Goal: Task Accomplishment & Management: Manage account settings

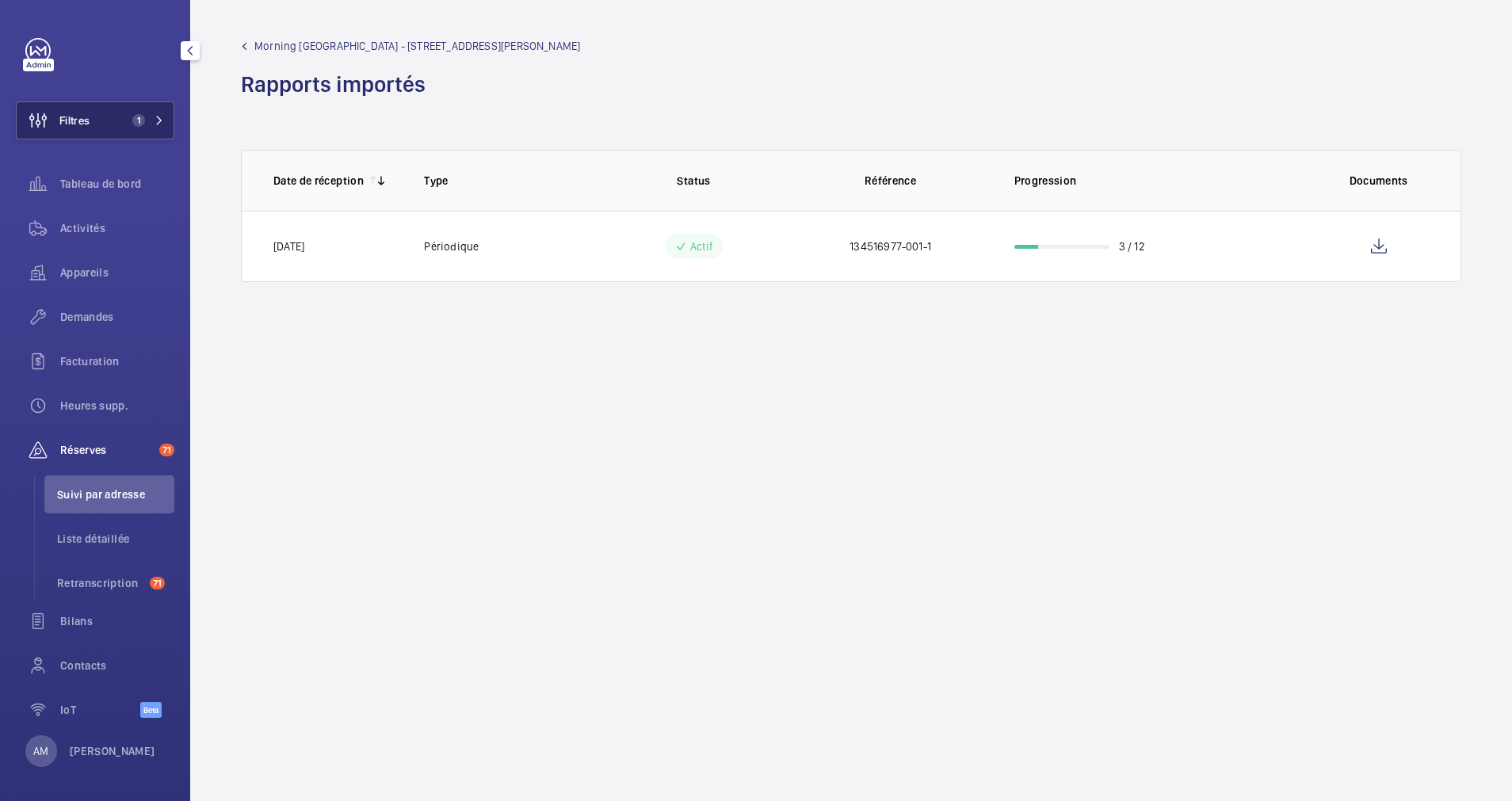
click at [154, 118] on mat-icon at bounding box center [159, 121] width 10 height 10
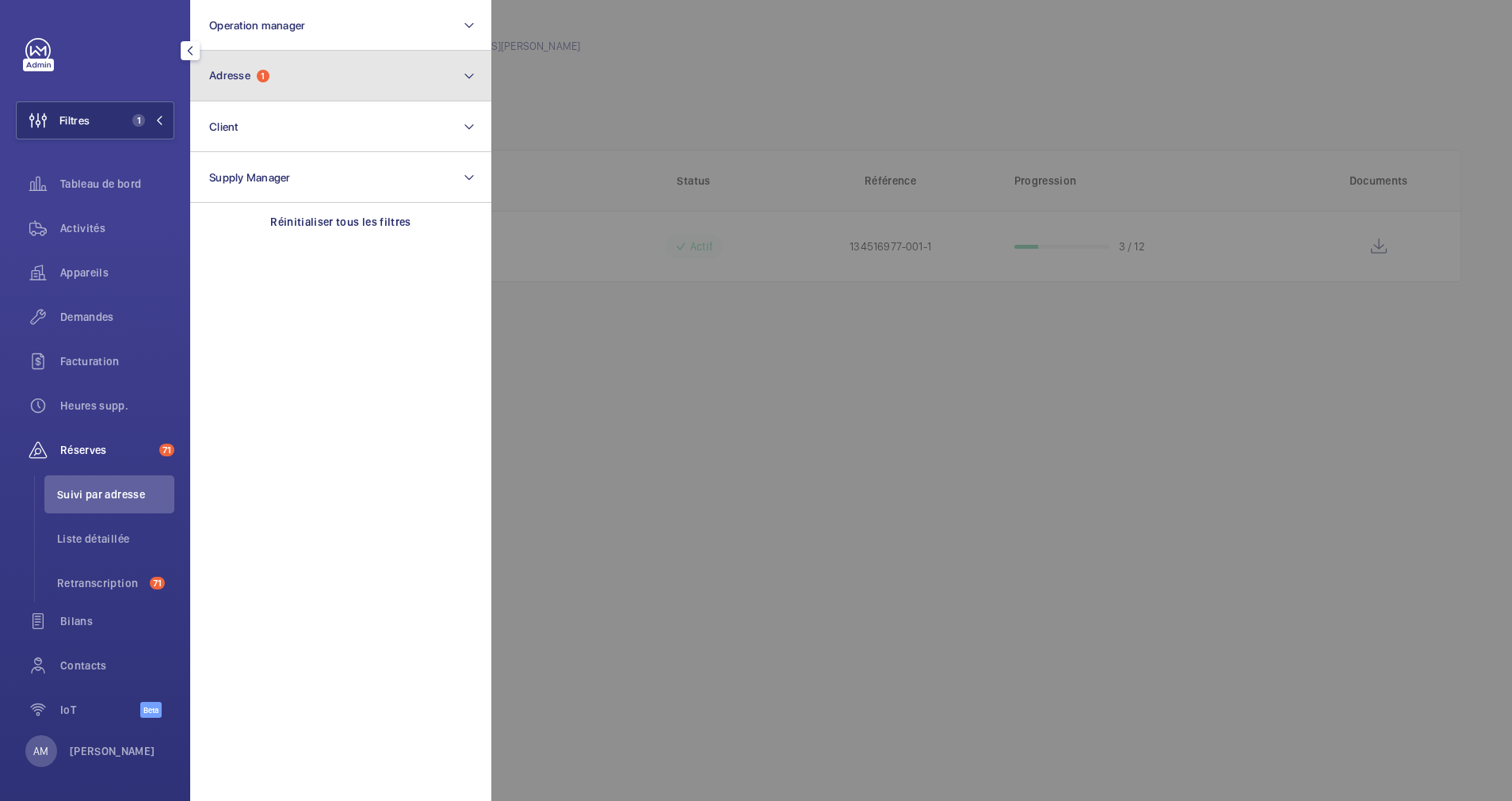
click at [271, 92] on button "Adresse 1" at bounding box center [341, 76] width 301 height 51
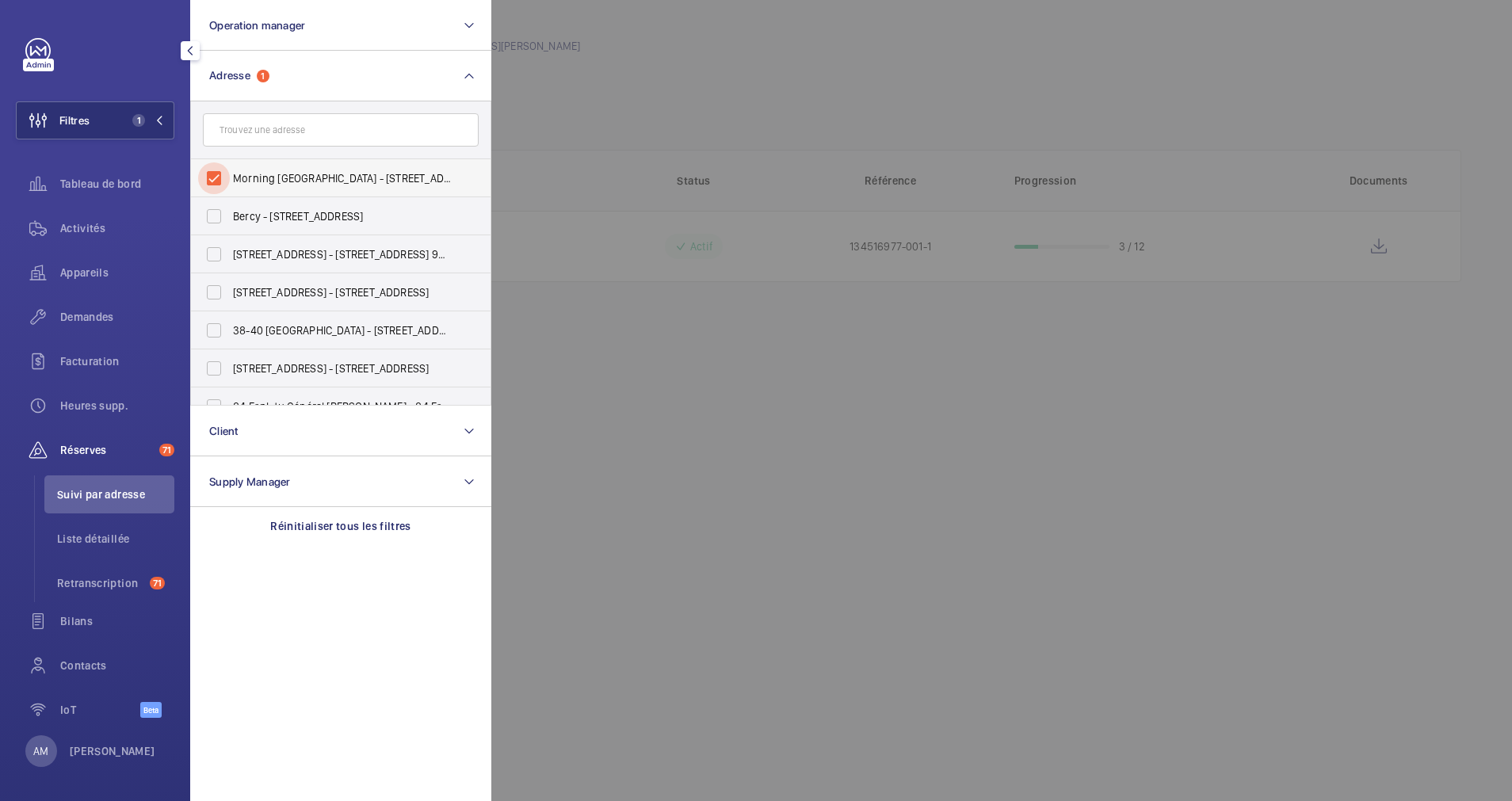
click at [210, 186] on input "Morning Pont de l'Alma - 19 Rue Cognacq Jay, PARIS 75007" at bounding box center [214, 178] width 31 height 31
checkbox input "false"
click at [260, 129] on input "text" at bounding box center [340, 129] width 276 height 33
paste input "105 BOULEVARD HAUSSEMAN"
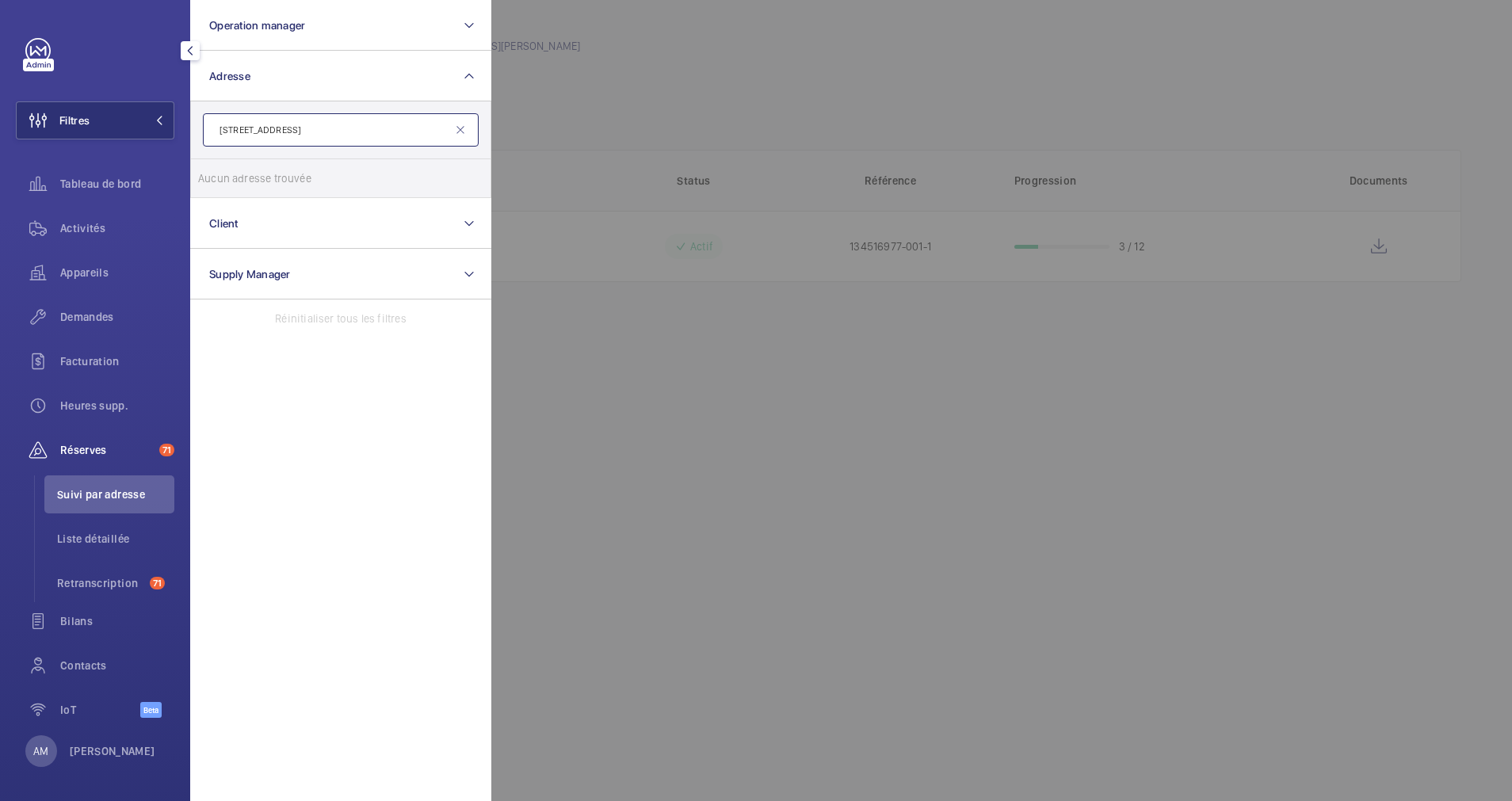
click at [321, 129] on input "105 BOULEVARD HAUSSEMAN" at bounding box center [340, 129] width 276 height 33
click at [342, 136] on input "105 BOULEVARD HAUSSMAN" at bounding box center [340, 129] width 276 height 33
click at [288, 129] on input "105 BOULEVARD HAUSSMANN" at bounding box center [340, 129] width 276 height 33
type input "105 HAUSSMANN"
click at [267, 175] on span "105 Bd Haussmann - 105 Bd Haussmann , PARIS 75008" at bounding box center [342, 178] width 218 height 16
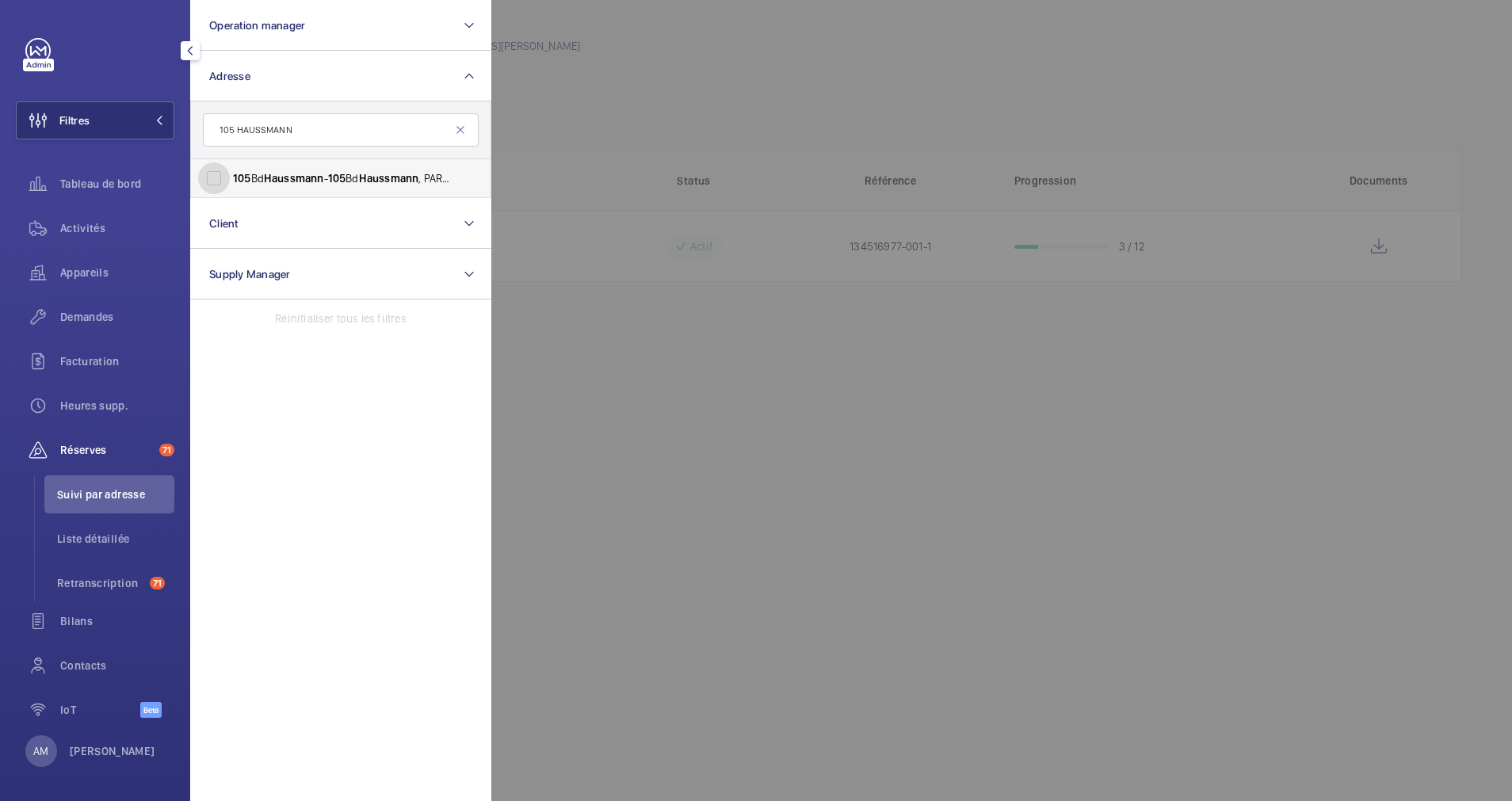
click at [230, 175] on input "105 Bd Haussmann - 105 Bd Haussmann , PARIS 75008" at bounding box center [214, 178] width 31 height 31
checkbox input "true"
drag, startPoint x: 77, startPoint y: 222, endPoint x: 692, endPoint y: 206, distance: 615.2
click at [78, 222] on span "Activités" at bounding box center [117, 228] width 114 height 16
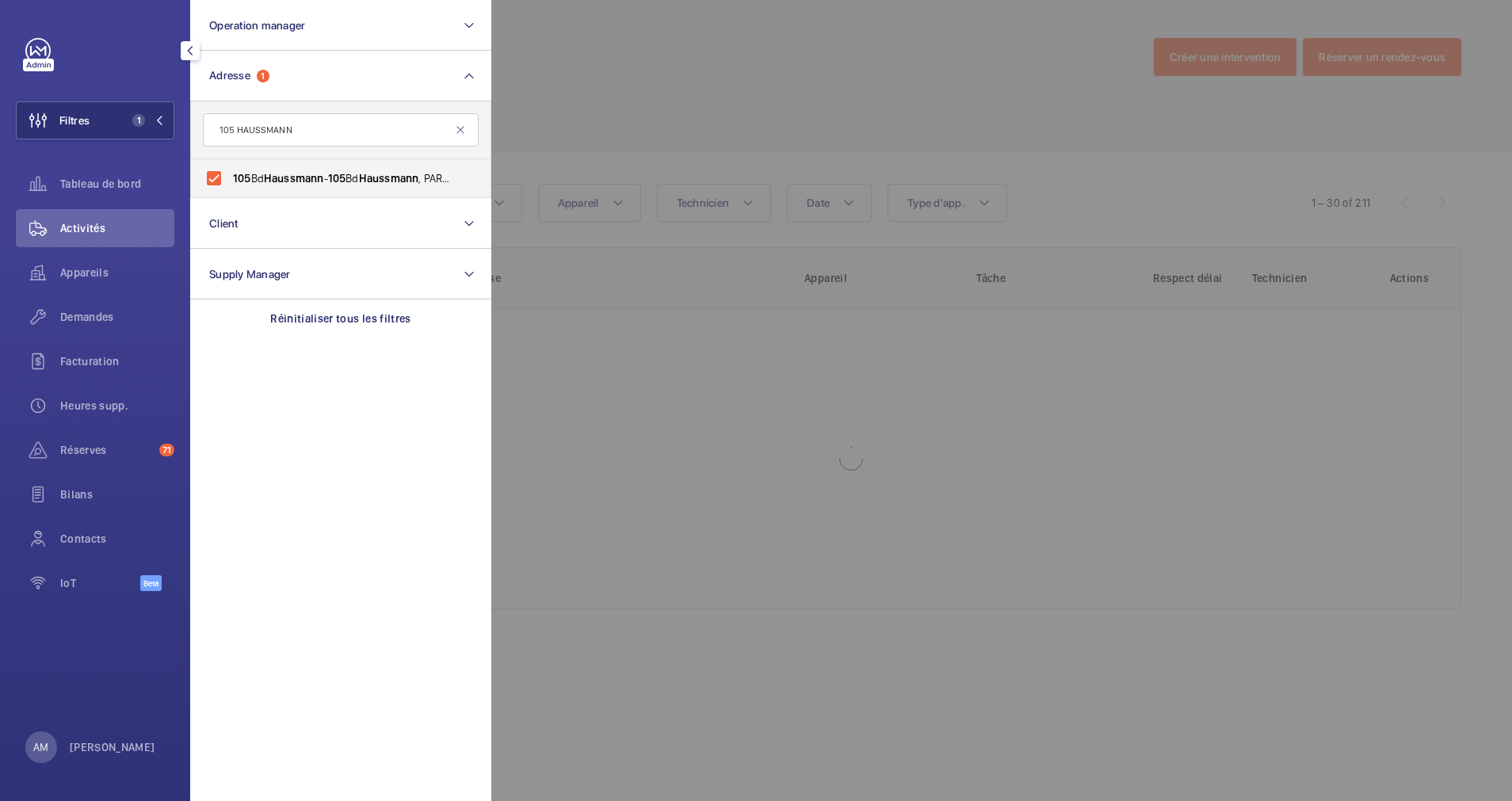
click at [772, 135] on div at bounding box center [1247, 400] width 1512 height 801
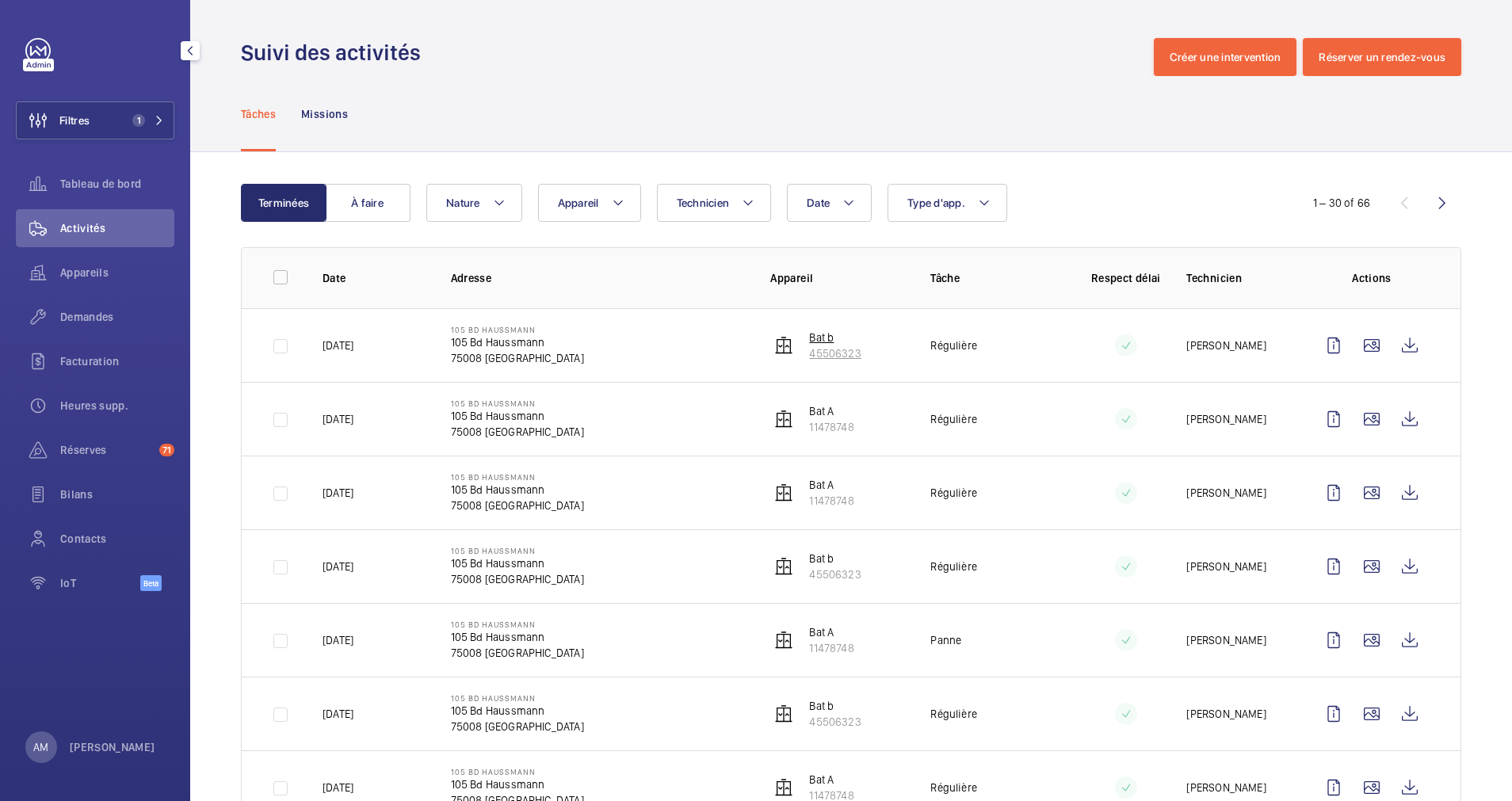
click at [813, 346] on p "45506323" at bounding box center [835, 354] width 51 height 16
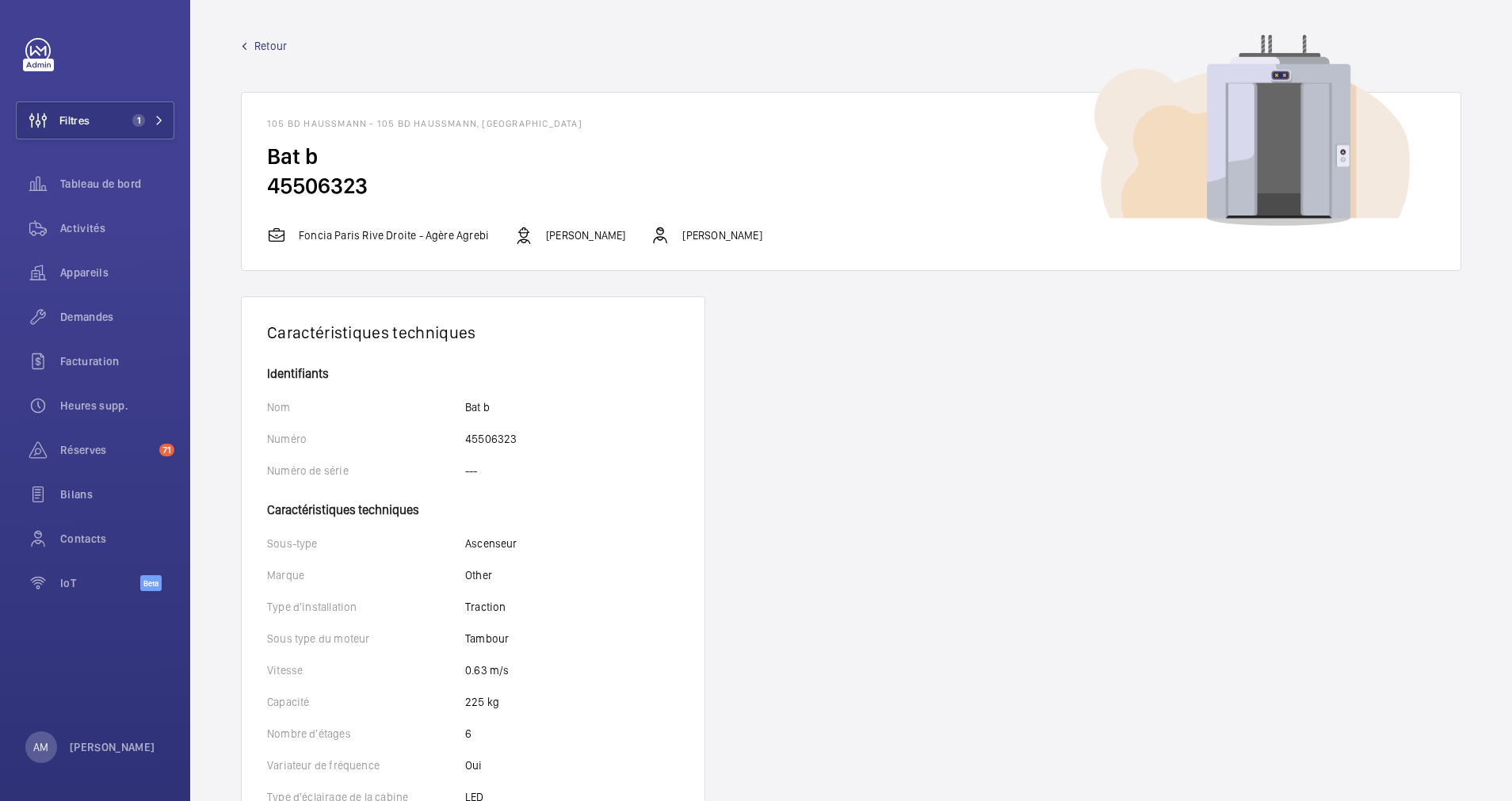
click at [259, 44] on span "Retour" at bounding box center [271, 46] width 32 height 16
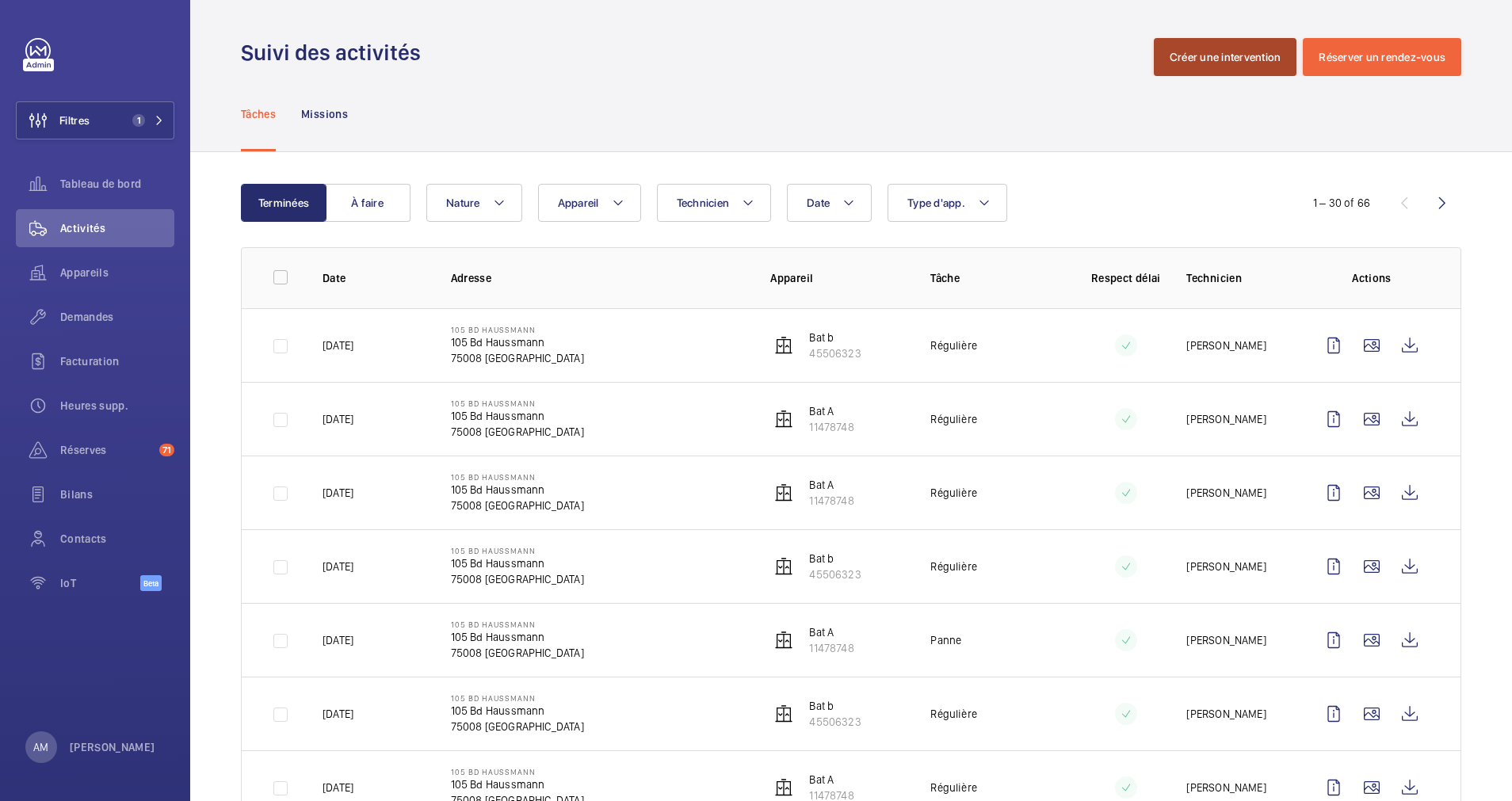
click at [1266, 55] on button "Créer une intervention" at bounding box center [1226, 56] width 143 height 38
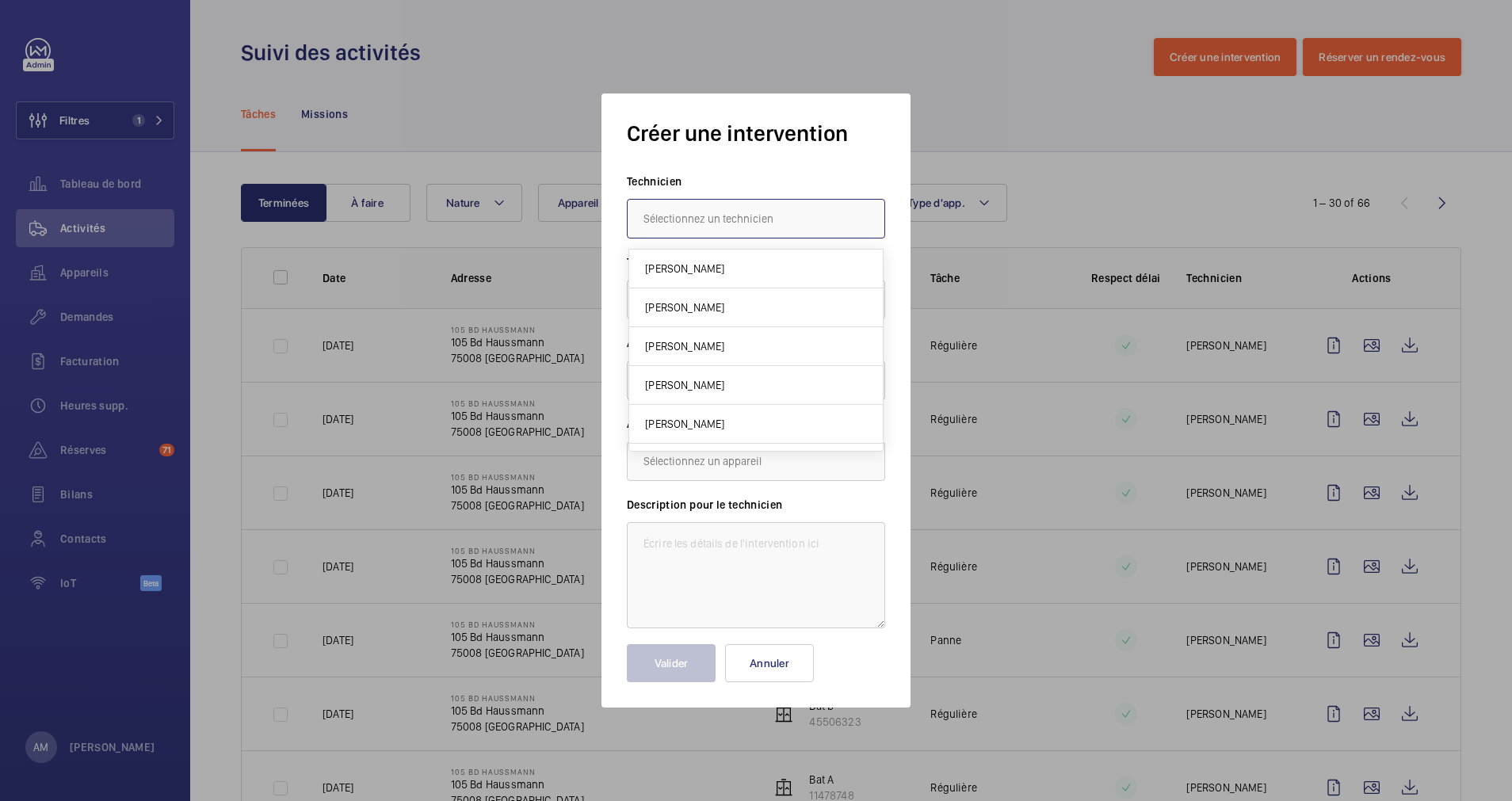
click at [721, 225] on input "text" at bounding box center [756, 219] width 258 height 39
click at [697, 253] on mat-option "Olivier Luntadi" at bounding box center [756, 267] width 256 height 39
type input "Olivier Luntadi"
click at [692, 304] on div "× Panne" at bounding box center [679, 300] width 71 height 16
click at [1077, 132] on div at bounding box center [756, 400] width 1512 height 801
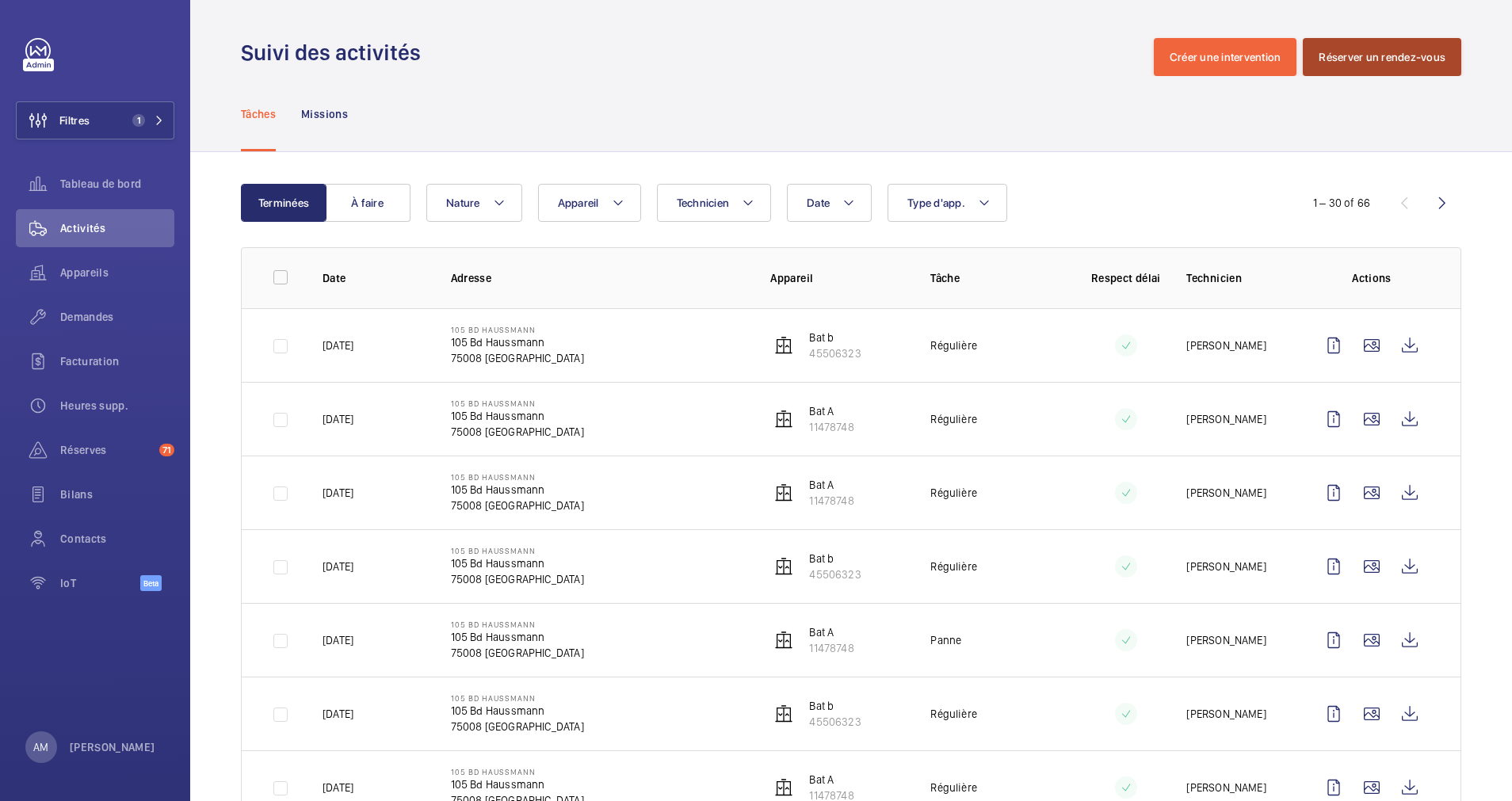
click at [1386, 59] on button "Réserver un rendez-vous" at bounding box center [1382, 56] width 158 height 38
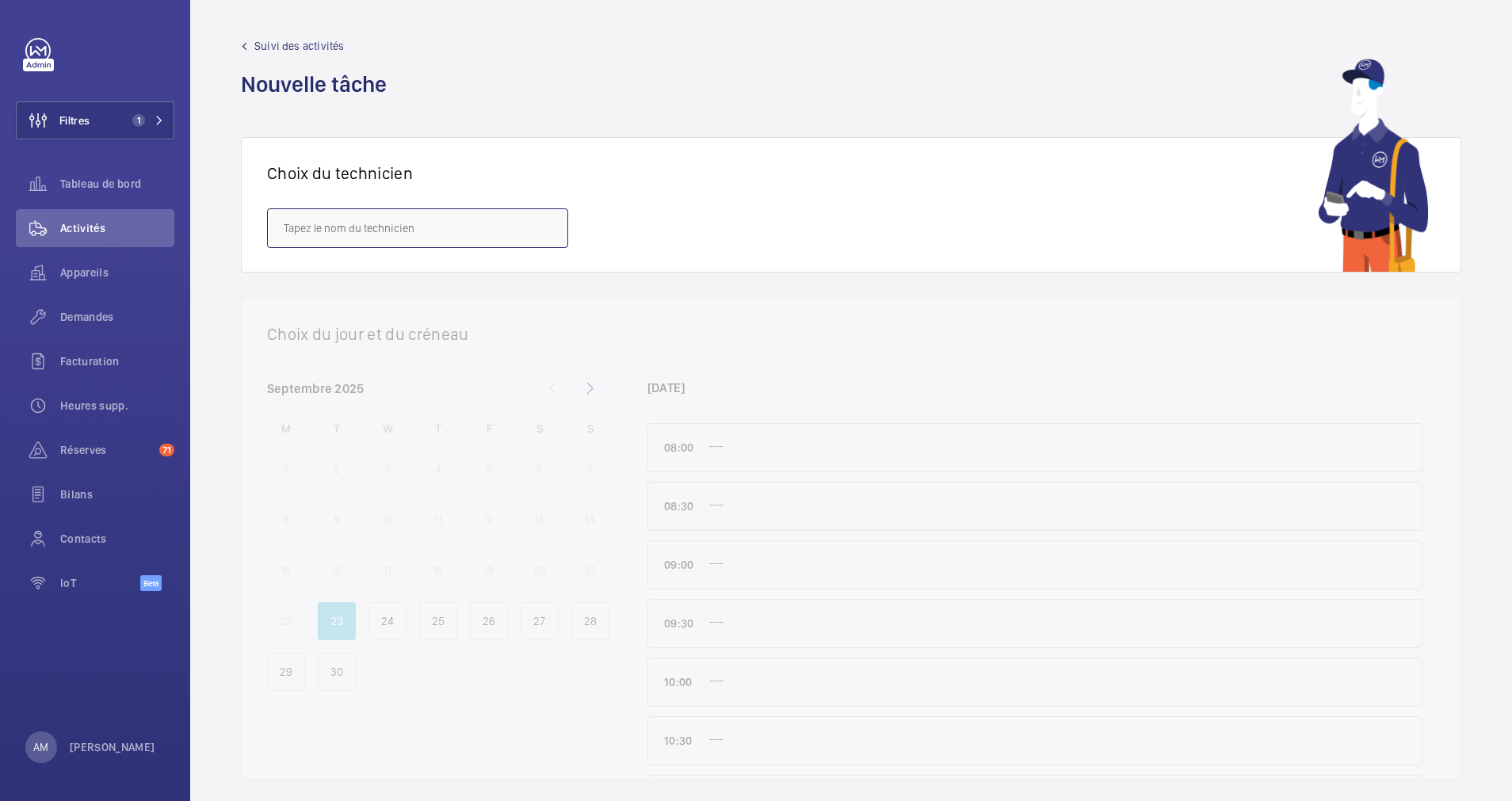
click at [383, 227] on input "text" at bounding box center [417, 227] width 301 height 39
click at [346, 272] on span "Olivier Luntadi" at bounding box center [323, 276] width 80 height 16
type input "Olivier Luntadi"
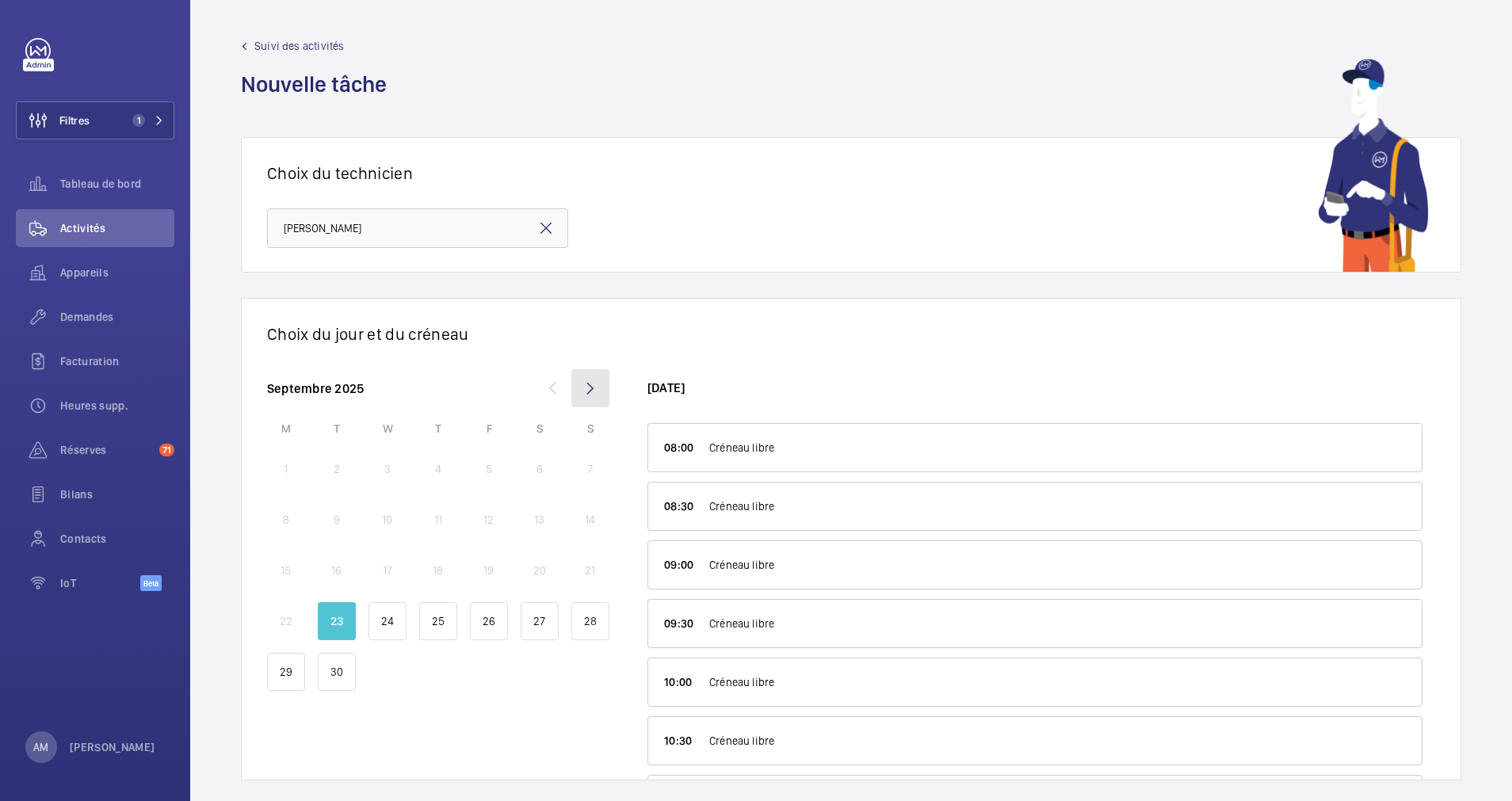
click at [590, 380] on mat-icon at bounding box center [590, 388] width 38 height 38
click at [427, 521] on div "9" at bounding box center [438, 519] width 38 height 38
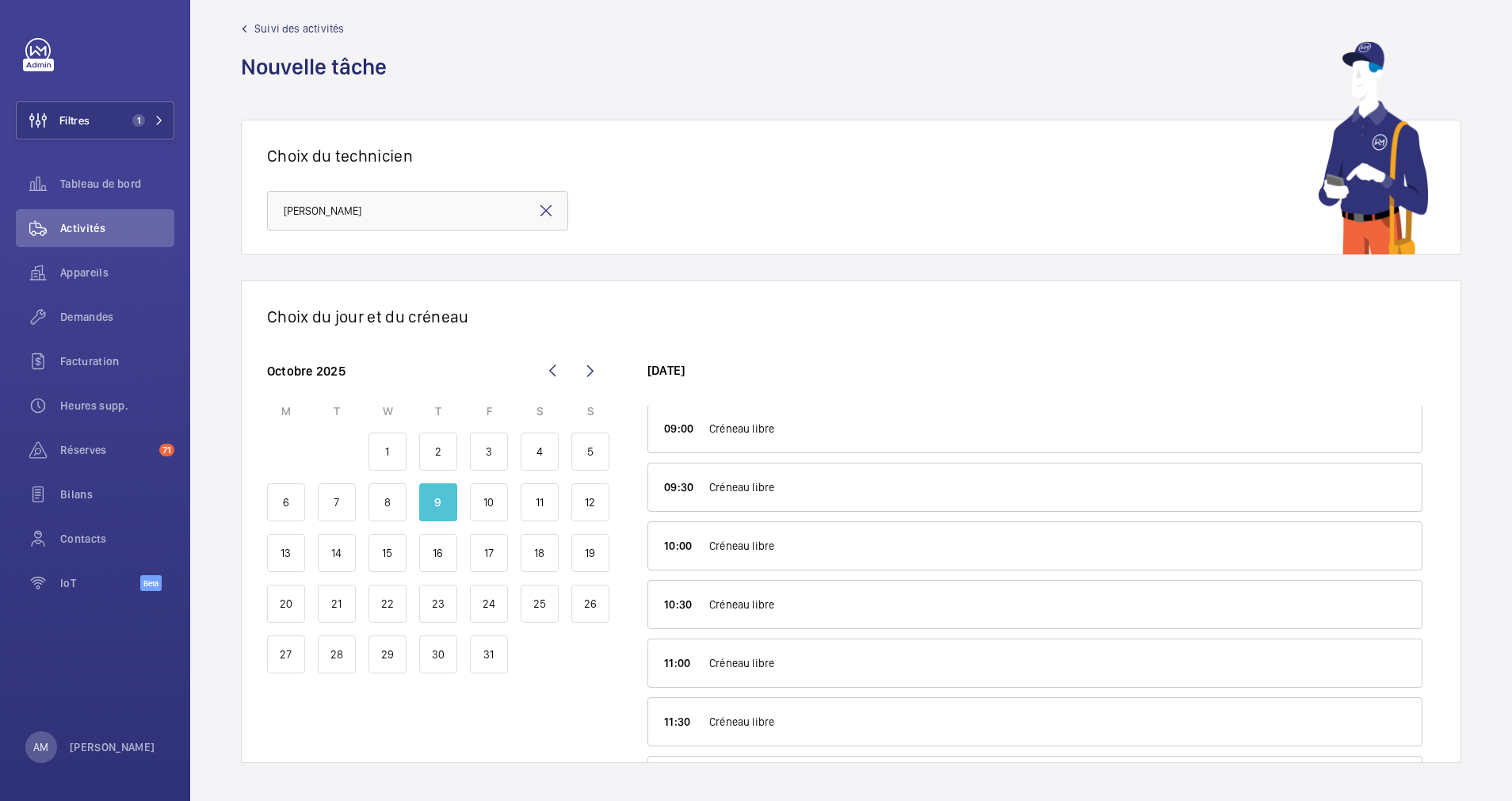
scroll to position [238, 0]
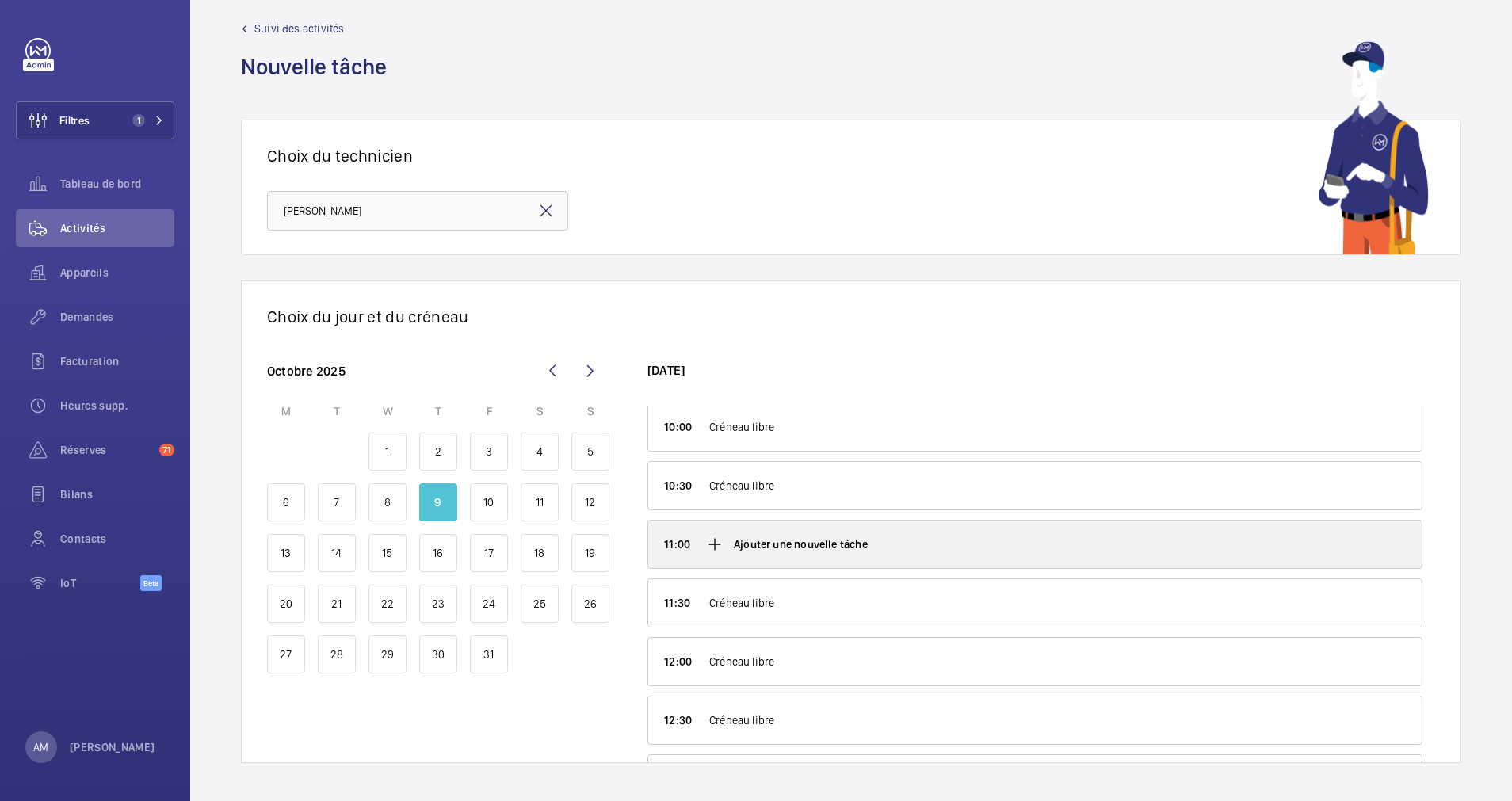
click at [726, 535] on div "Ajouter une nouvelle tâche" at bounding box center [1035, 544] width 773 height 47
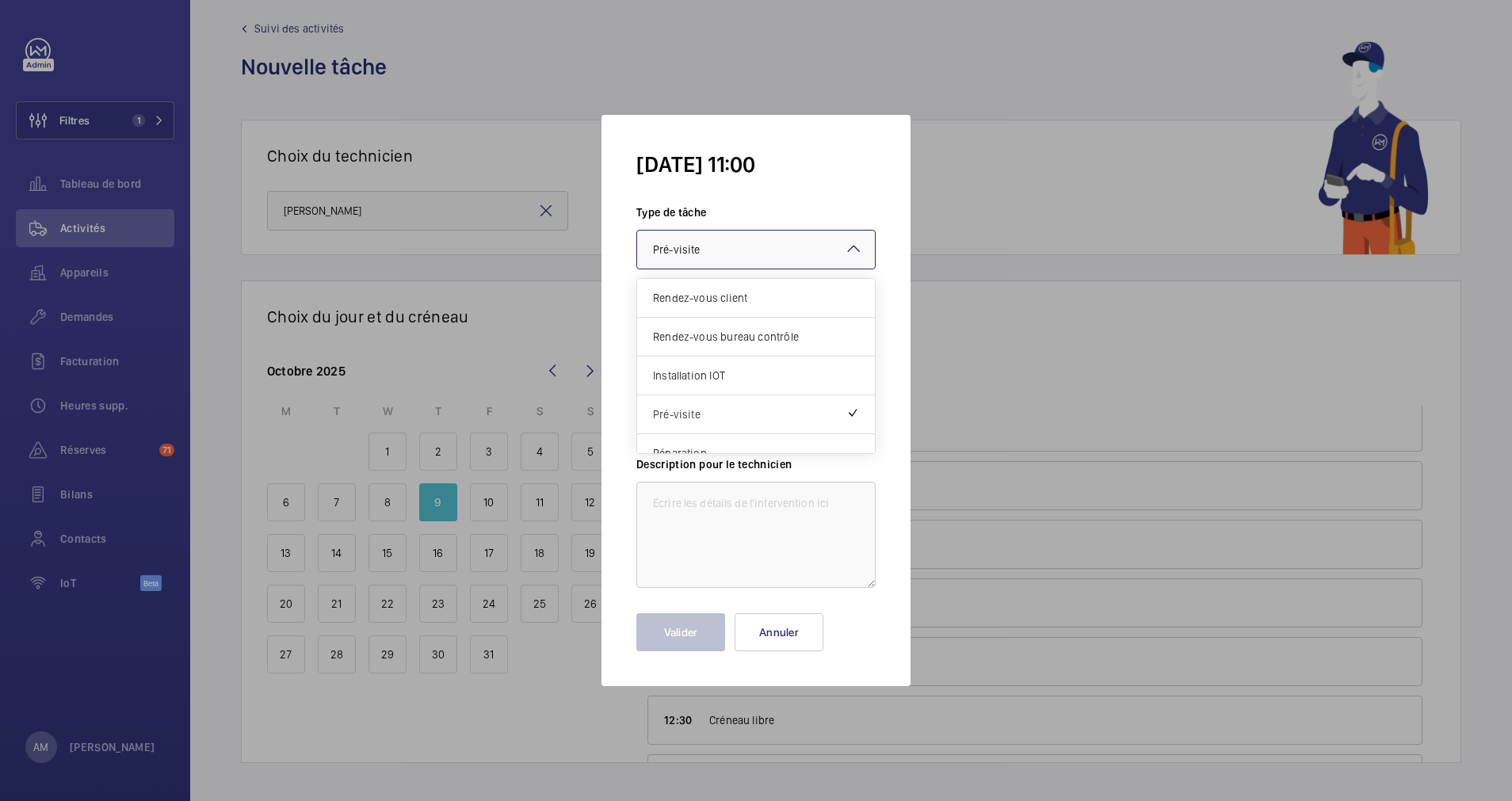
click at [759, 256] on div at bounding box center [756, 249] width 238 height 38
click at [731, 332] on span "Rendez-vous bureau contrôle" at bounding box center [756, 337] width 206 height 16
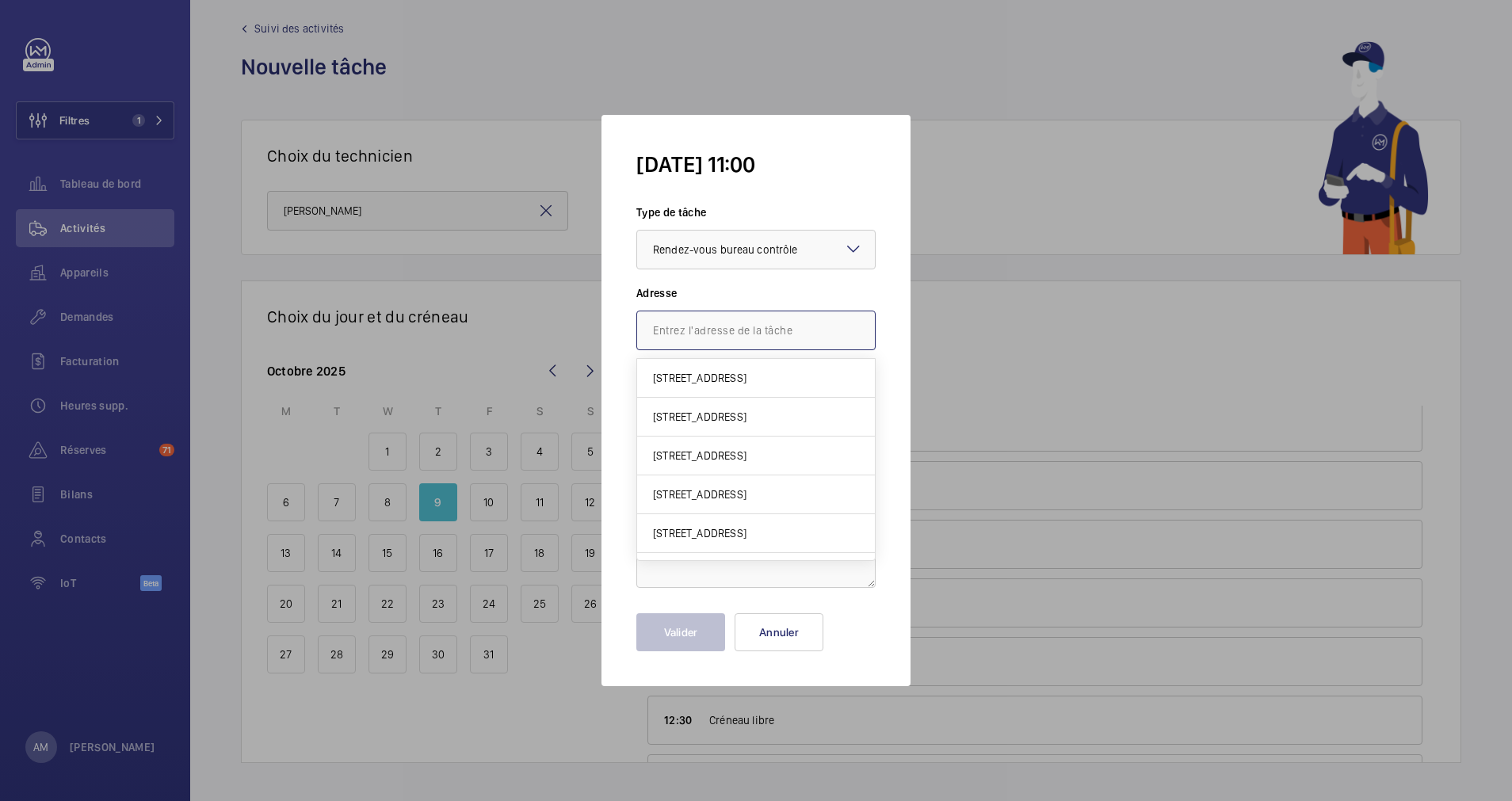
click at [724, 332] on input "text" at bounding box center [756, 330] width 240 height 39
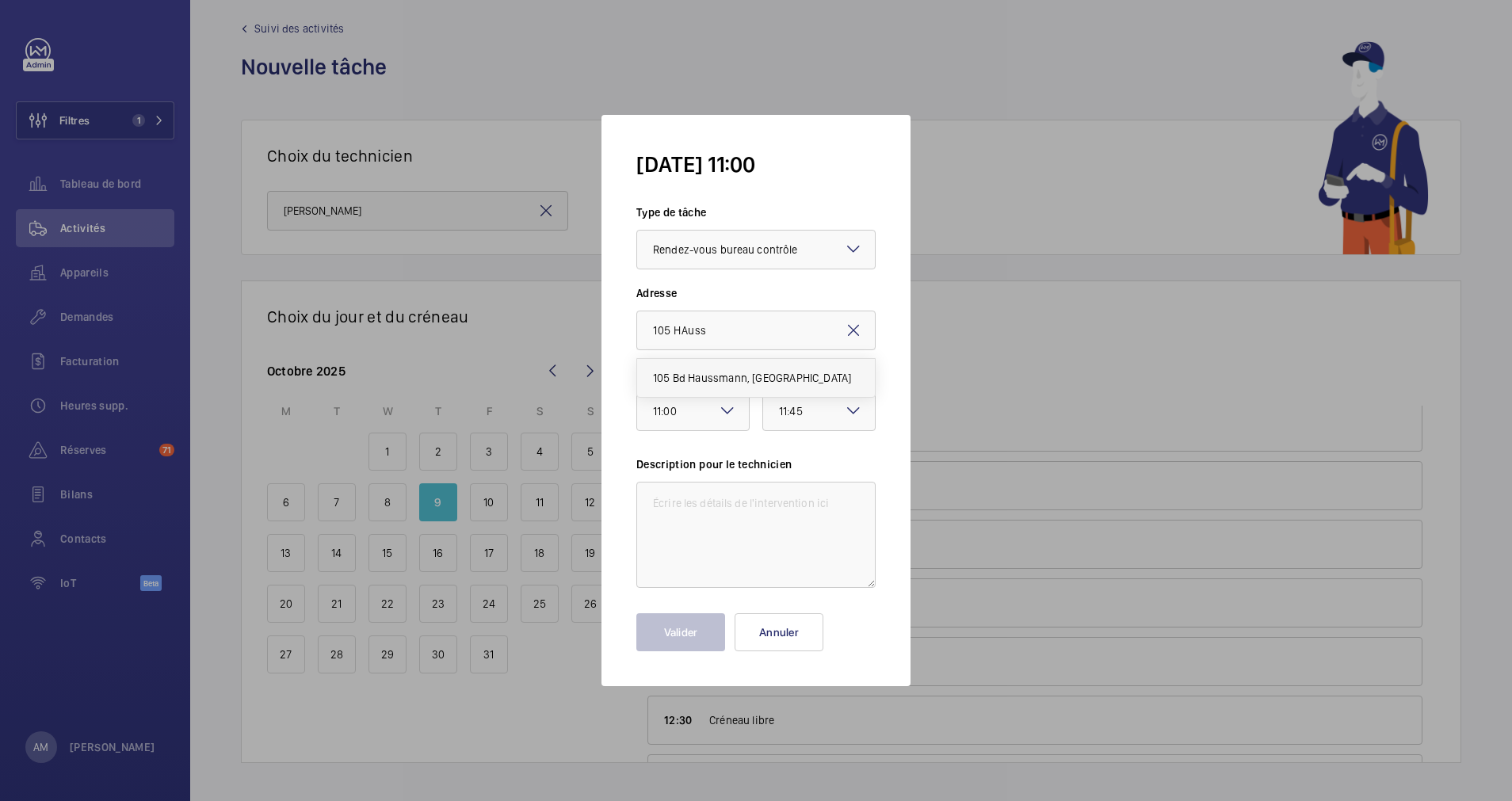
click at [733, 378] on span "105 Bd Haussmann, 75008 PARIS" at bounding box center [752, 378] width 199 height 16
type input "105 Bd Haussmann, 75008 PARIS"
click at [749, 508] on textarea at bounding box center [756, 535] width 240 height 106
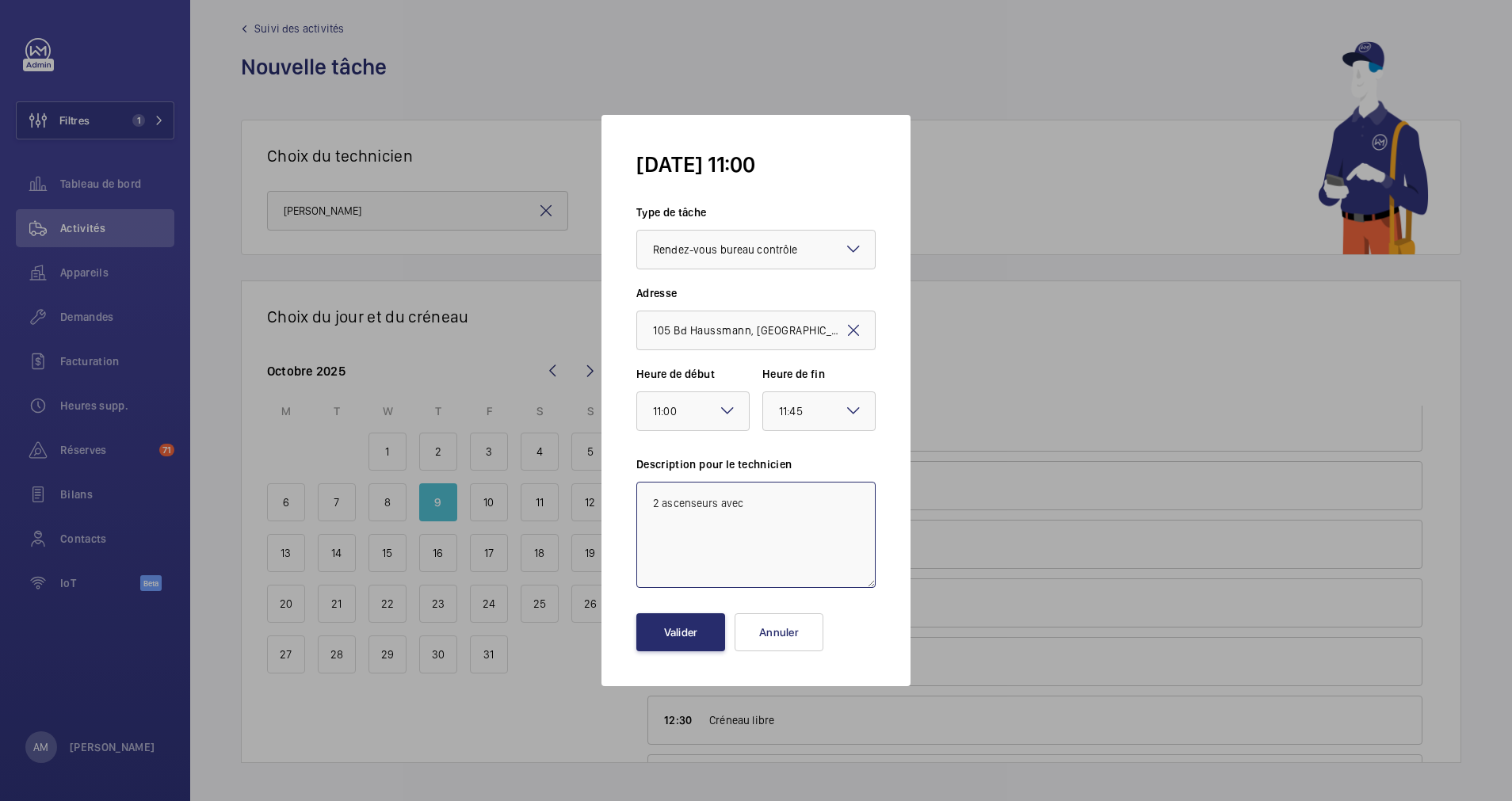
paste textarea "Monsieur Hassan Abbam au 06.98.29.67.06"
click at [654, 501] on textarea "2 ascenseurs avec Monsieur Hassan Abbam au 06.98.29.67.06" at bounding box center [756, 535] width 240 height 106
type textarea "Controle 2 ascenseurs avec Monsieur Hassan Abbam au 06.98.29.67.06"
click at [705, 631] on button "Valider" at bounding box center [681, 631] width 88 height 38
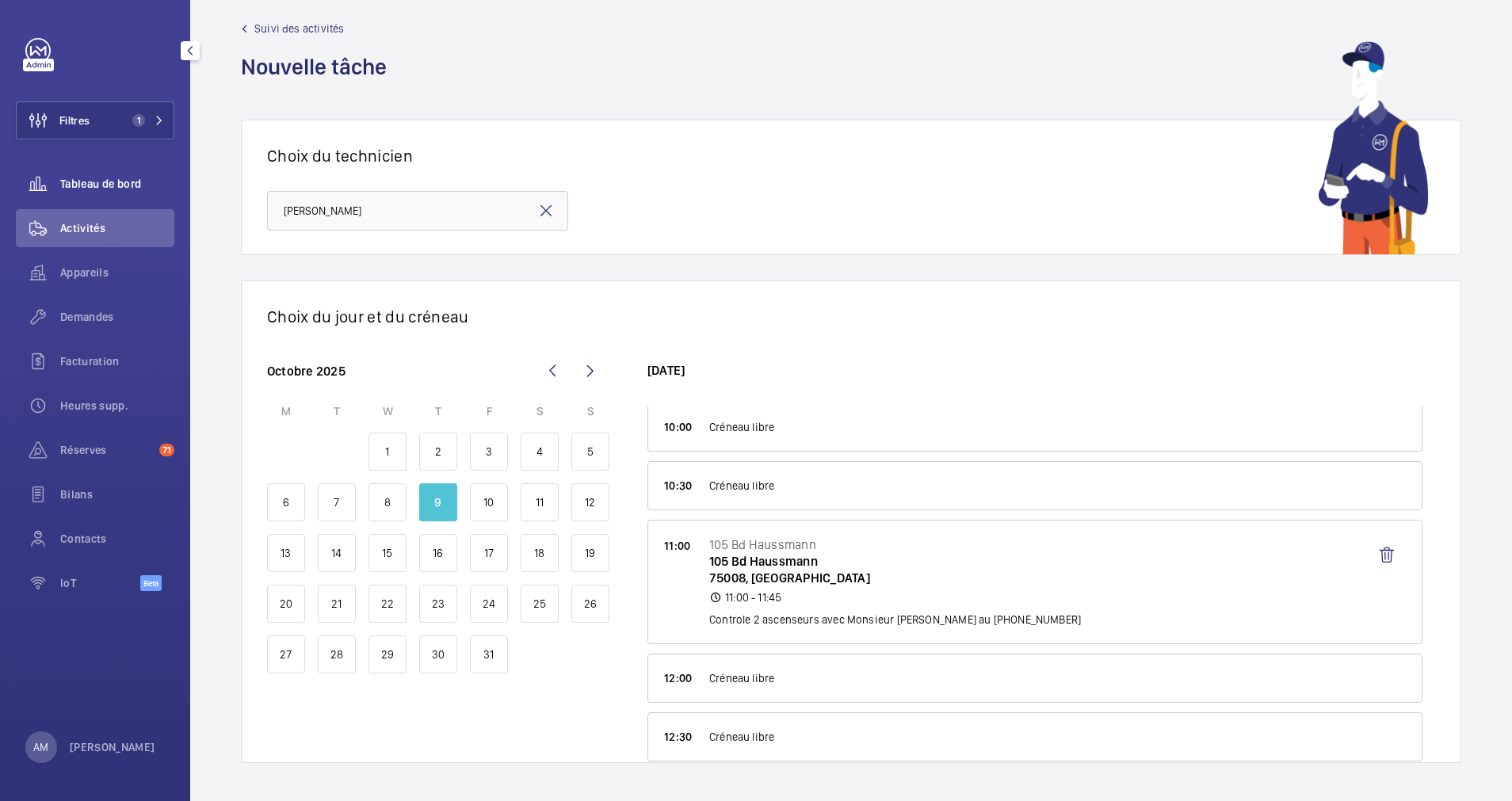
click at [78, 264] on span "Appareils" at bounding box center [117, 272] width 114 height 16
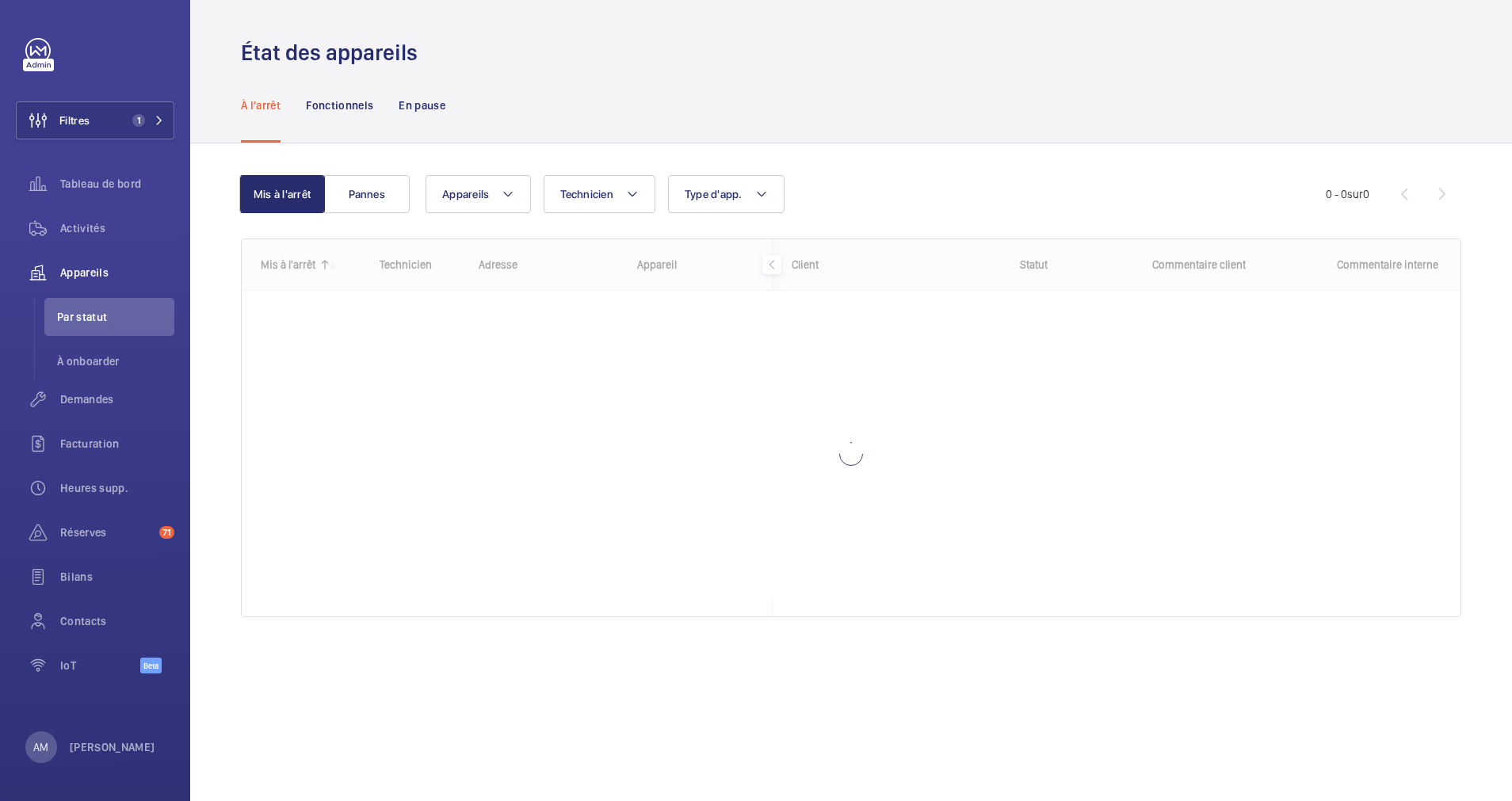
drag, startPoint x: 129, startPoint y: 177, endPoint x: 65, endPoint y: 61, distance: 132.5
click at [65, 61] on div at bounding box center [100, 51] width 149 height 26
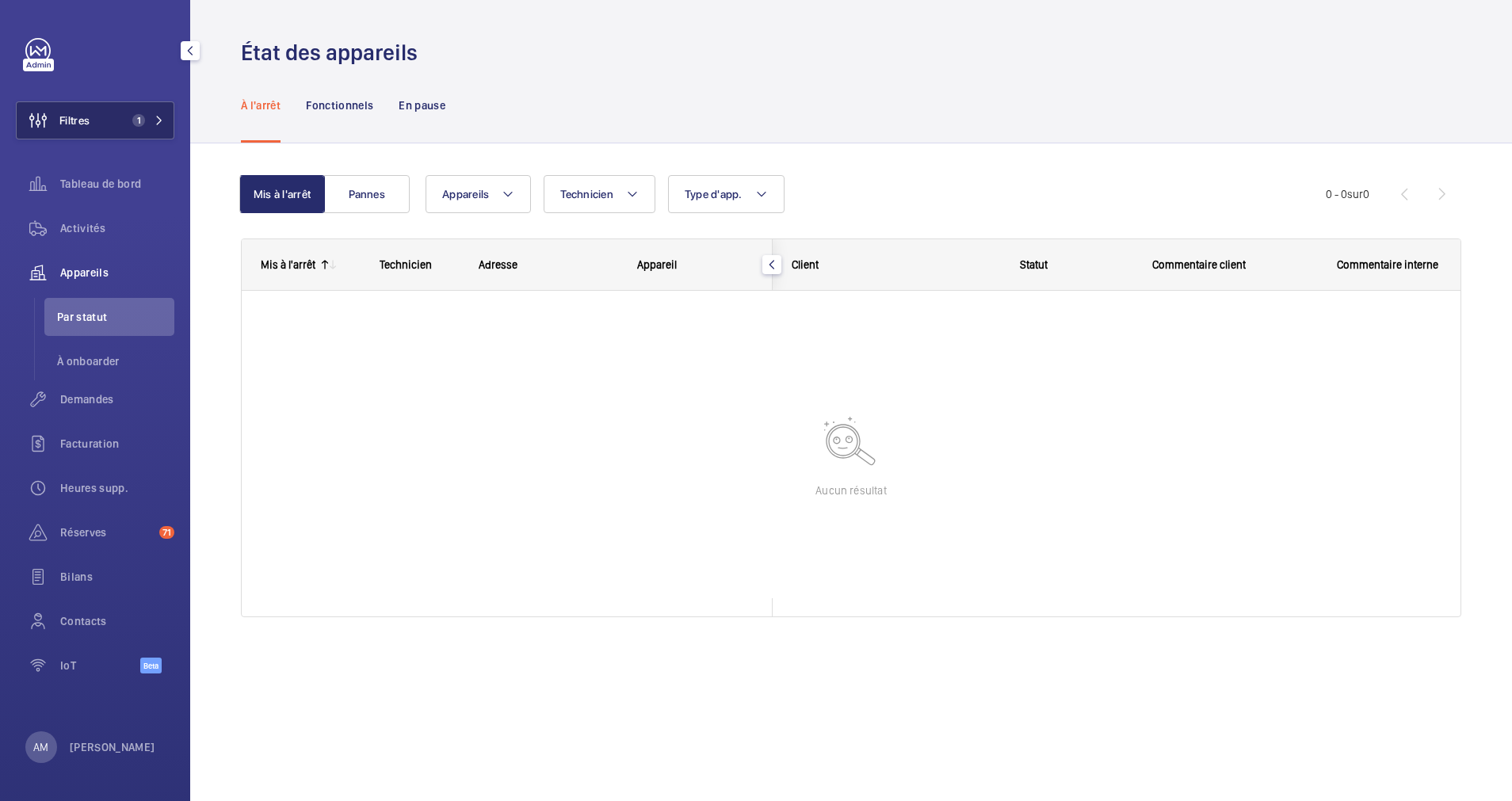
click at [159, 108] on button "Filtres 1" at bounding box center [95, 120] width 158 height 38
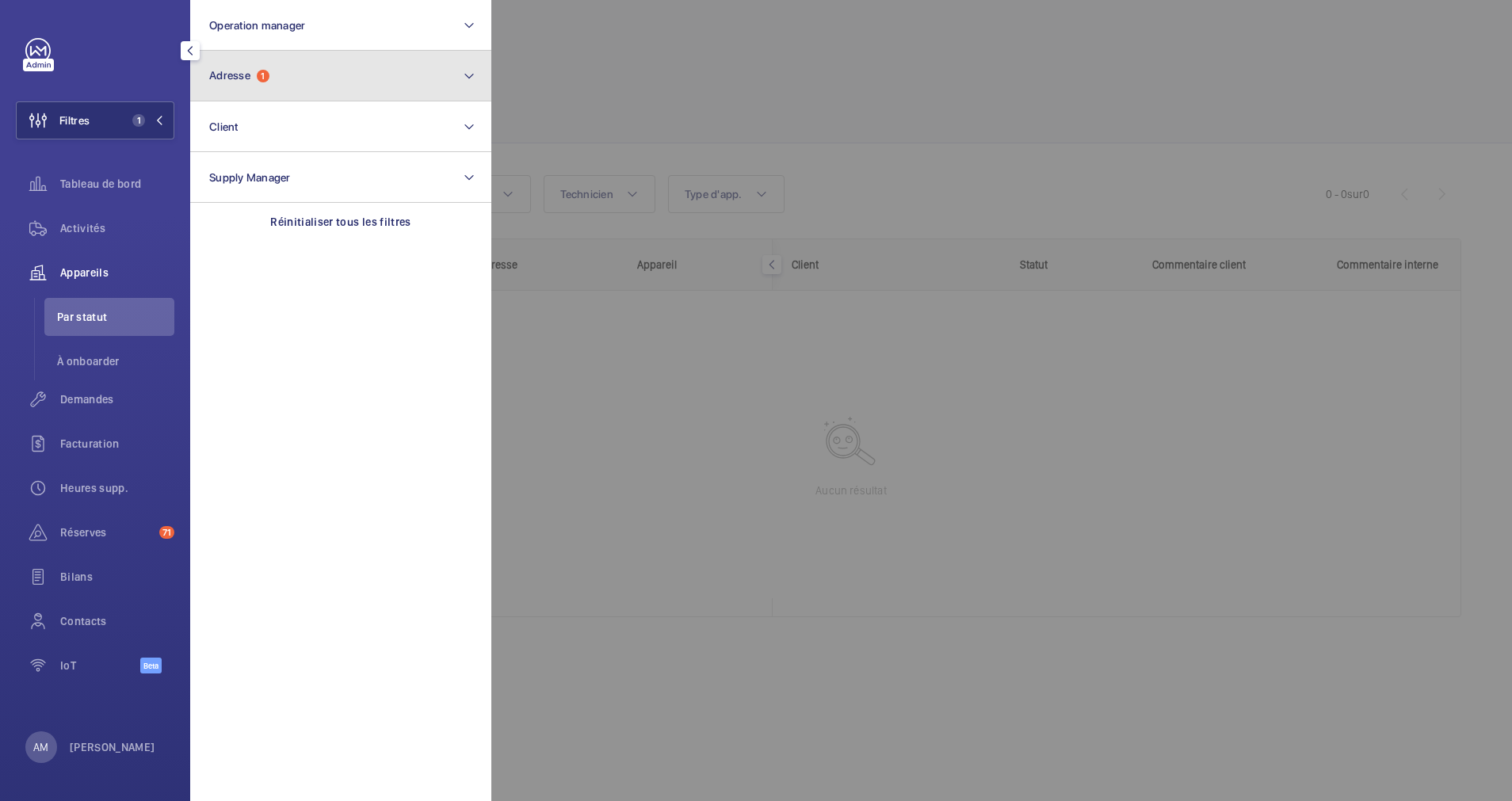
click at [269, 80] on span "Adresse 1" at bounding box center [239, 76] width 60 height 14
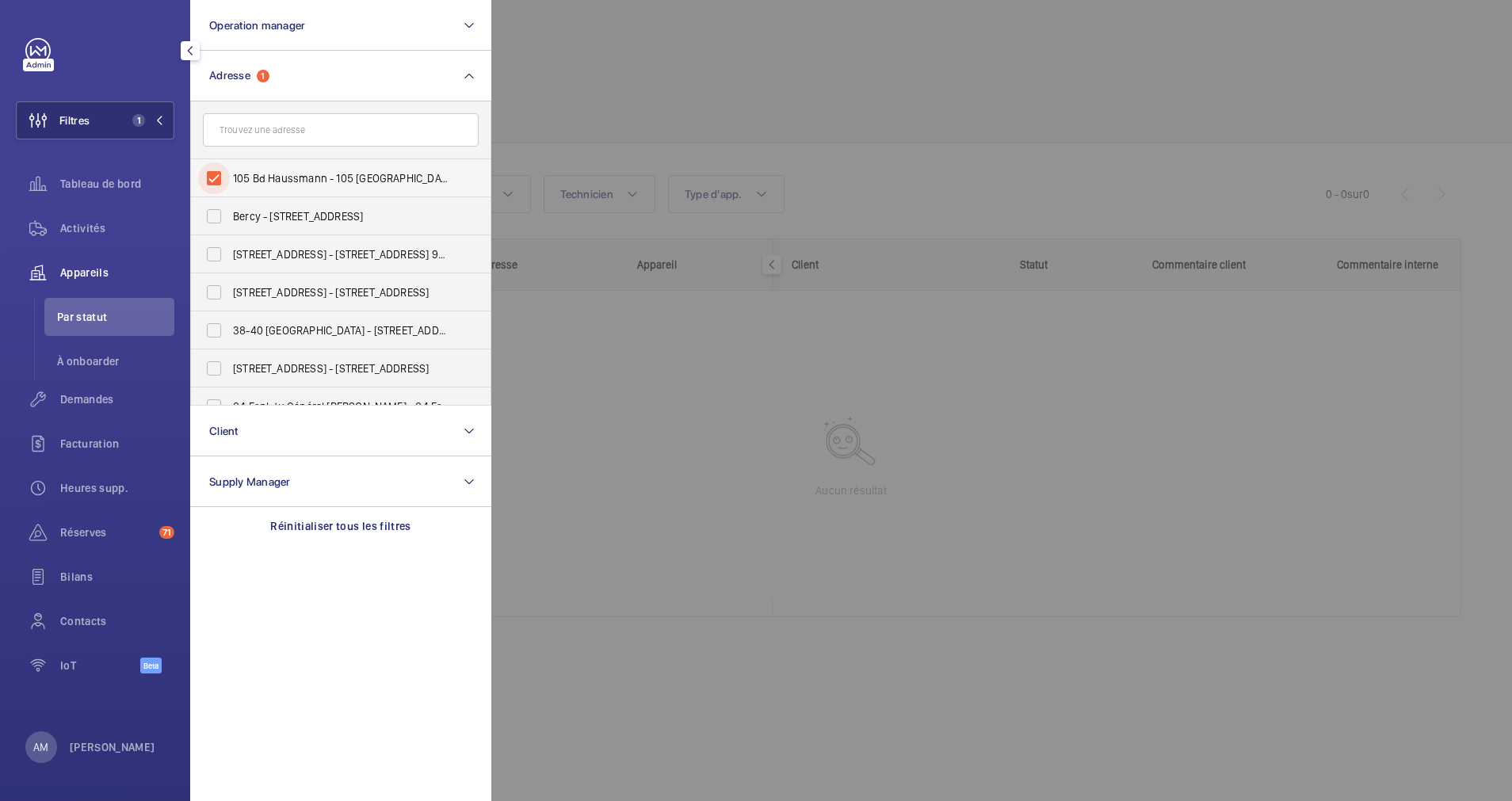
drag, startPoint x: 213, startPoint y: 178, endPoint x: 224, endPoint y: 163, distance: 18.6
click at [216, 171] on input "105 Bd Haussmann - 105 Bd Haussmann, PARIS 75008" at bounding box center [214, 178] width 31 height 31
checkbox input "false"
click at [253, 134] on input "text" at bounding box center [340, 129] width 276 height 33
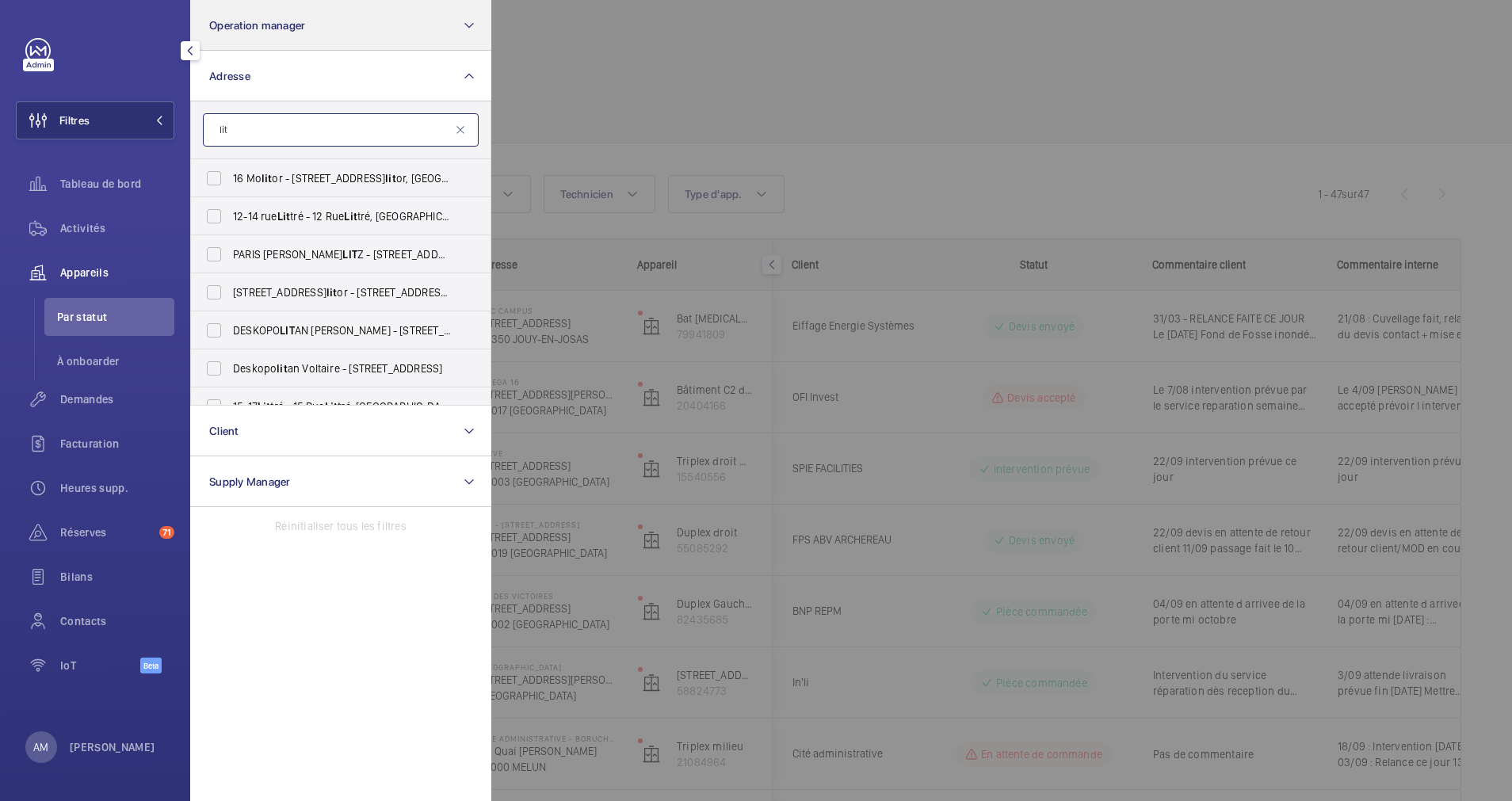
type input "lit"
click at [349, 21] on button "Operation manager" at bounding box center [341, 25] width 301 height 51
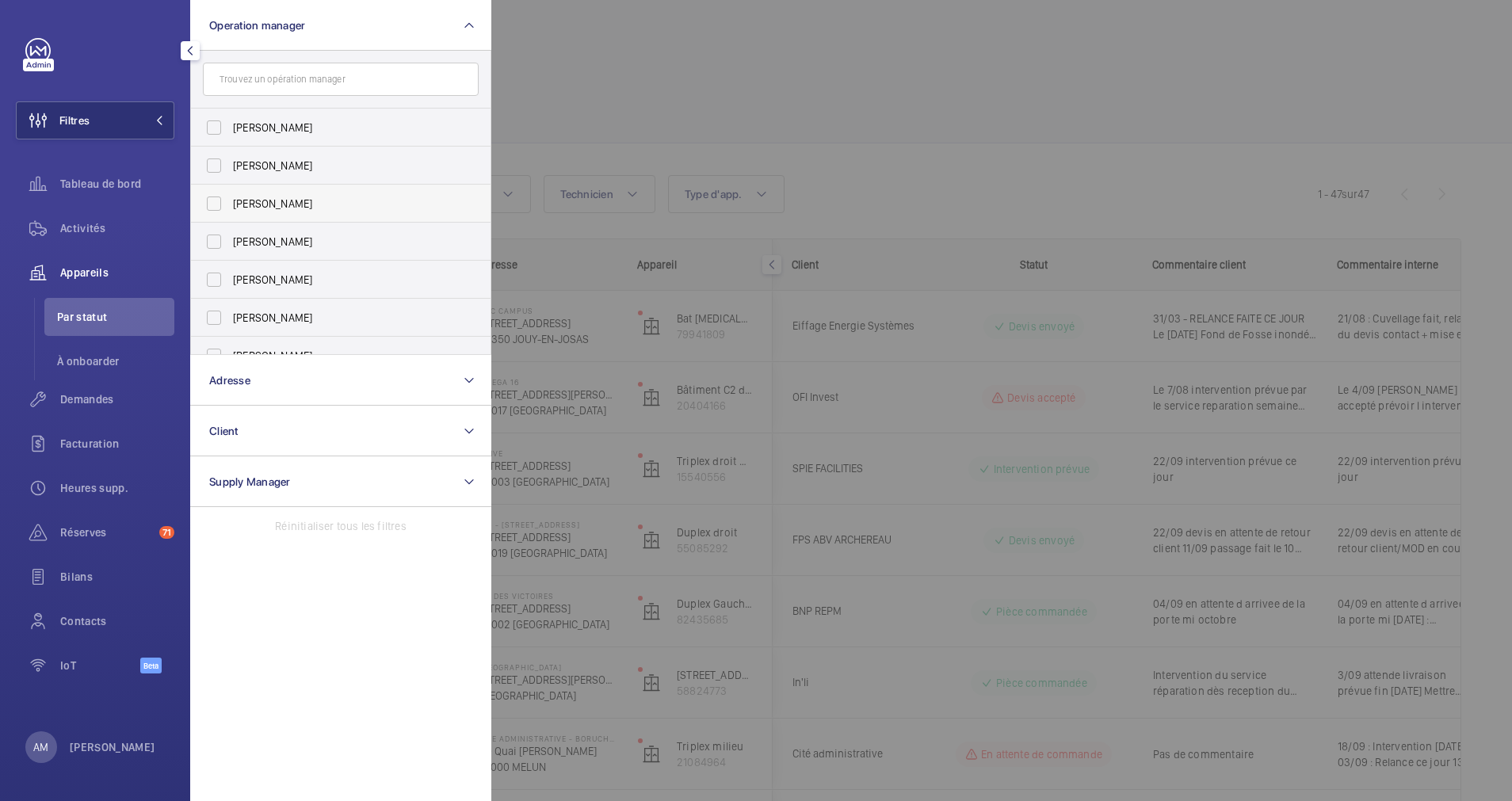
click at [270, 194] on label "[PERSON_NAME]" at bounding box center [329, 203] width 276 height 38
click at [230, 194] on input "[PERSON_NAME]" at bounding box center [214, 203] width 31 height 31
checkbox input "true"
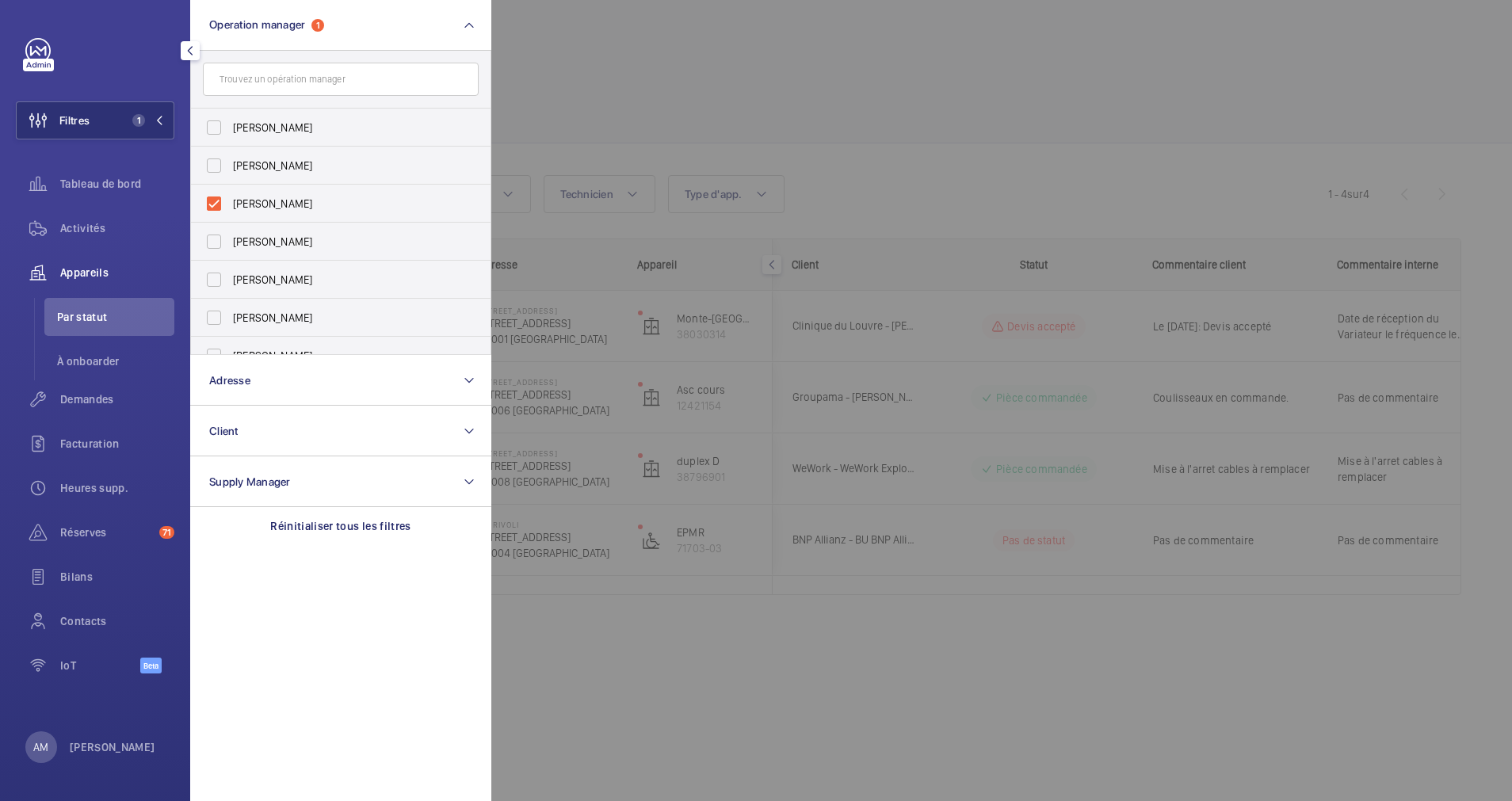
click at [592, 111] on div at bounding box center [1247, 400] width 1512 height 801
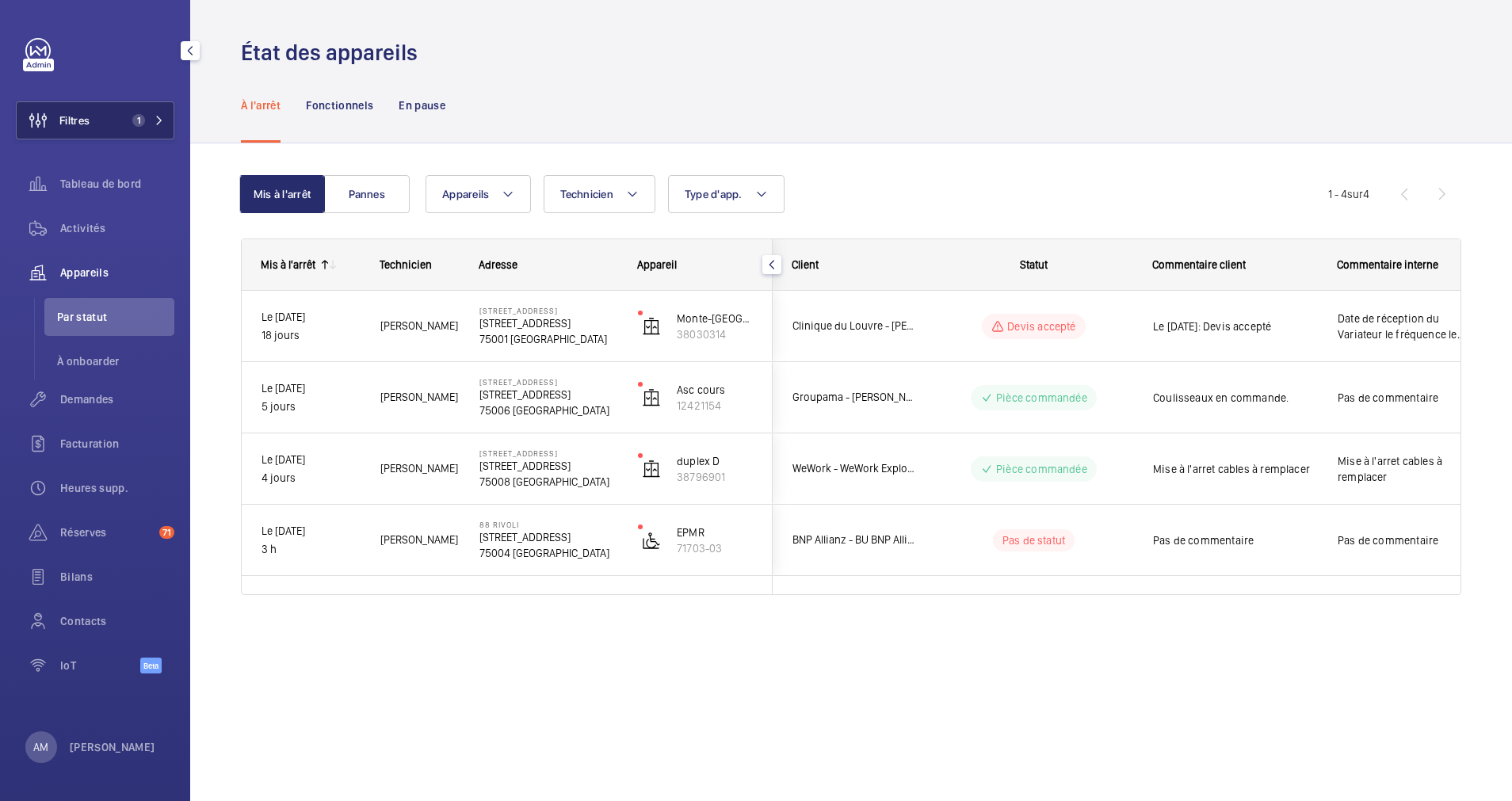
click at [153, 108] on button "Filtres 1" at bounding box center [95, 120] width 158 height 38
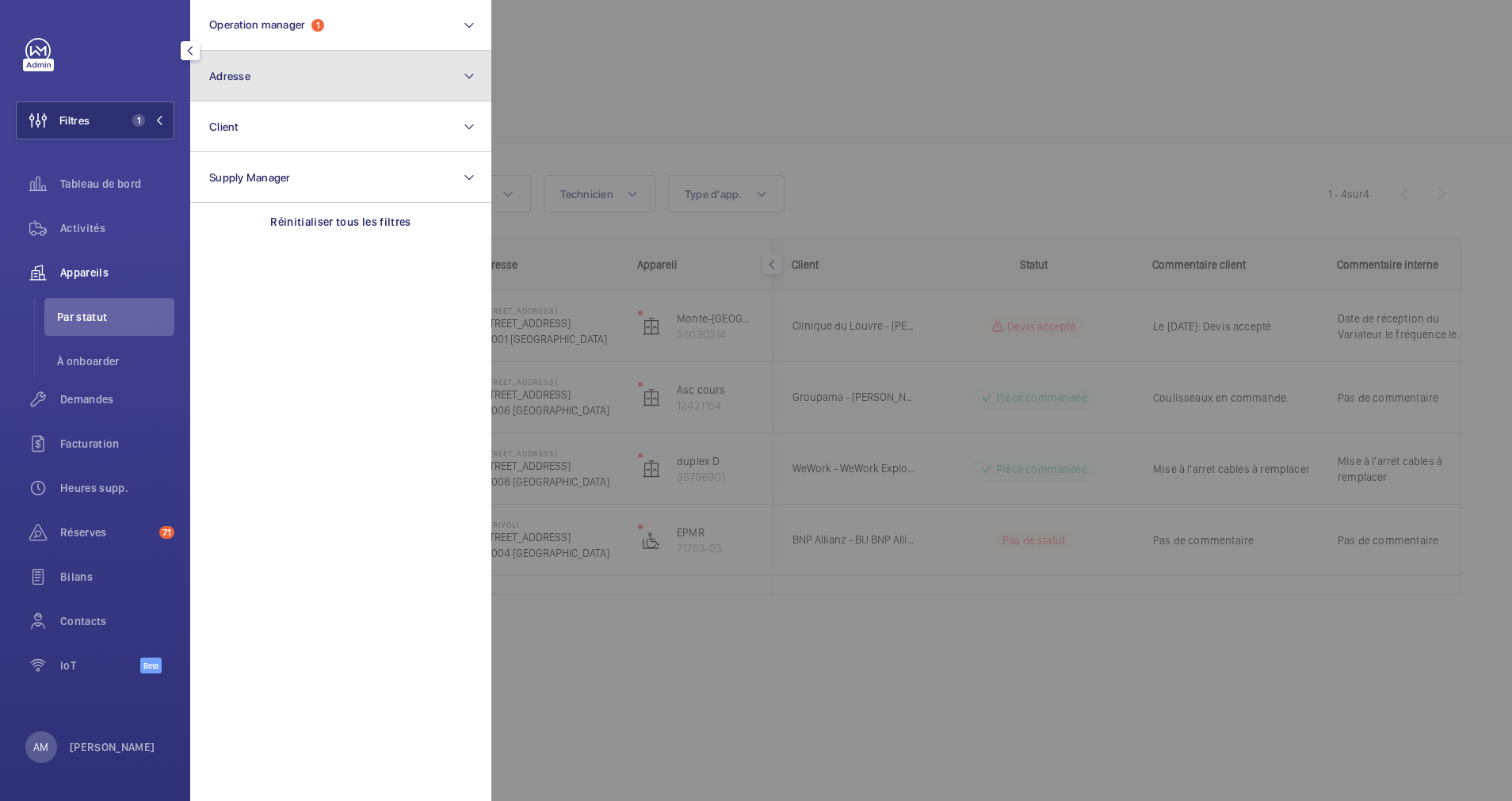
click at [332, 85] on button "Adresse" at bounding box center [341, 76] width 301 height 51
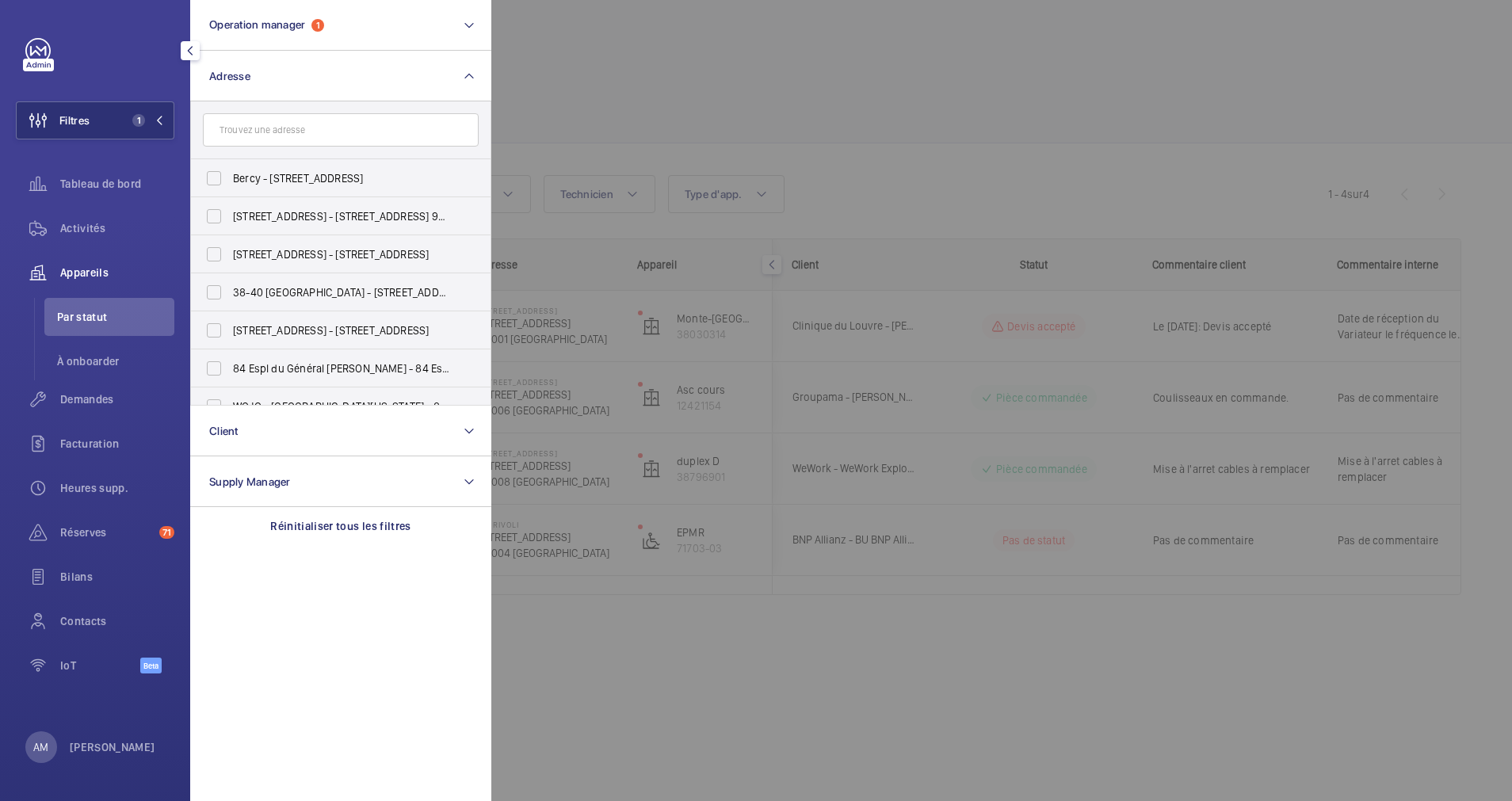
click at [273, 126] on input "text" at bounding box center [340, 129] width 276 height 33
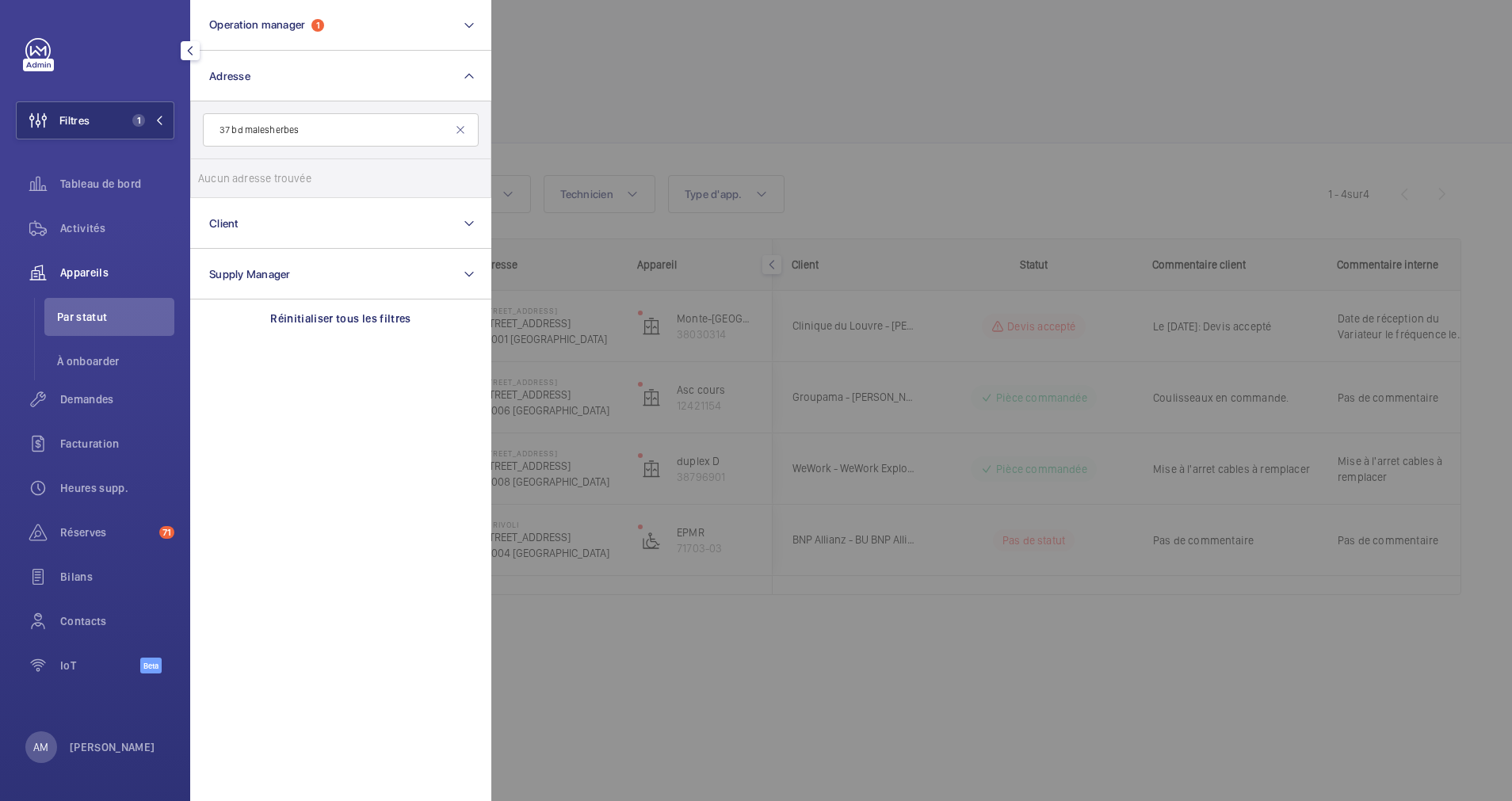
click at [245, 131] on input "37 bd malesherbes" at bounding box center [340, 129] width 276 height 33
type input "37 malesherbes"
click at [248, 173] on span "[STREET_ADDRESS][GEOGRAPHIC_DATA][STREET_ADDRESS]" at bounding box center [342, 178] width 218 height 16
click at [230, 173] on input "[STREET_ADDRESS][GEOGRAPHIC_DATA][STREET_ADDRESS]" at bounding box center [214, 178] width 31 height 31
checkbox input "true"
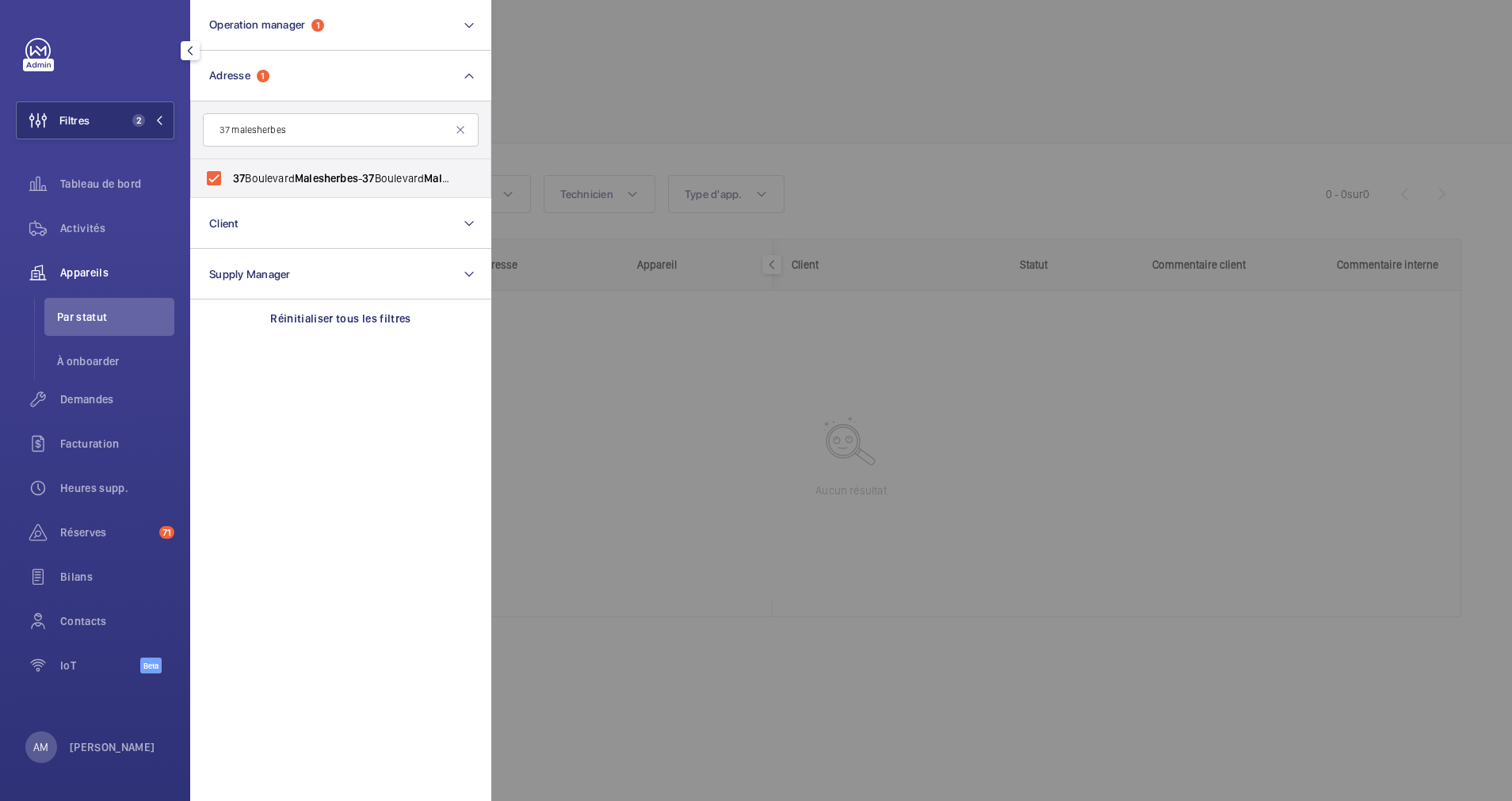
click at [668, 104] on div at bounding box center [1247, 400] width 1512 height 801
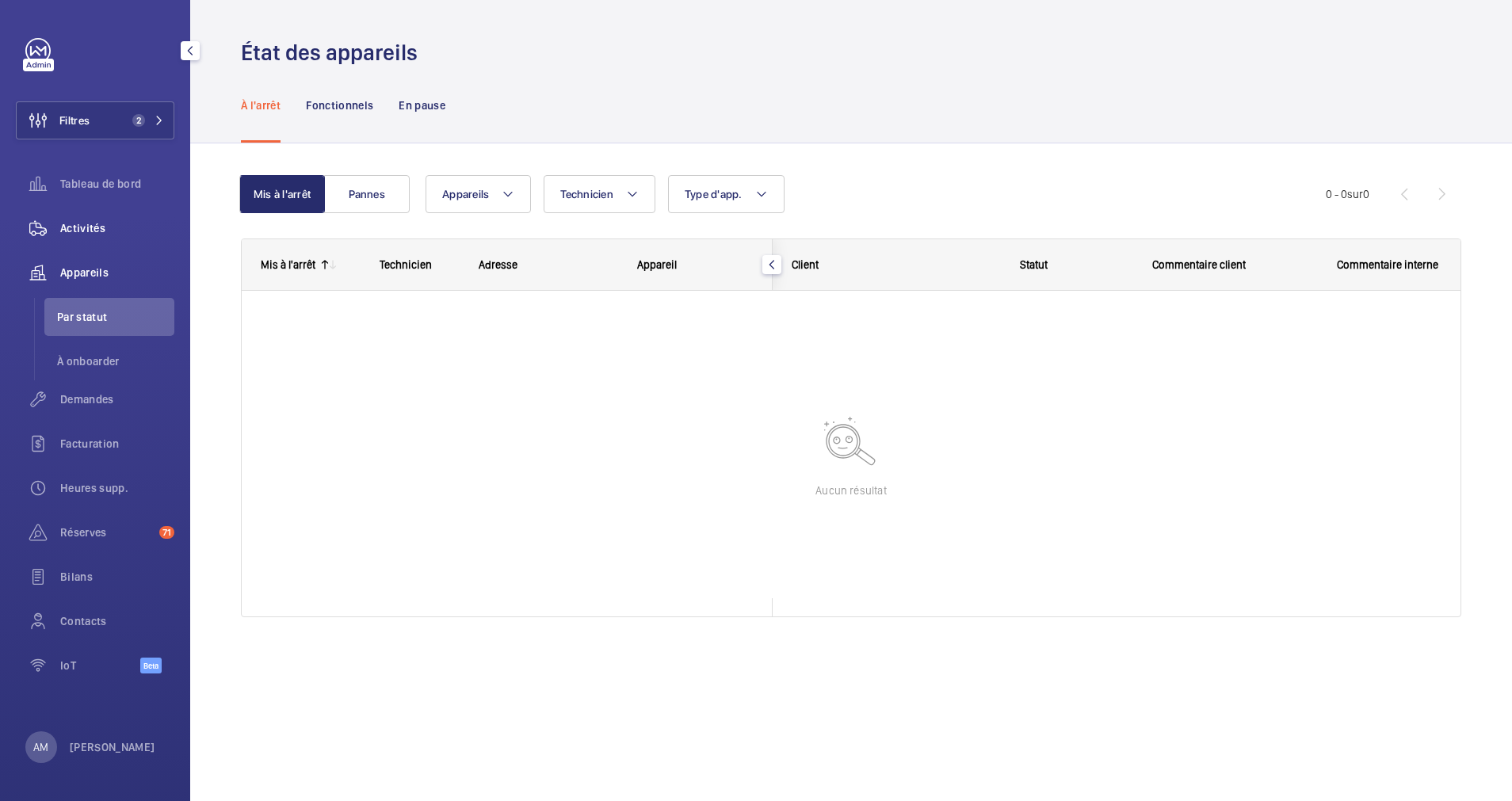
click at [98, 223] on span "Activités" at bounding box center [117, 228] width 114 height 16
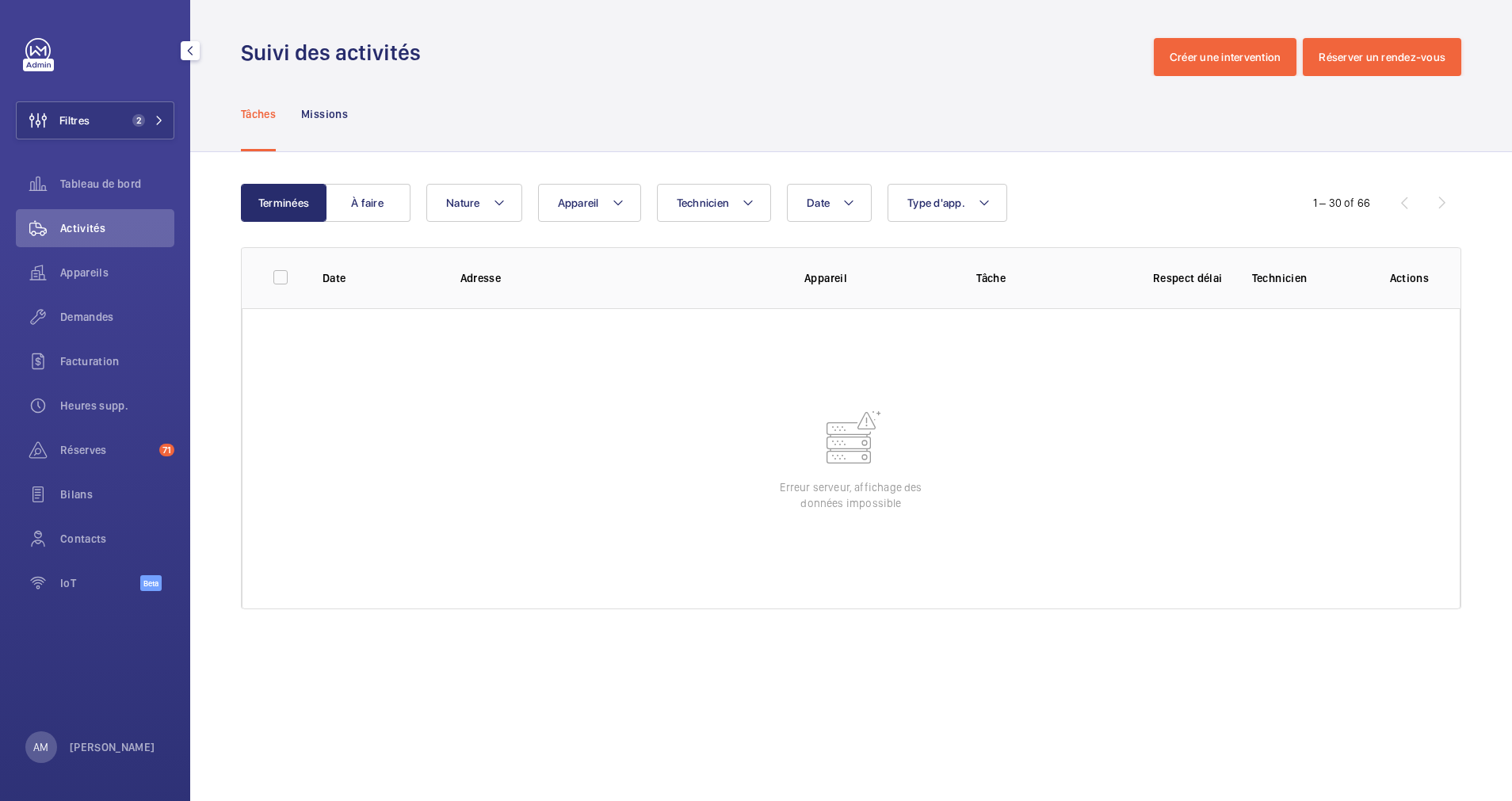
drag, startPoint x: 113, startPoint y: 117, endPoint x: 190, endPoint y: 83, distance: 84.2
click at [125, 110] on button "Filtres 2" at bounding box center [95, 120] width 158 height 38
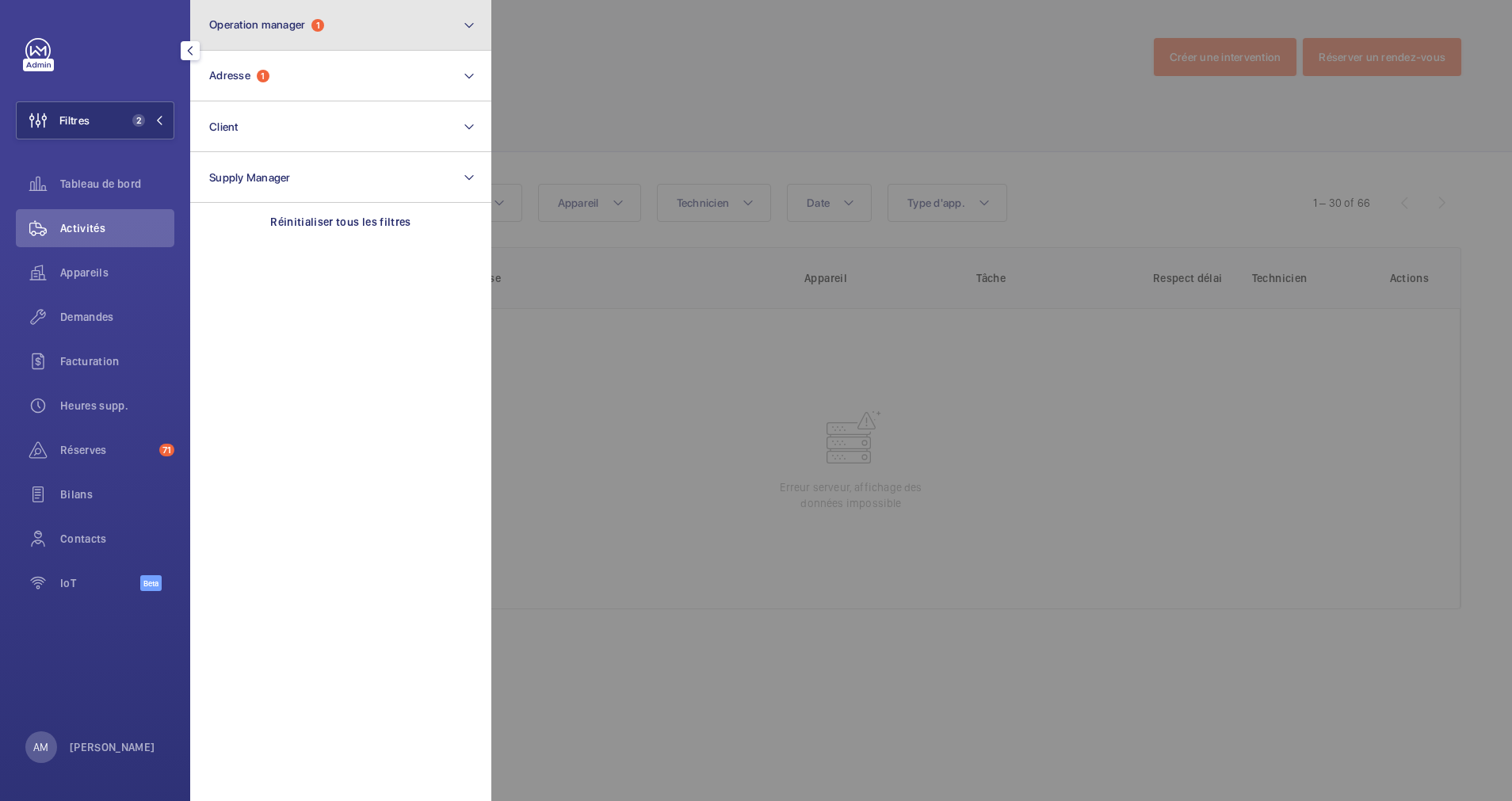
click at [312, 29] on span "Operation manager 1" at bounding box center [266, 25] width 115 height 14
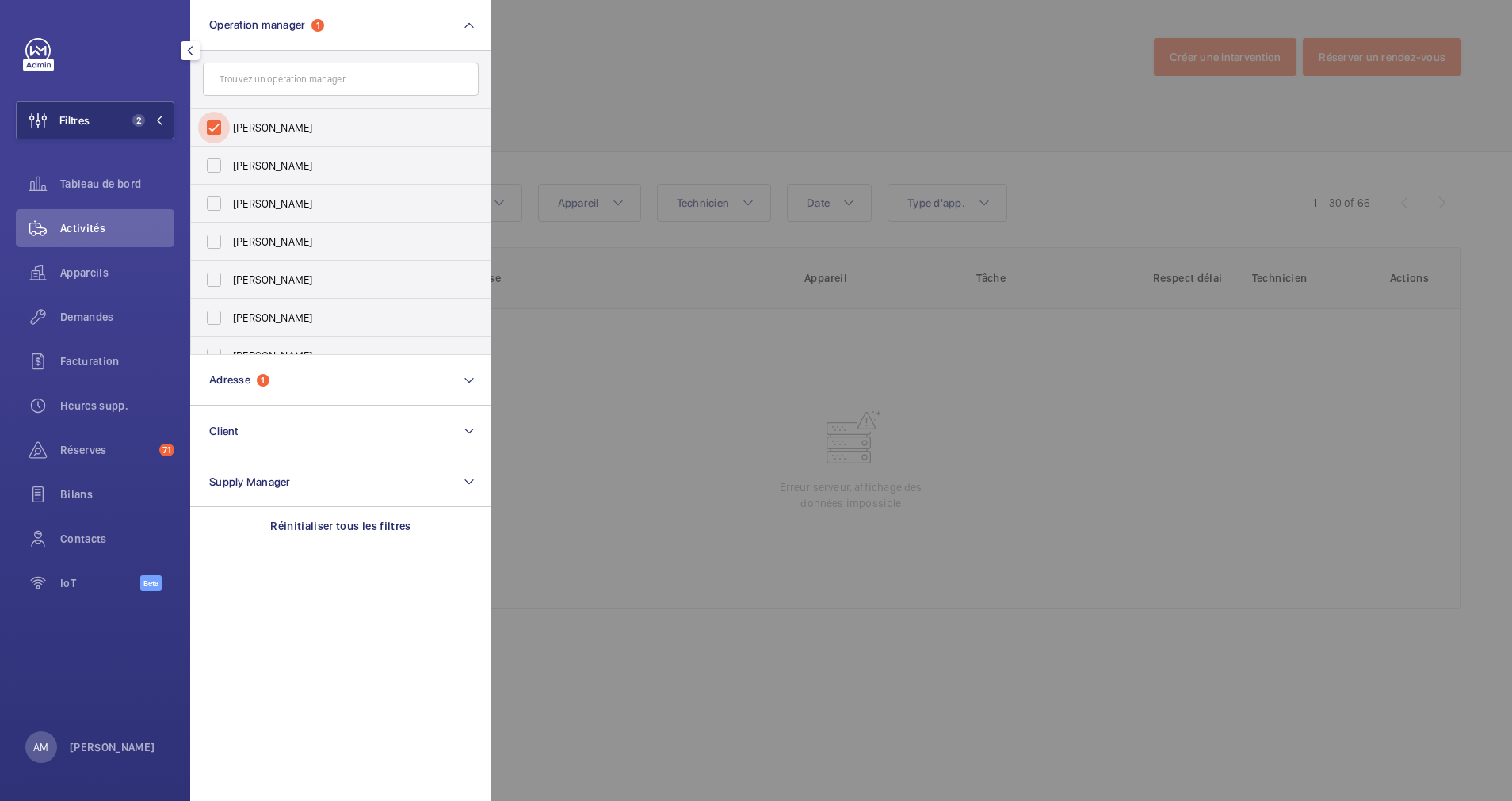
drag, startPoint x: 203, startPoint y: 123, endPoint x: 521, endPoint y: 95, distance: 319.2
click at [204, 123] on input "[PERSON_NAME]" at bounding box center [214, 127] width 31 height 31
checkbox input "false"
click at [614, 82] on div at bounding box center [1247, 400] width 1512 height 801
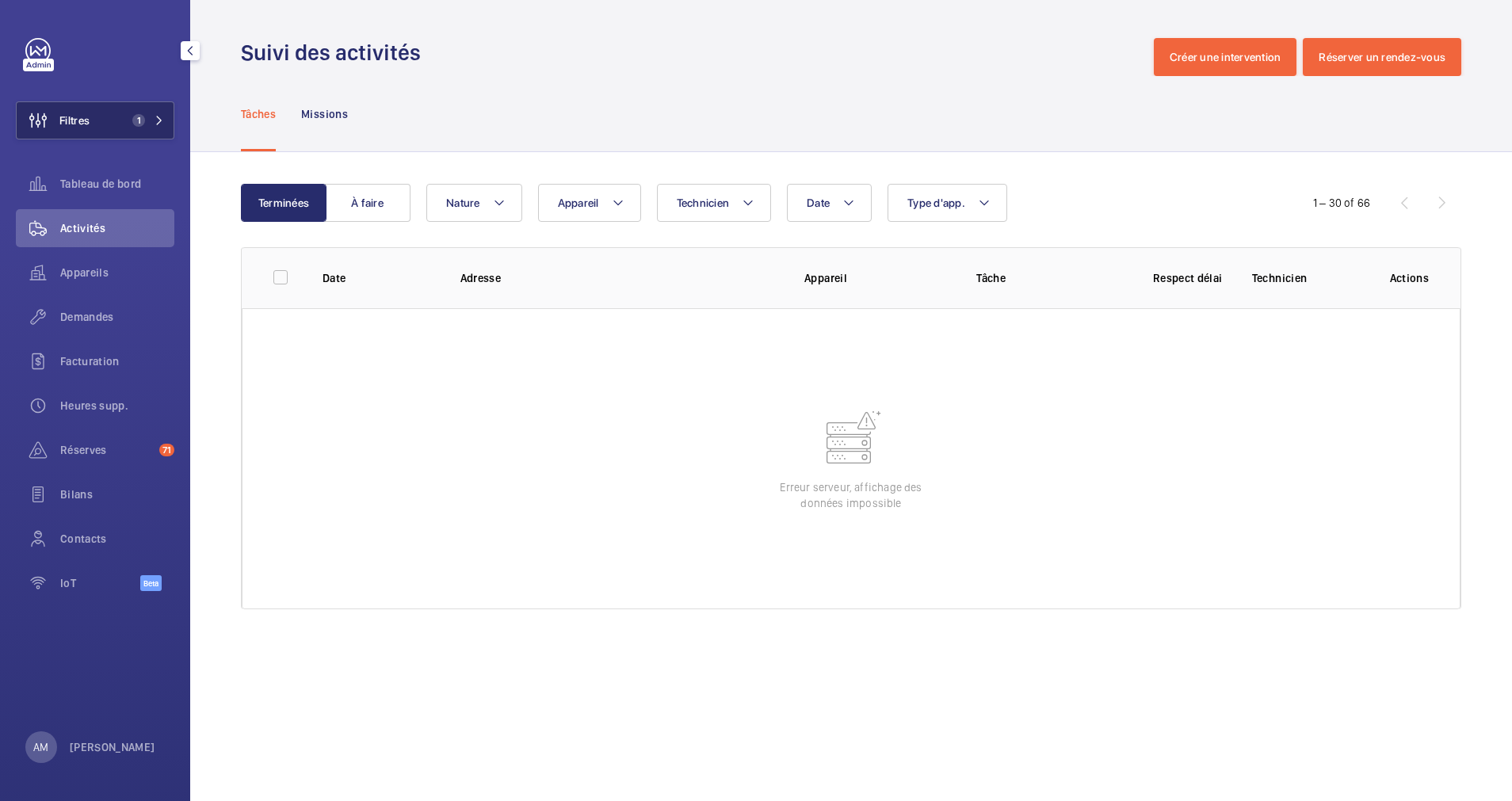
click at [147, 119] on span "1" at bounding box center [145, 121] width 38 height 13
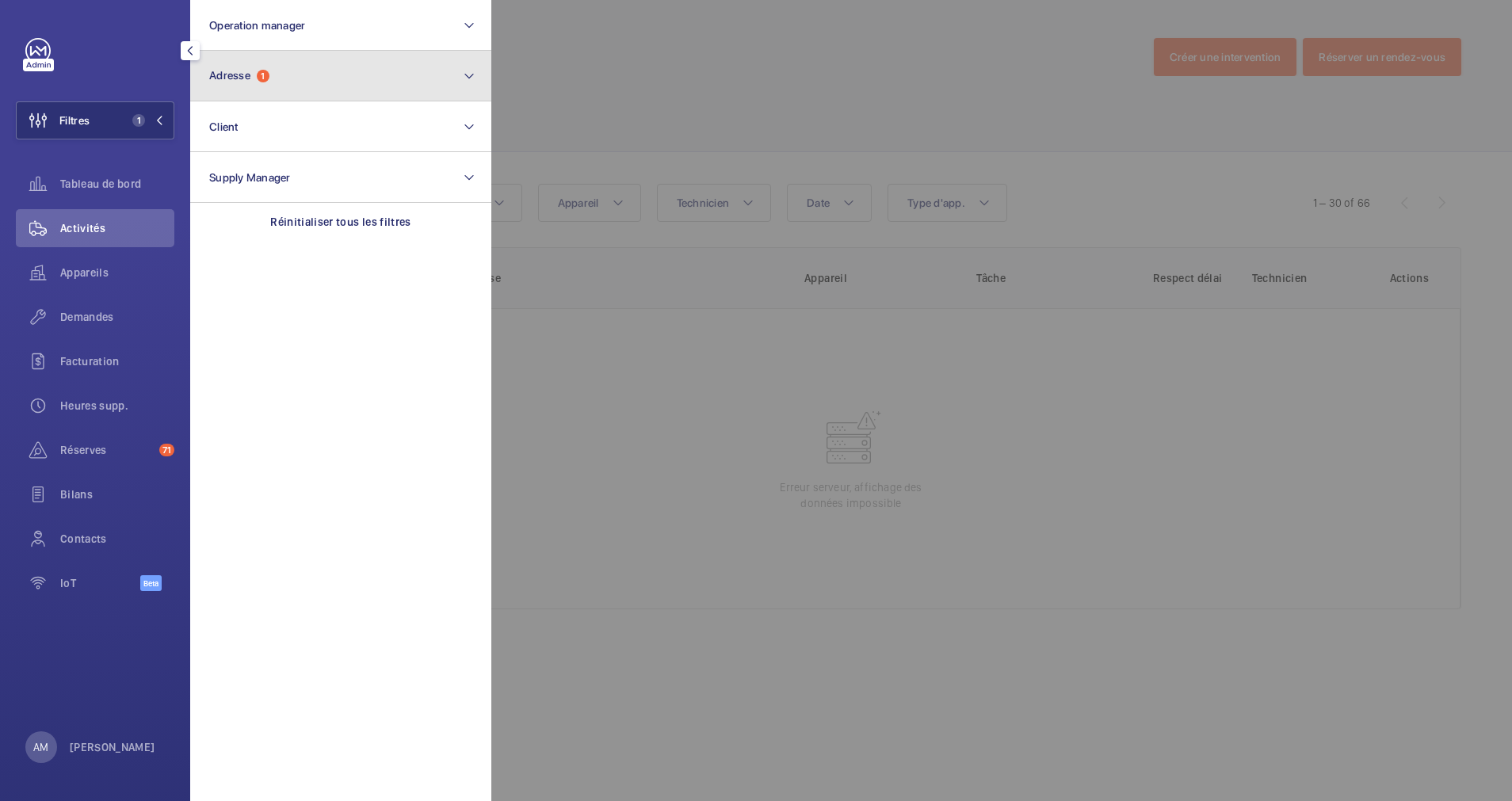
click at [291, 72] on button "Adresse 1" at bounding box center [341, 76] width 301 height 51
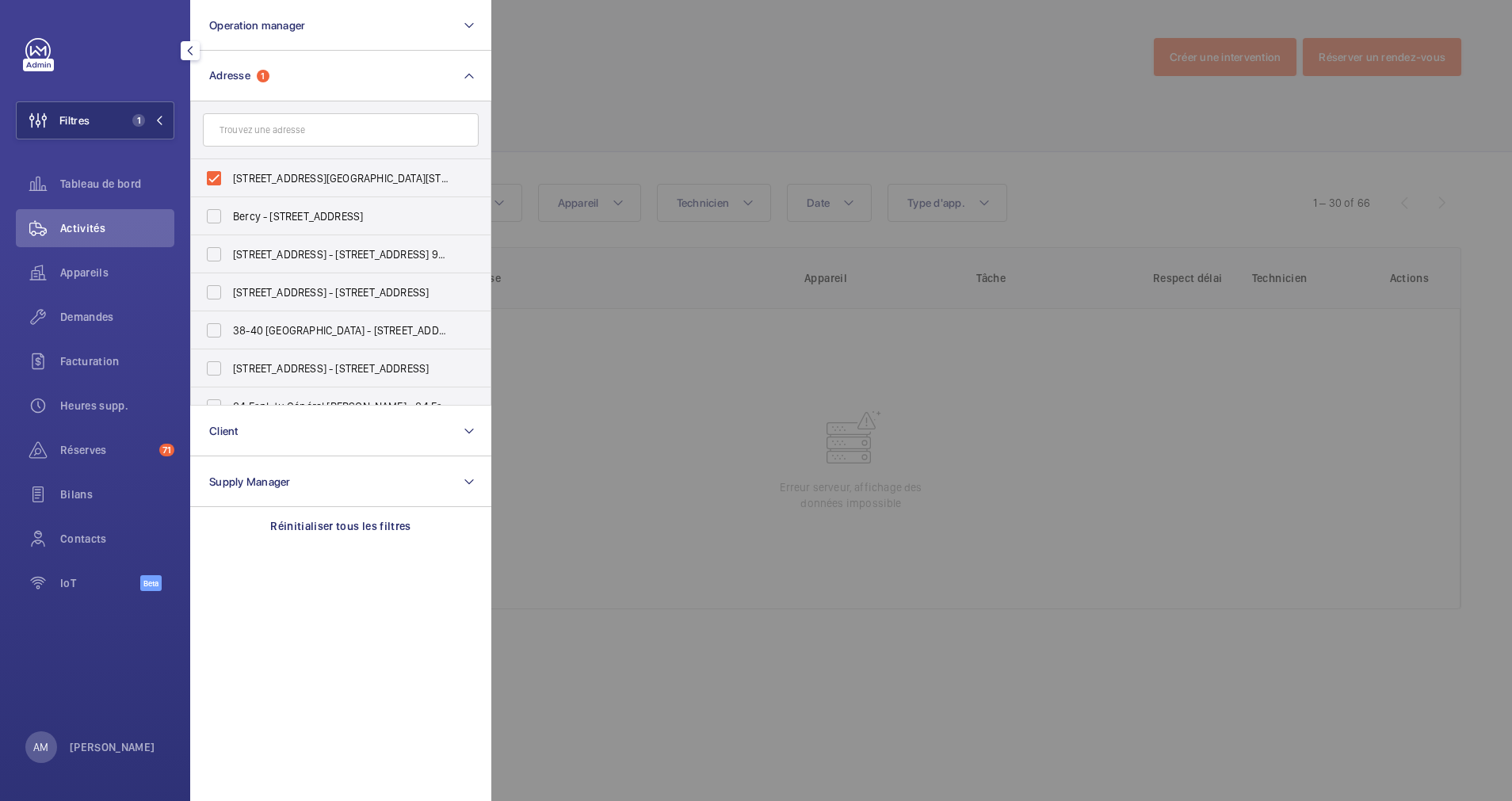
click at [683, 71] on div at bounding box center [1247, 400] width 1512 height 801
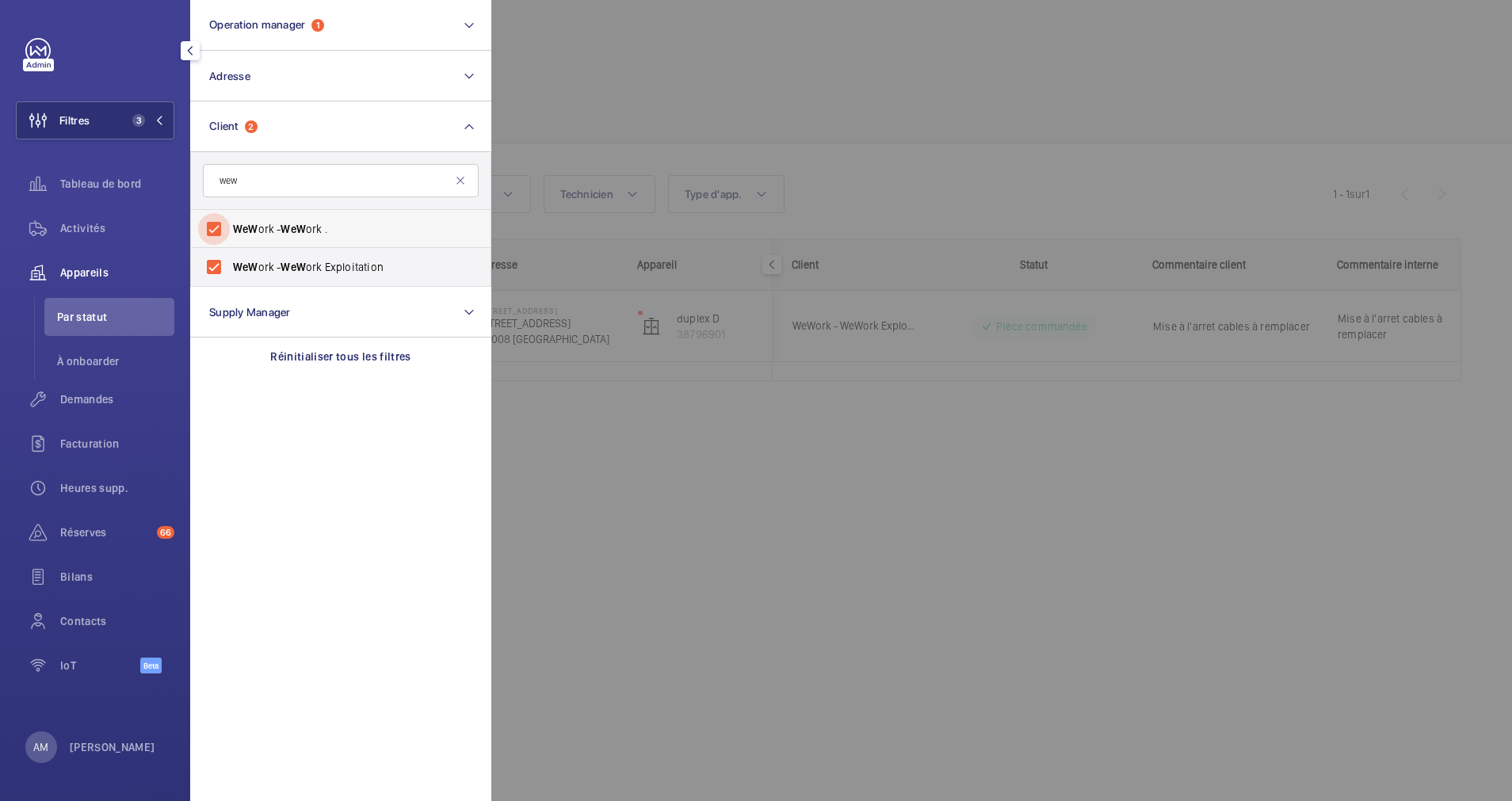
click at [214, 228] on input "WeW ork - WeW ork ." at bounding box center [214, 228] width 31 height 31
checkbox input "false"
drag, startPoint x: 219, startPoint y: 265, endPoint x: 282, endPoint y: 149, distance: 132.0
click at [223, 260] on input "WeW ork - WeW ork Exploitation" at bounding box center [214, 267] width 31 height 31
checkbox input "false"
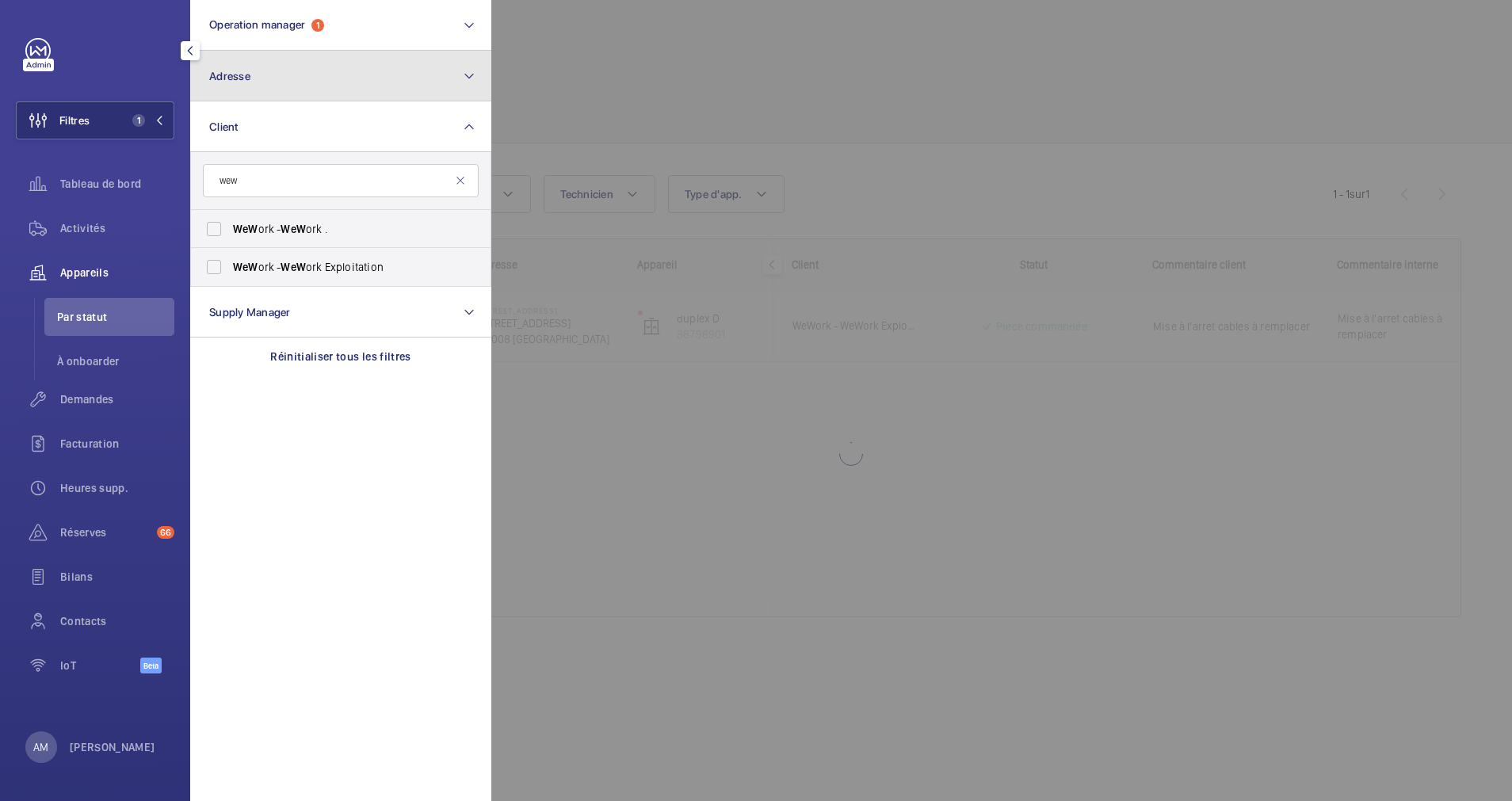
click at [377, 64] on button "Adresse" at bounding box center [341, 76] width 301 height 51
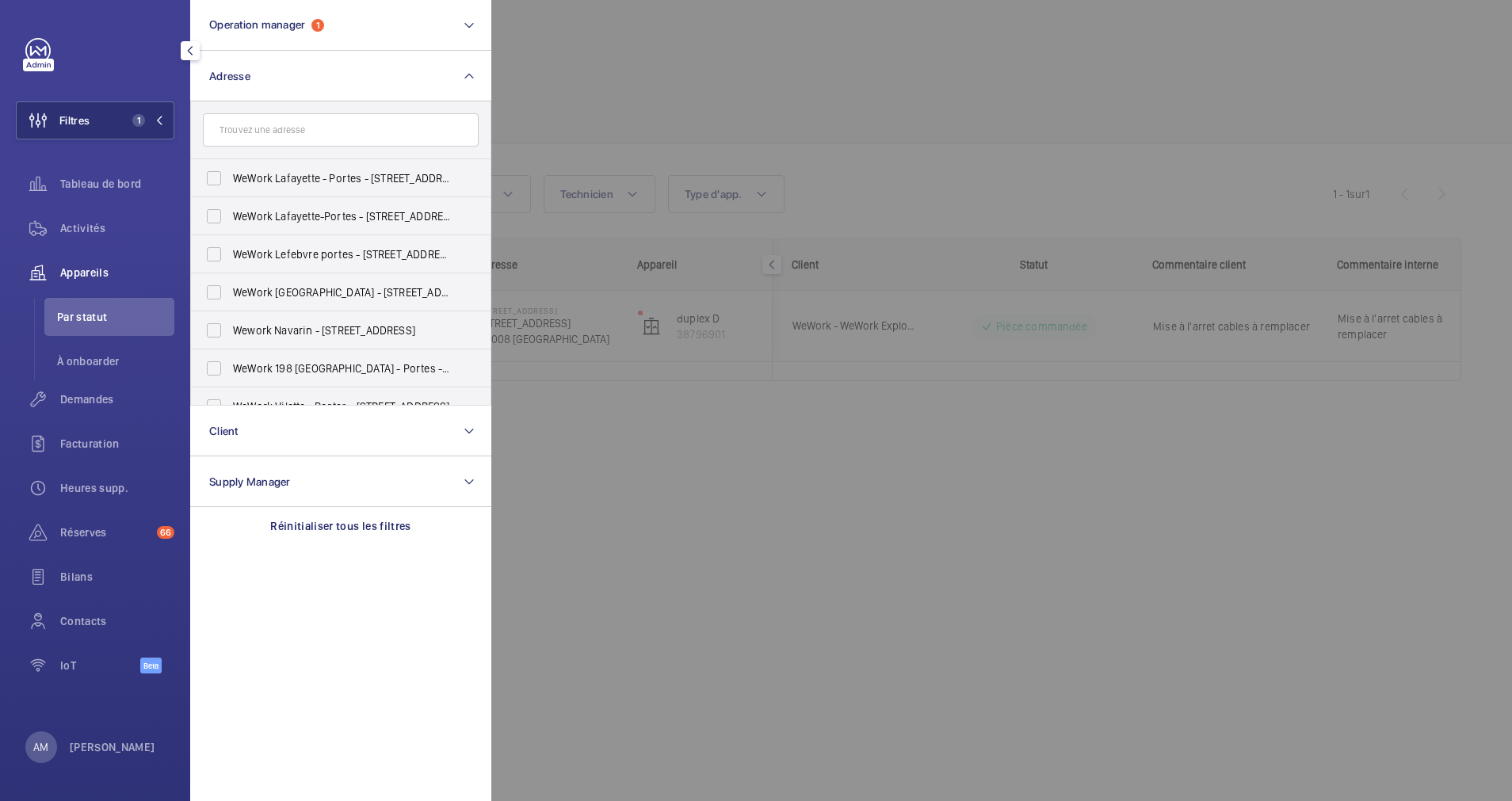
click at [274, 136] on input "text" at bounding box center [340, 129] width 276 height 33
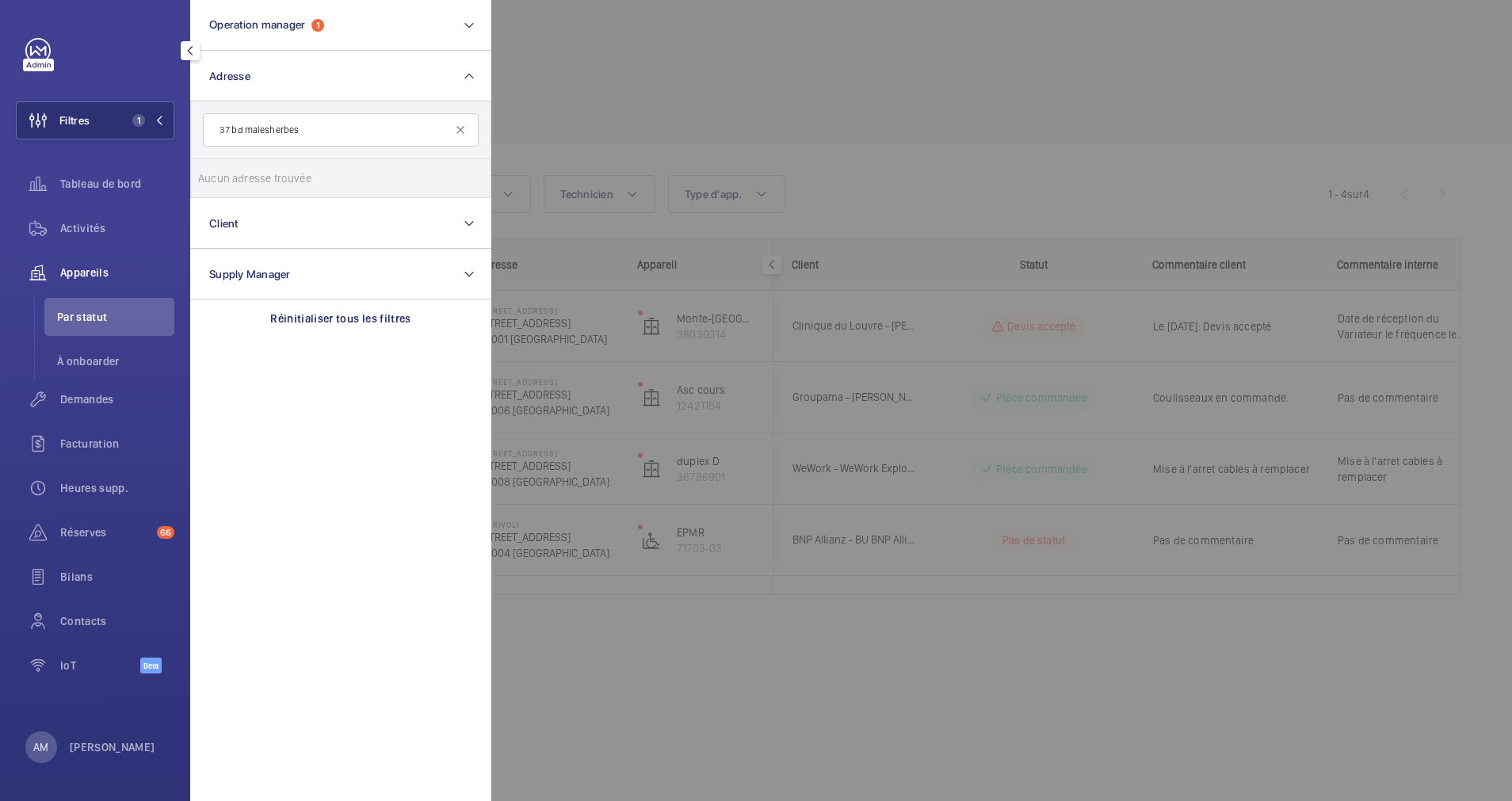
click at [252, 129] on input "37 bd malesherbes" at bounding box center [340, 129] width 276 height 33
click at [246, 128] on input "37 bd malesherbes" at bounding box center [340, 129] width 276 height 33
type input "37 malesherbes"
click at [219, 173] on input "[STREET_ADDRESS][GEOGRAPHIC_DATA][STREET_ADDRESS]" at bounding box center [214, 178] width 31 height 31
checkbox input "true"
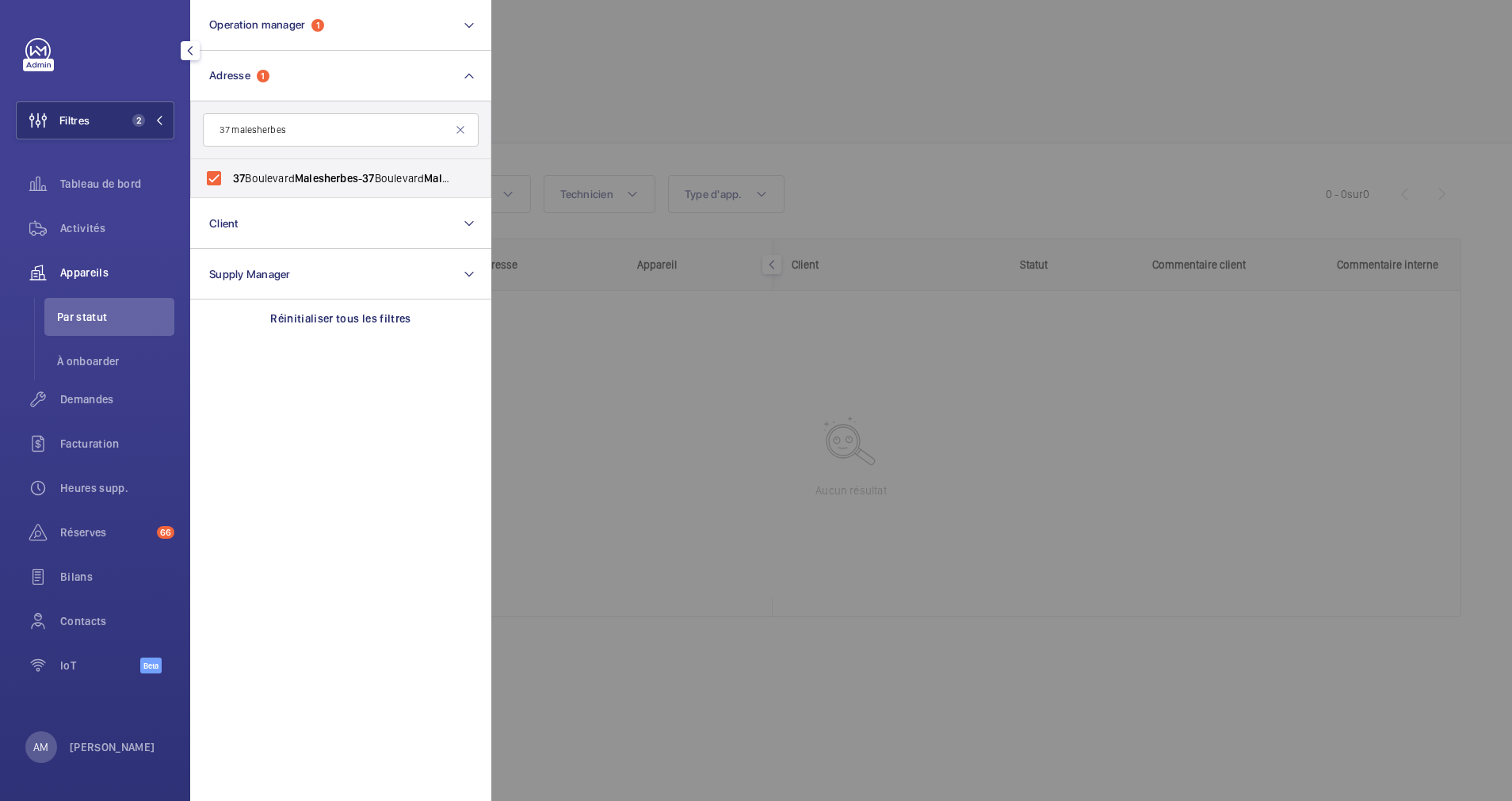
click at [643, 78] on div at bounding box center [1247, 400] width 1512 height 801
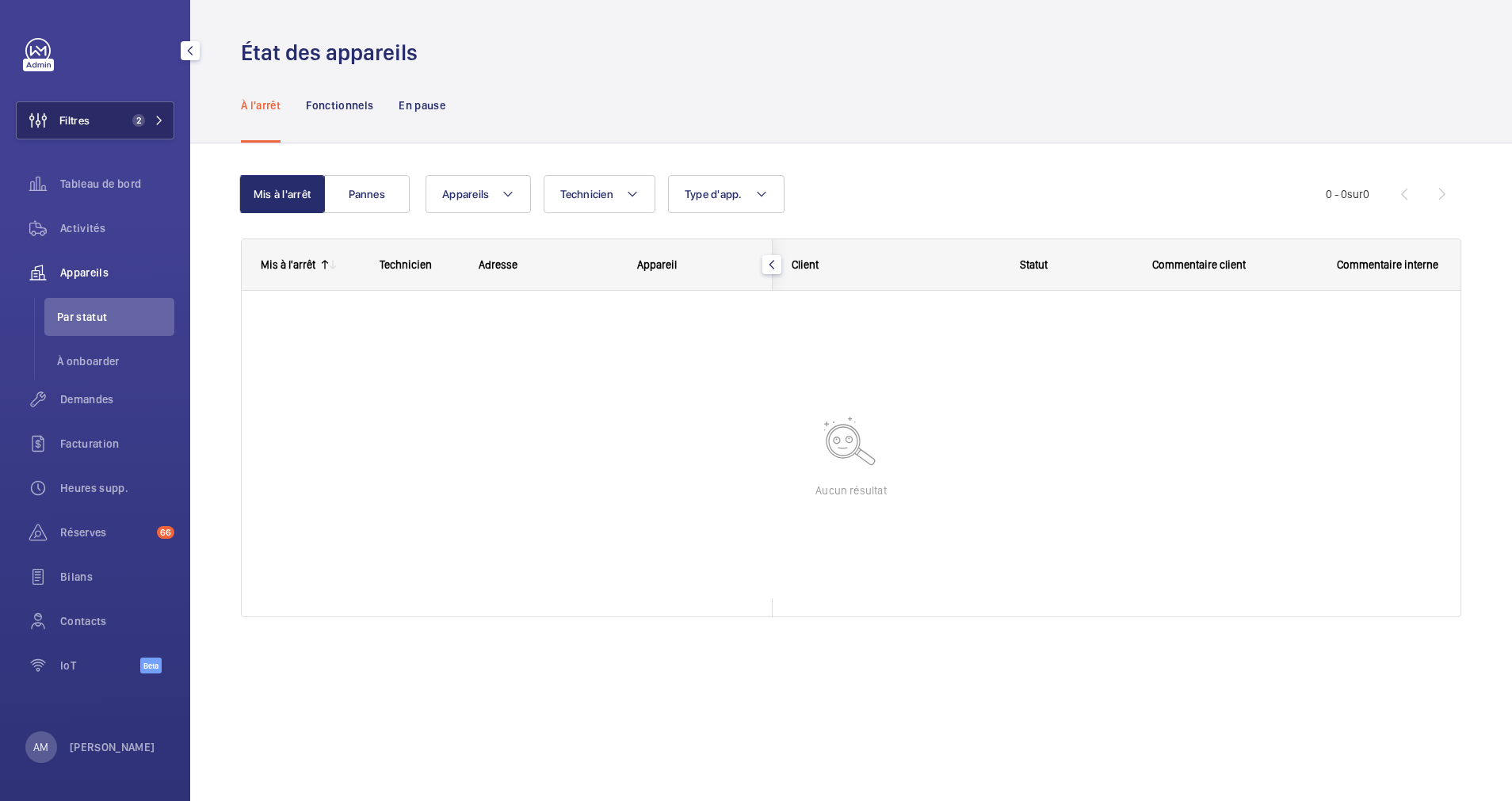
click at [162, 121] on mat-icon at bounding box center [159, 121] width 10 height 10
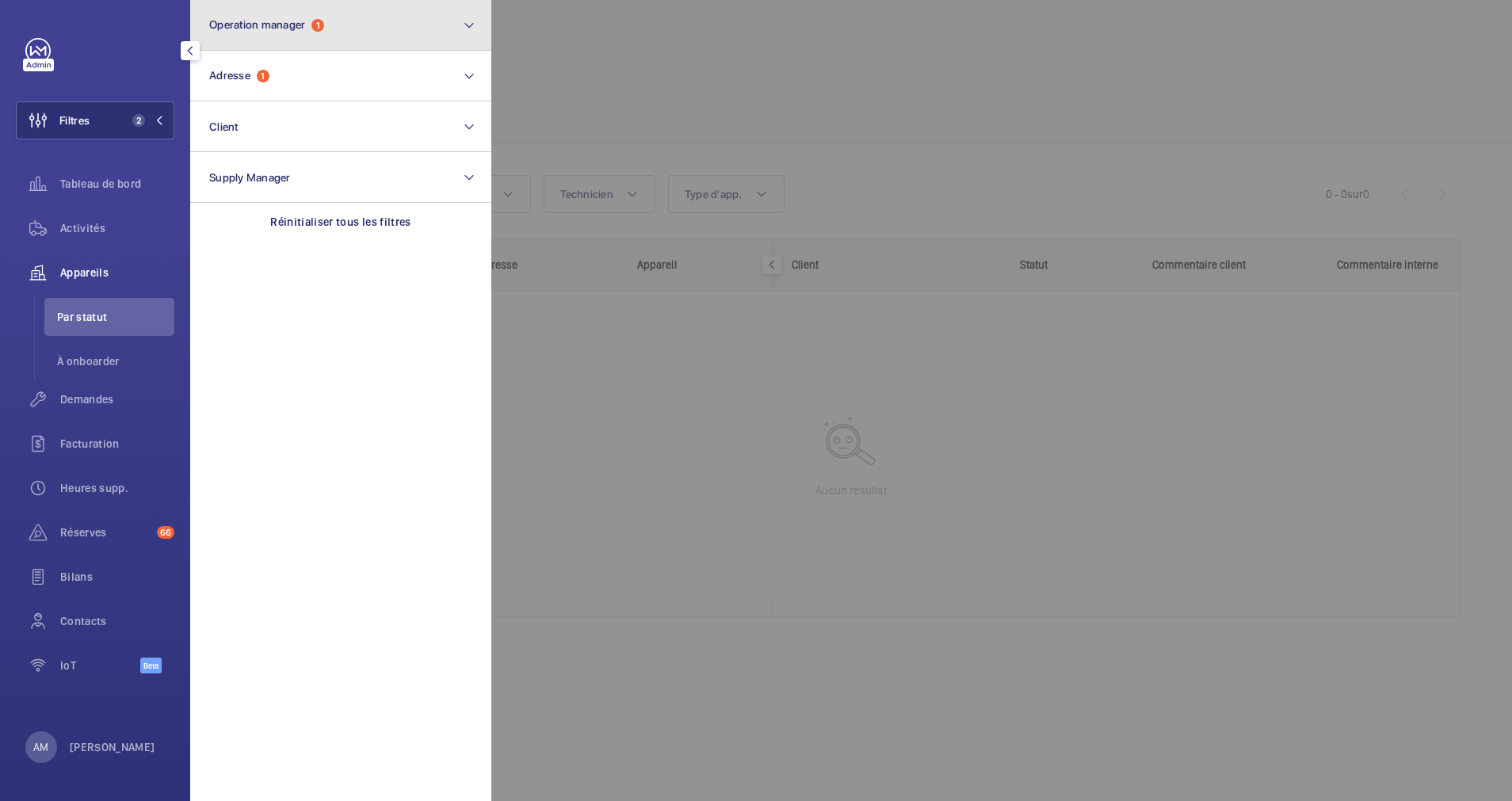
click at [330, 35] on button "Operation manager 1" at bounding box center [341, 25] width 301 height 51
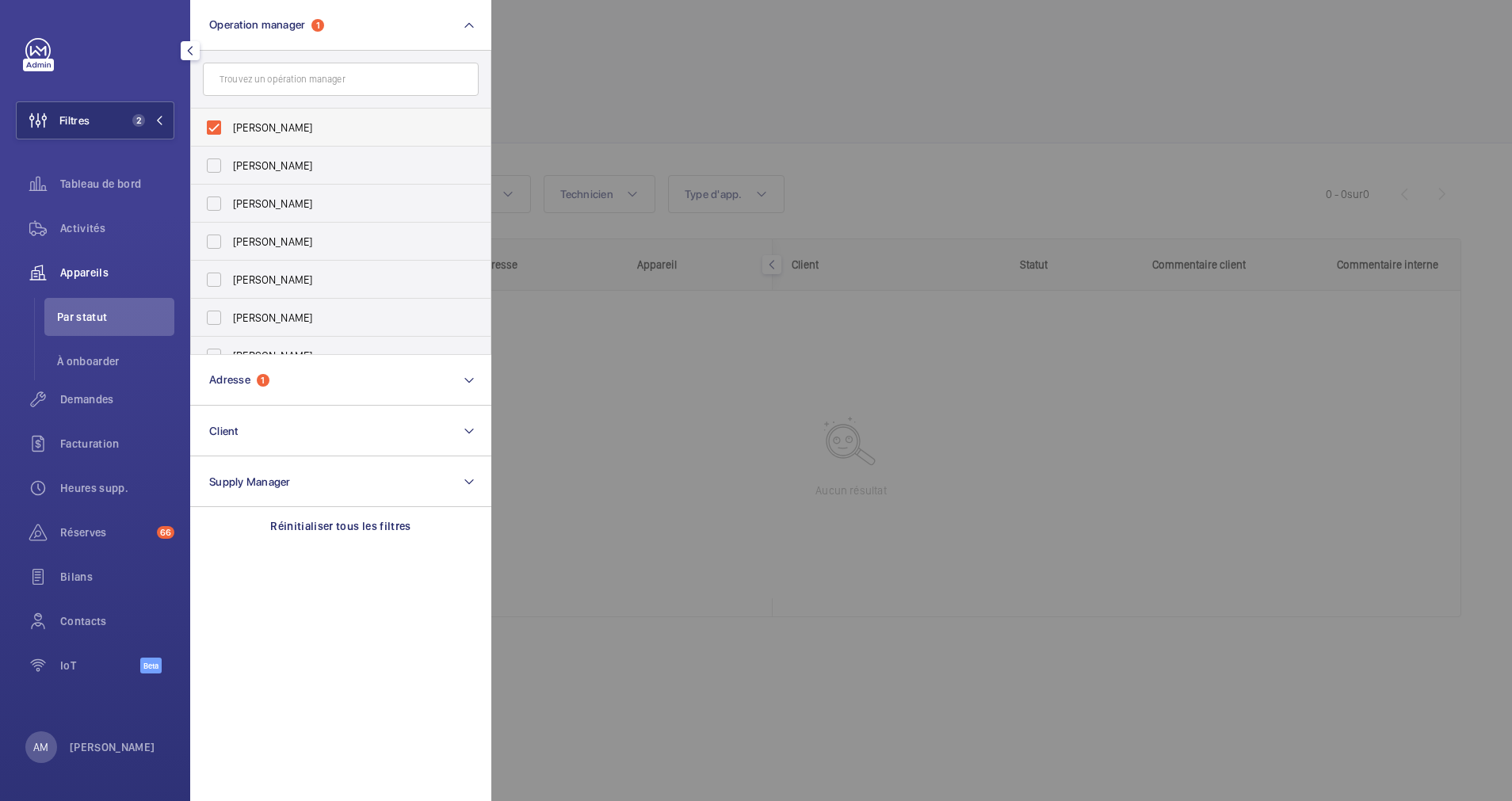
drag, startPoint x: 235, startPoint y: 116, endPoint x: 243, endPoint y: 113, distance: 8.5
click at [243, 113] on label "[PERSON_NAME]" at bounding box center [329, 127] width 276 height 38
drag, startPoint x: 243, startPoint y: 113, endPoint x: 644, endPoint y: 45, distance: 406.7
click at [644, 45] on div at bounding box center [1247, 400] width 1512 height 801
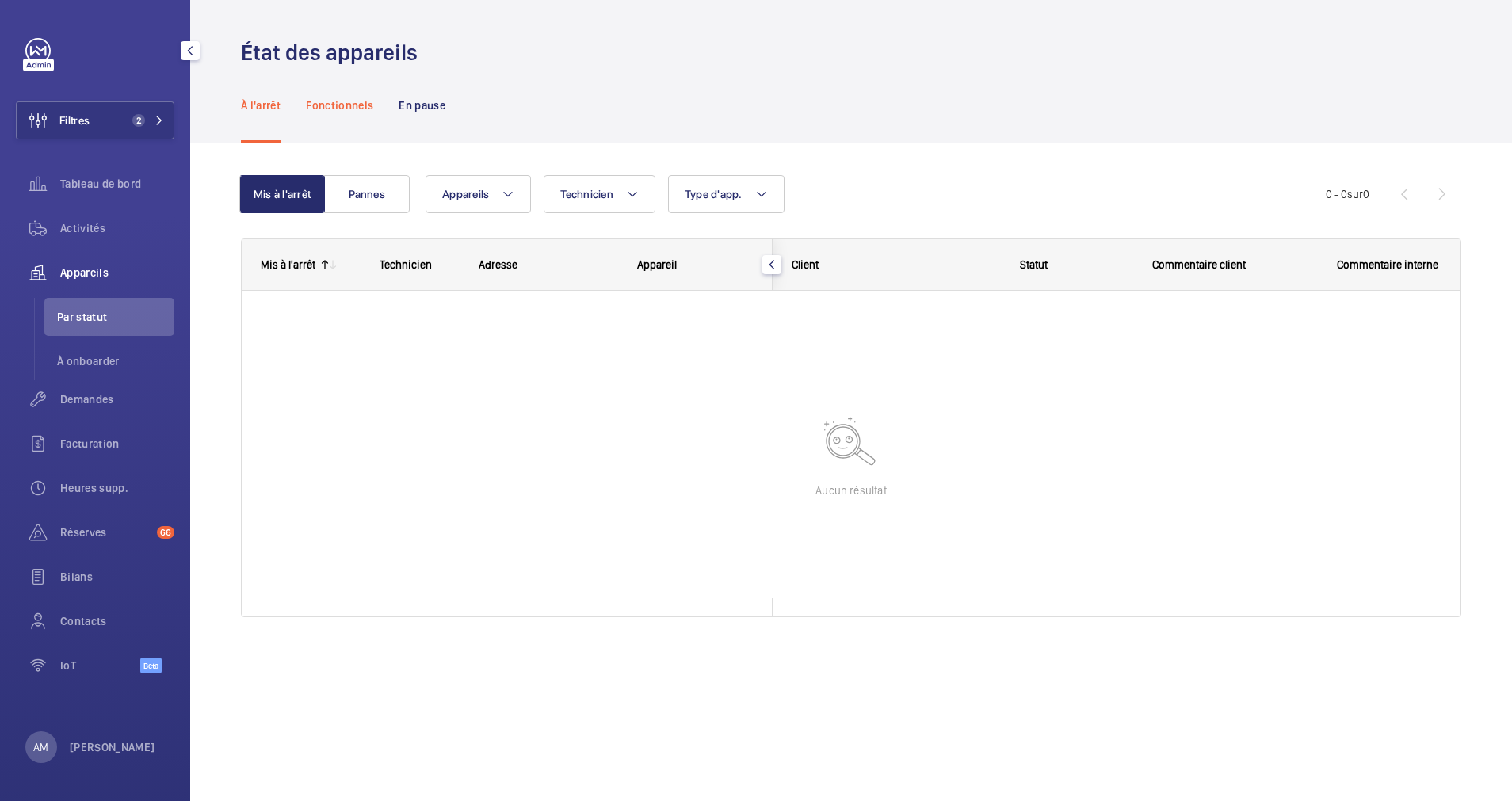
click at [343, 108] on p "Fonctionnels" at bounding box center [340, 105] width 68 height 16
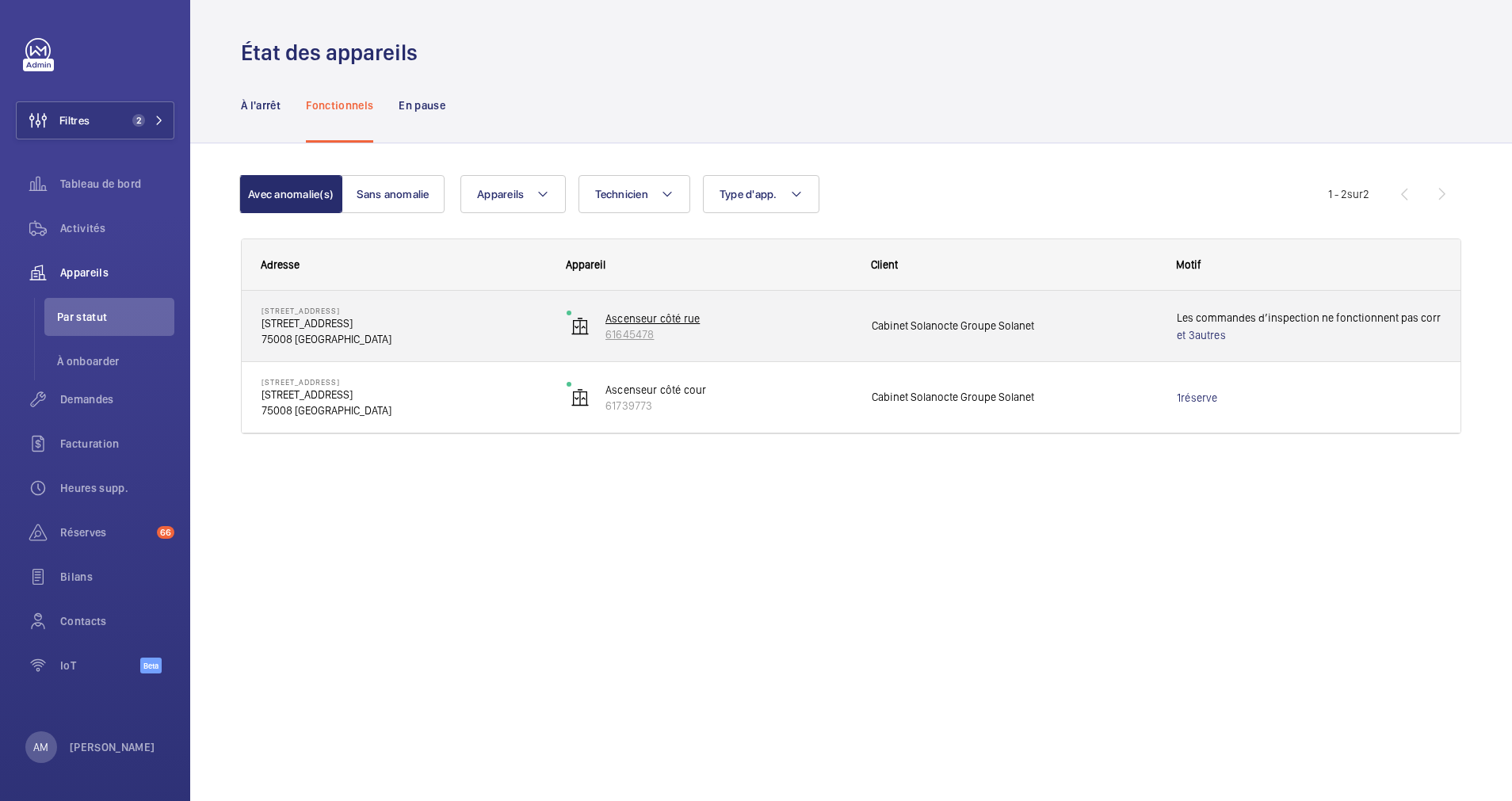
click at [830, 325] on p "Ascenseur côté rue" at bounding box center [728, 319] width 246 height 16
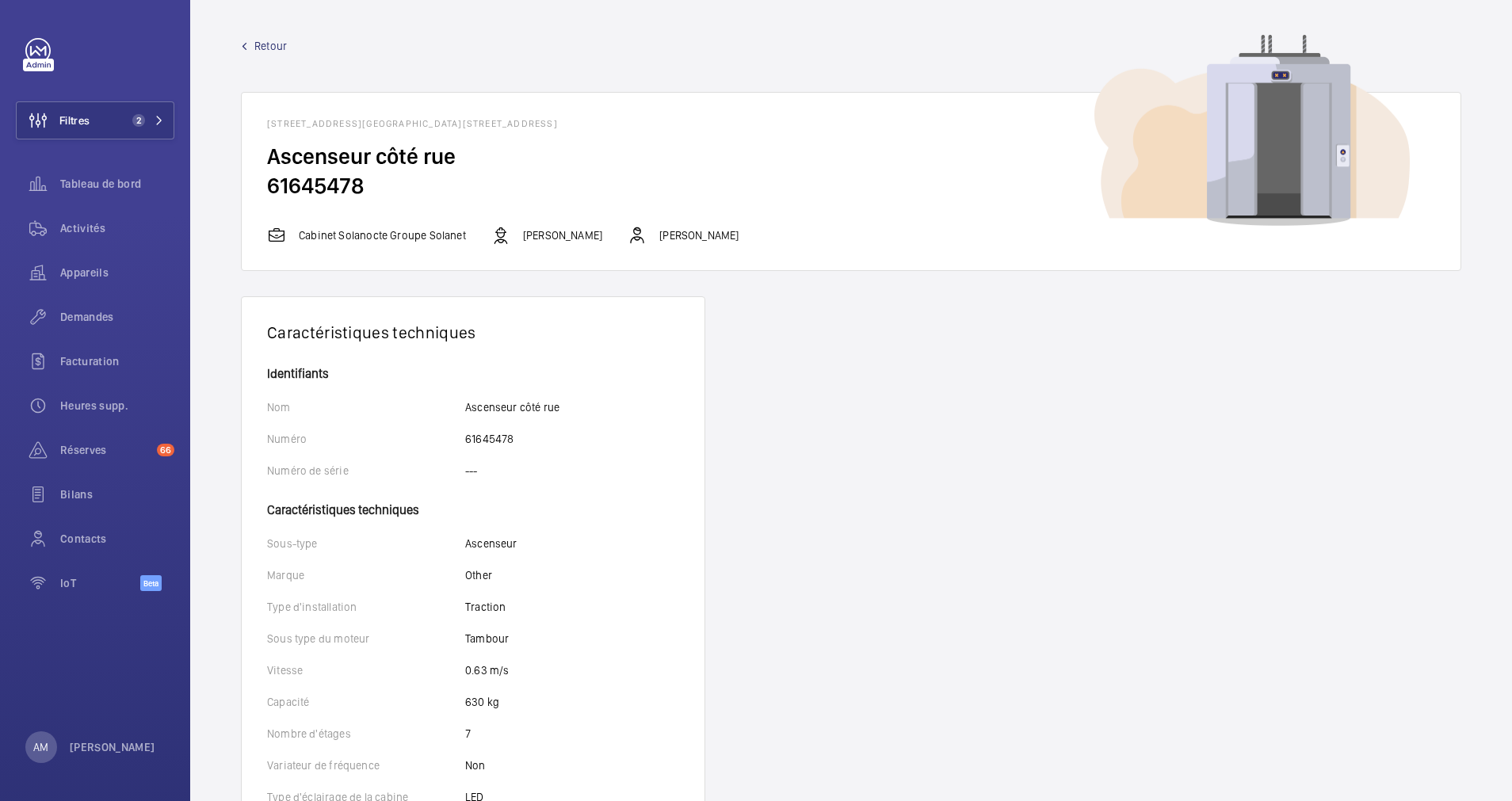
click at [268, 43] on span "Retour" at bounding box center [271, 46] width 32 height 16
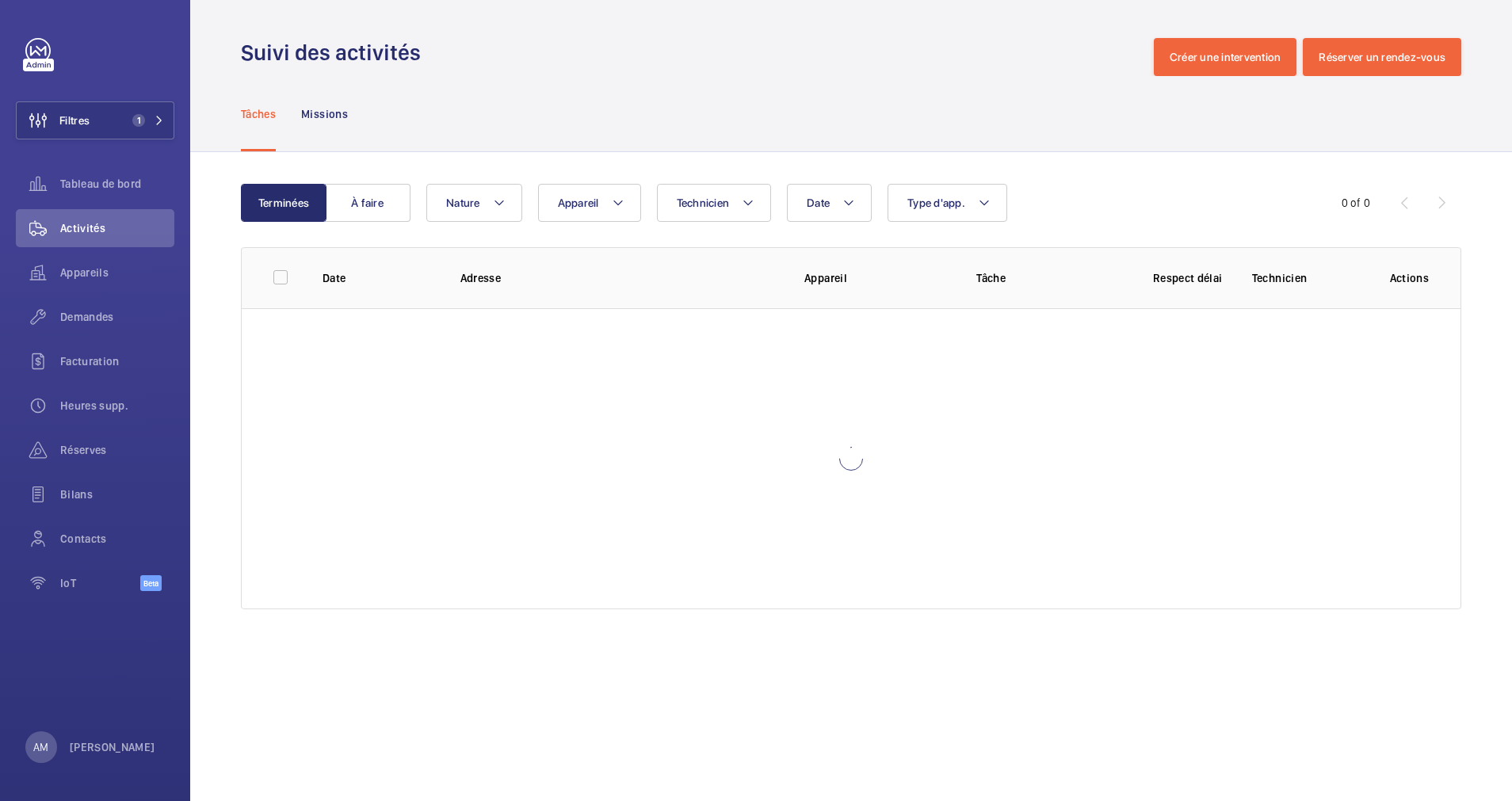
click at [551, 38] on div "Suivi des activités Créer une intervention Réserver un rendez-vous" at bounding box center [851, 56] width 1221 height 38
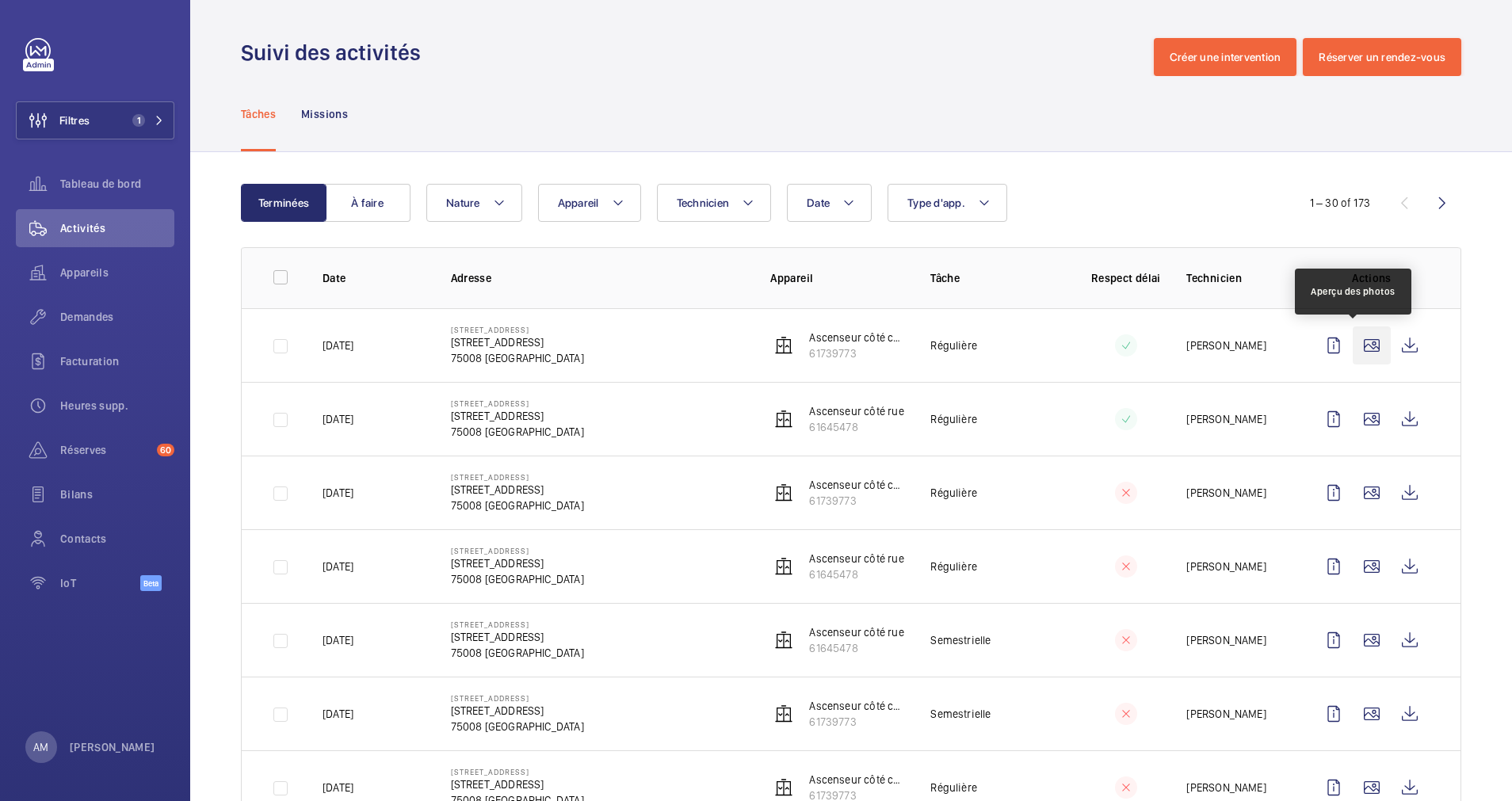
click at [1356, 338] on wm-front-icon-button at bounding box center [1371, 345] width 38 height 38
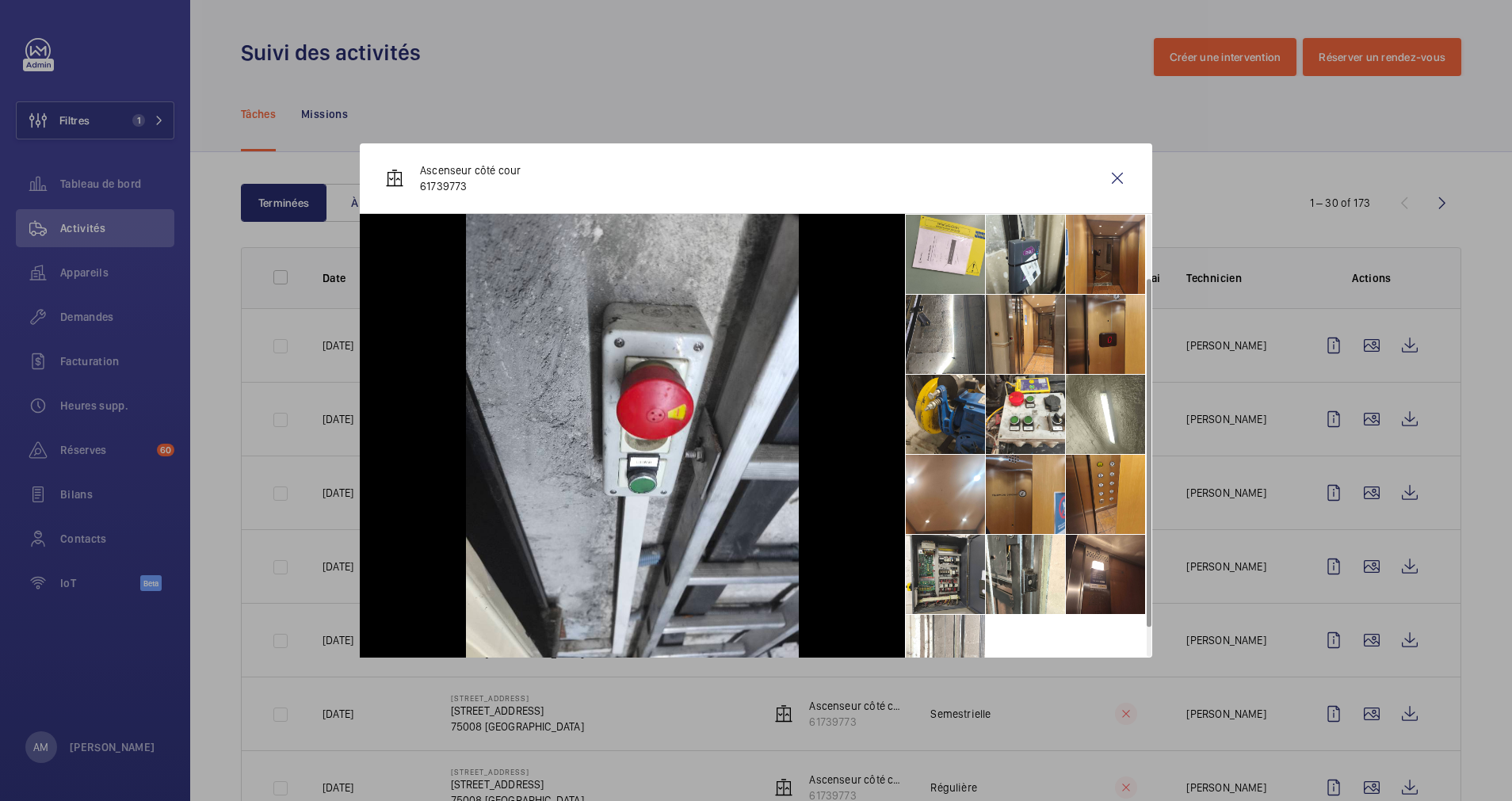
scroll to position [117, 0]
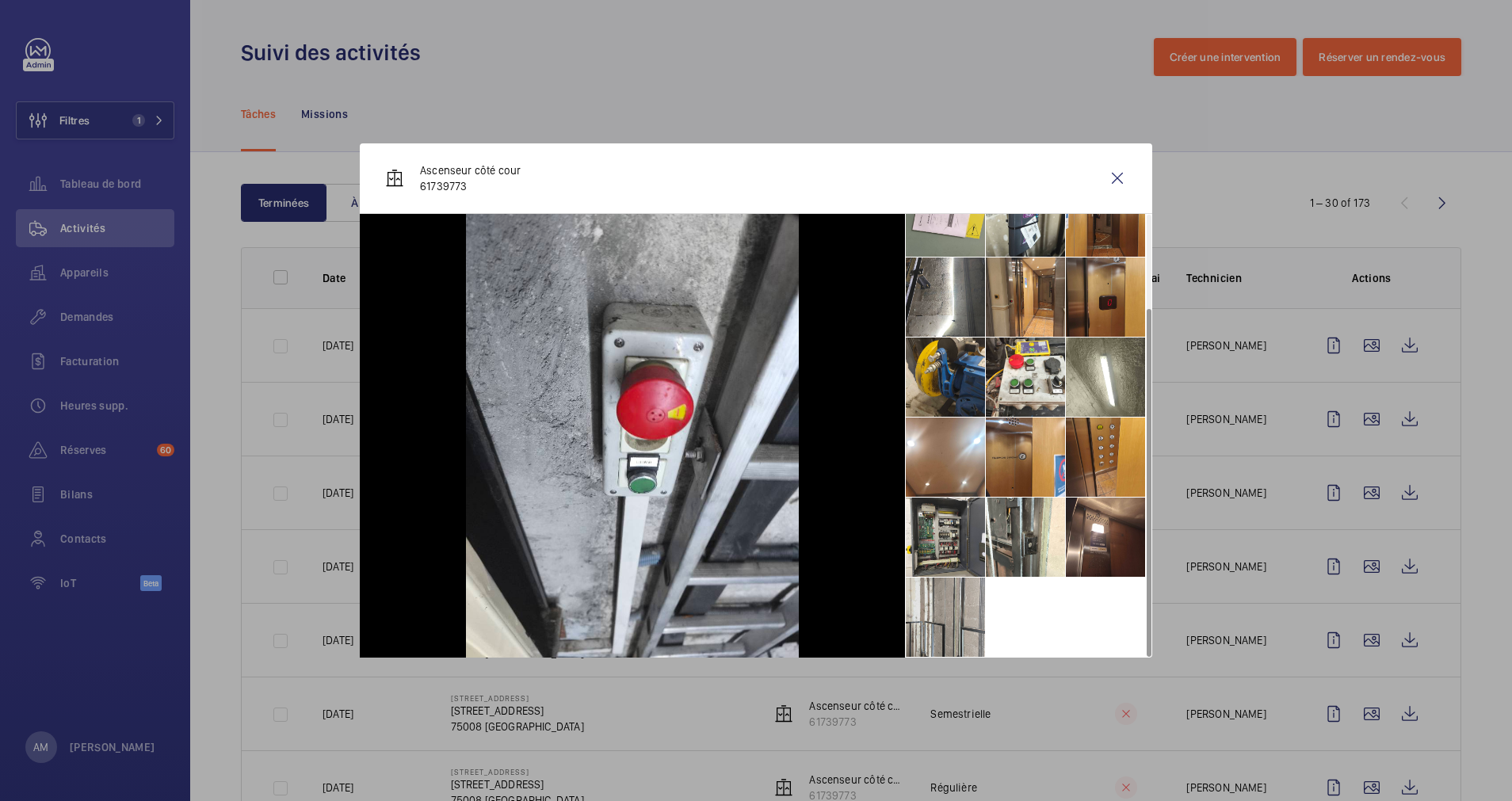
click at [936, 622] on li at bounding box center [945, 617] width 80 height 80
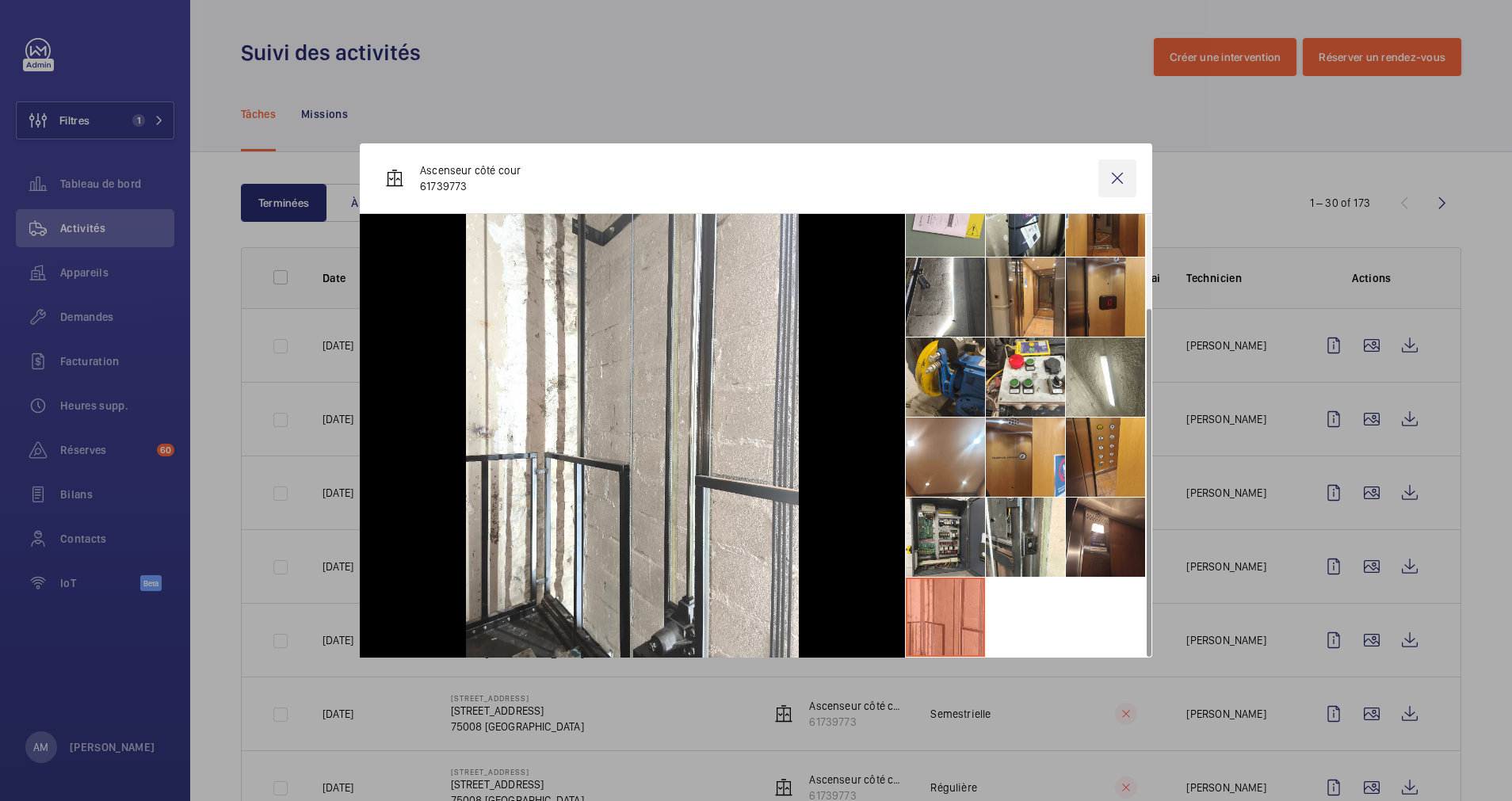
click at [1127, 172] on wm-front-icon-button at bounding box center [1117, 178] width 38 height 38
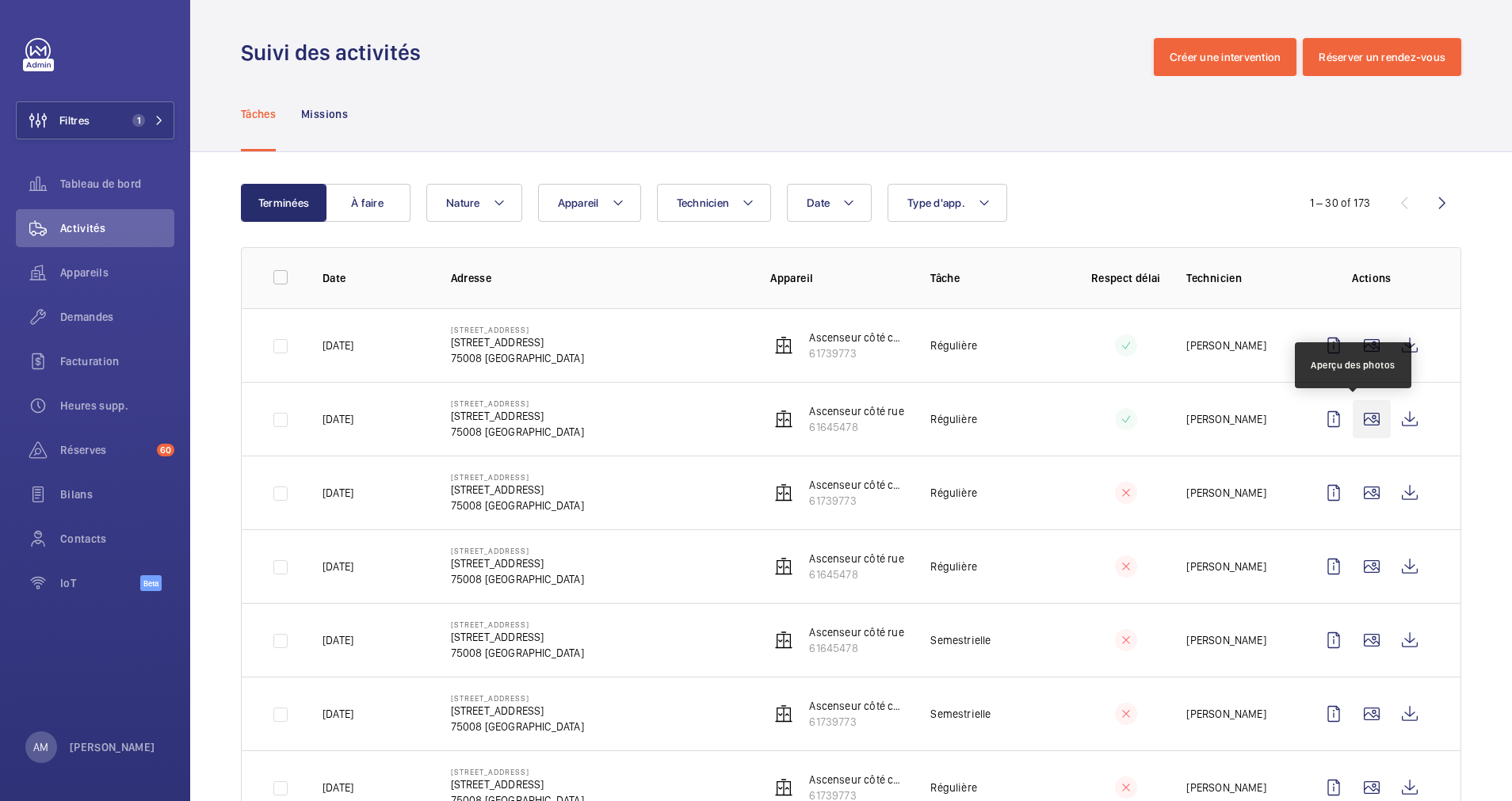
click at [1353, 411] on wm-front-icon-button at bounding box center [1371, 419] width 38 height 38
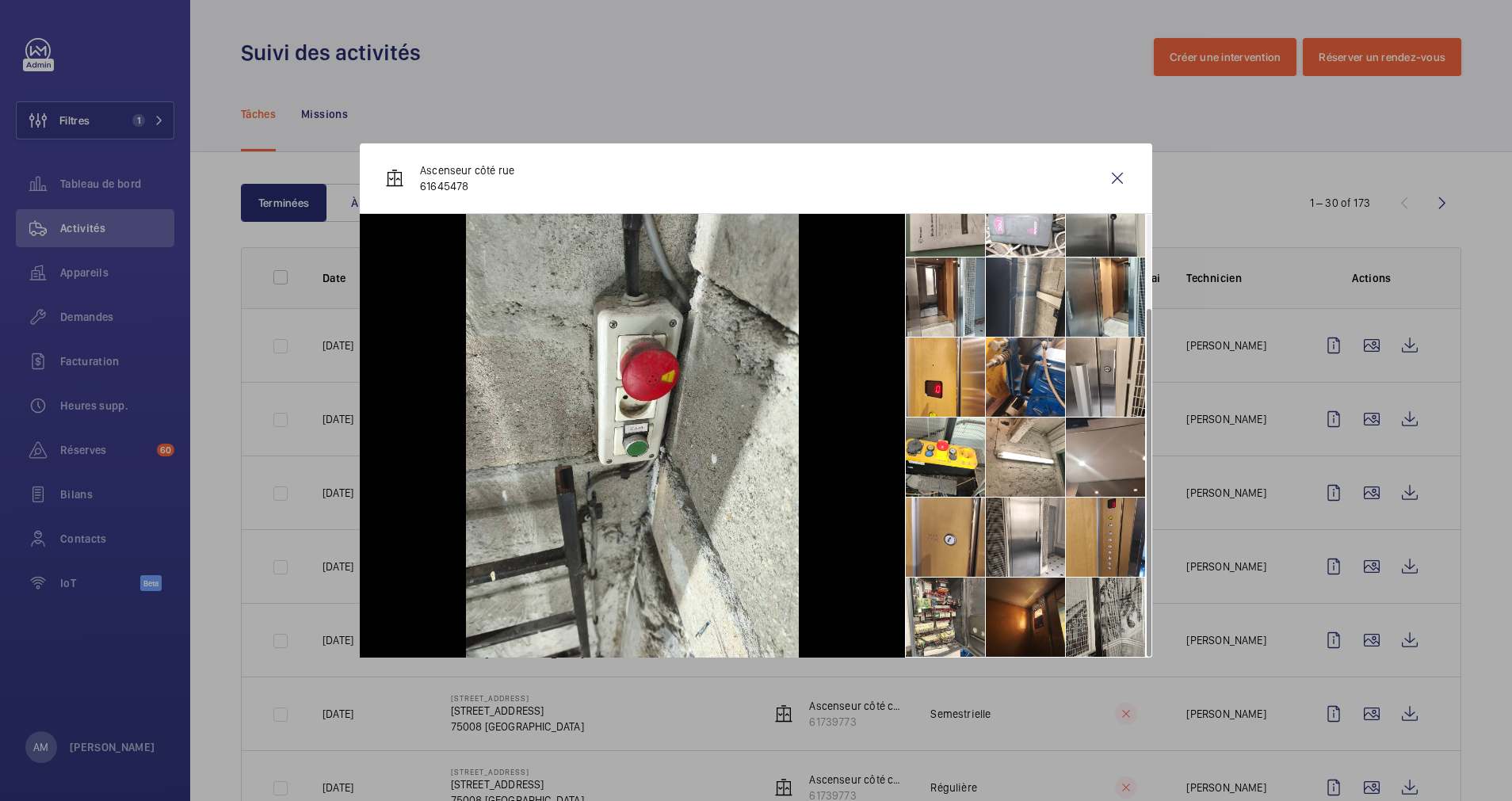
click at [1104, 617] on li at bounding box center [1105, 617] width 80 height 80
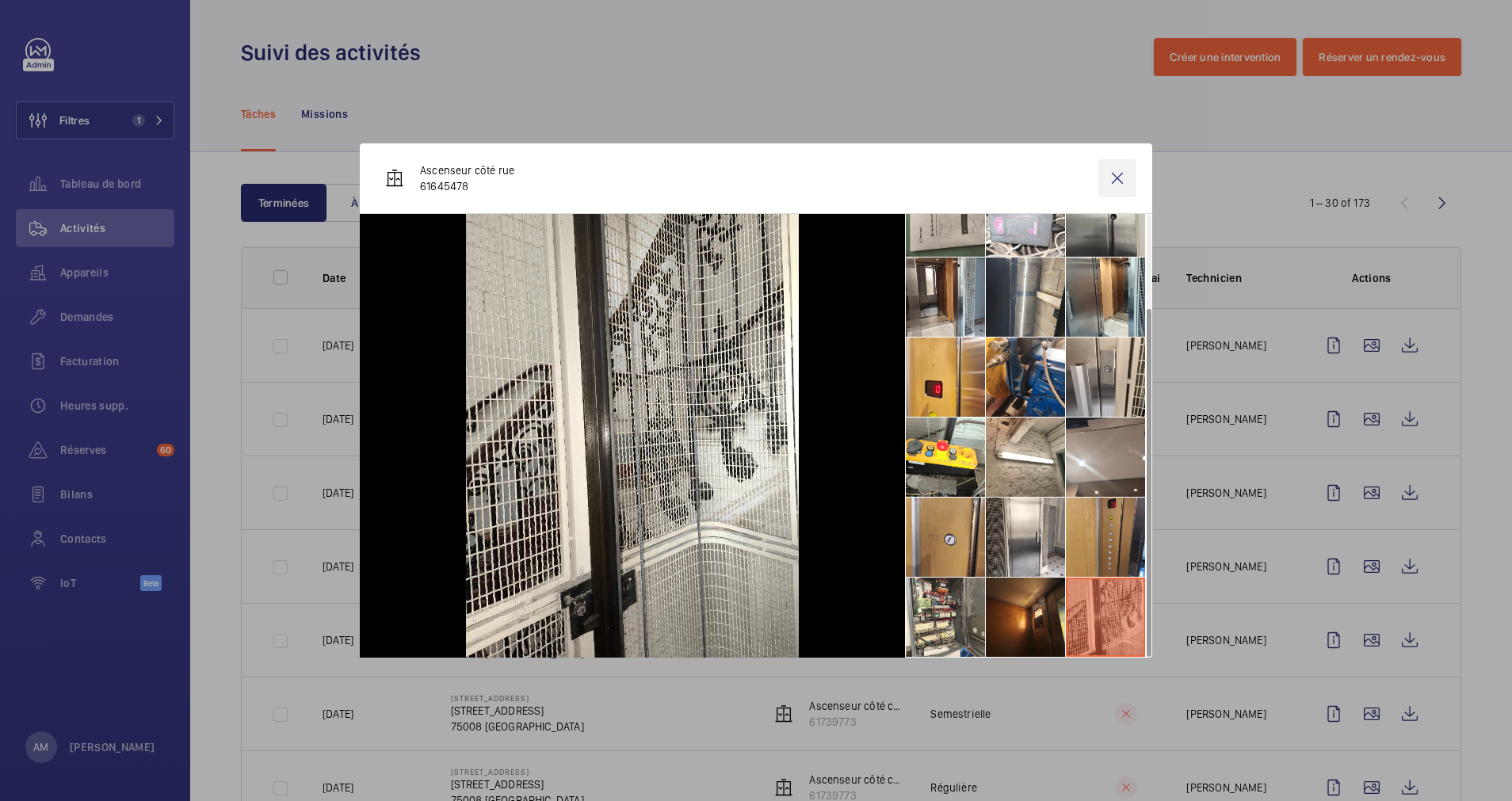
click at [1121, 164] on wm-front-icon-button at bounding box center [1117, 178] width 38 height 38
